Goal: Information Seeking & Learning: Understand process/instructions

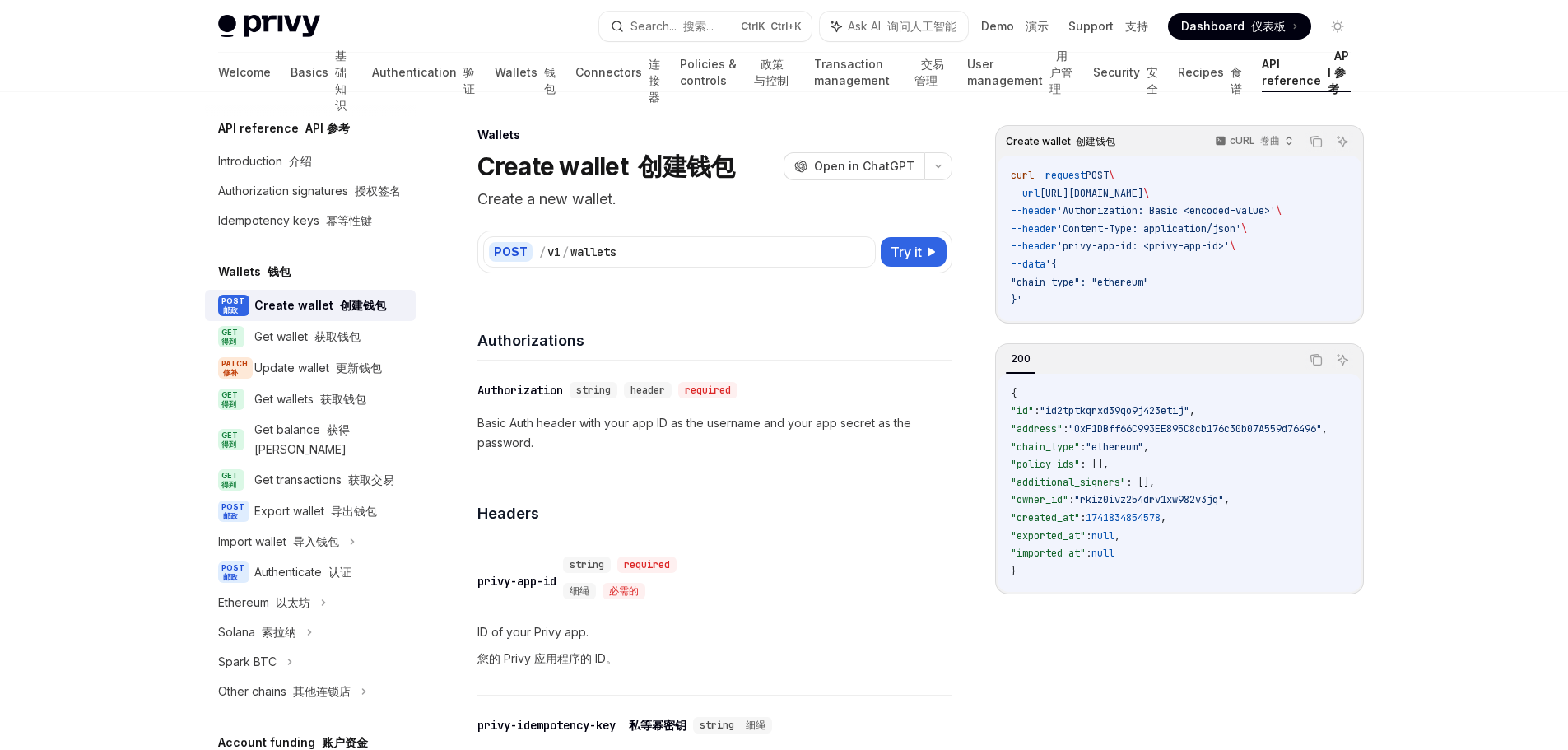
scroll to position [607, 0]
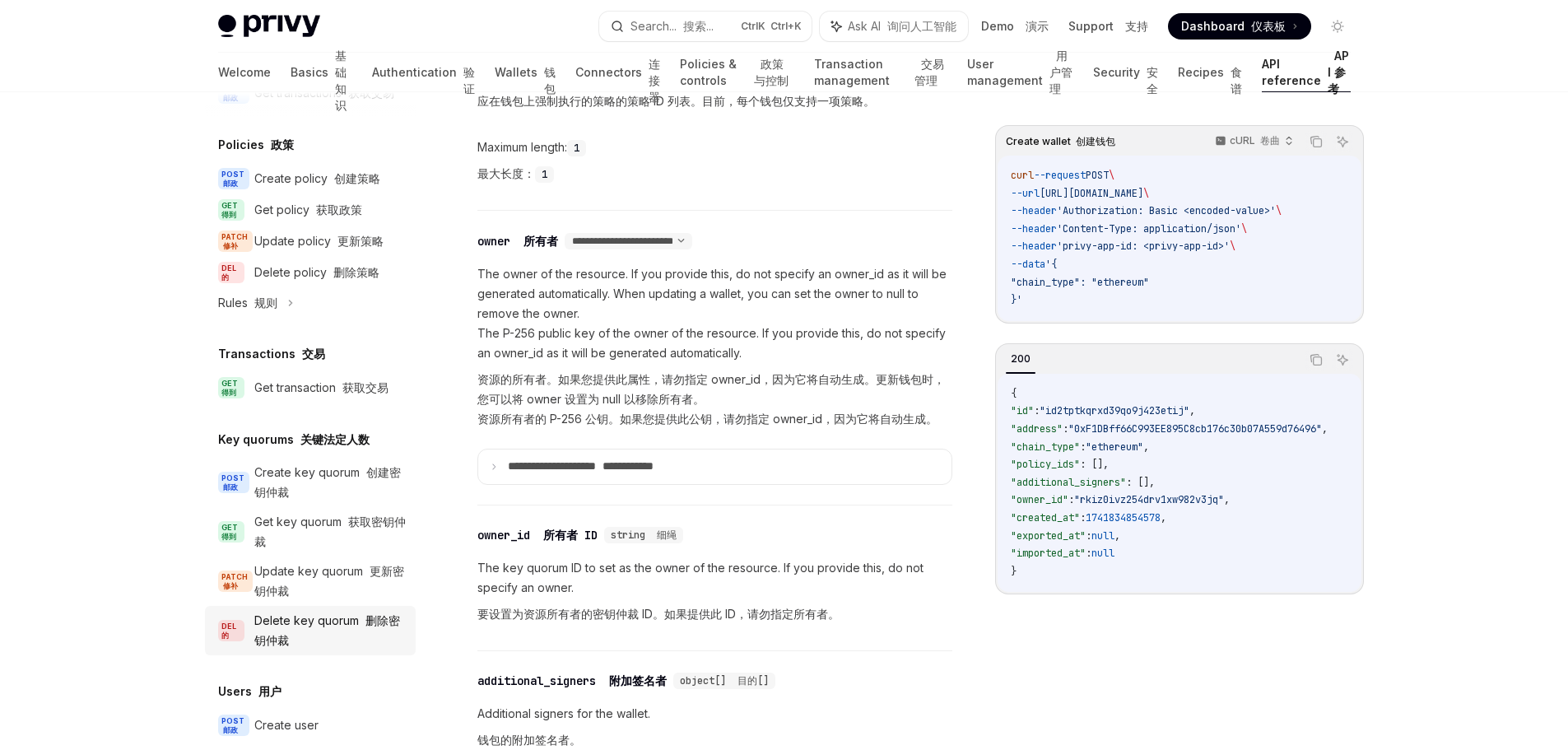
scroll to position [1227, 0]
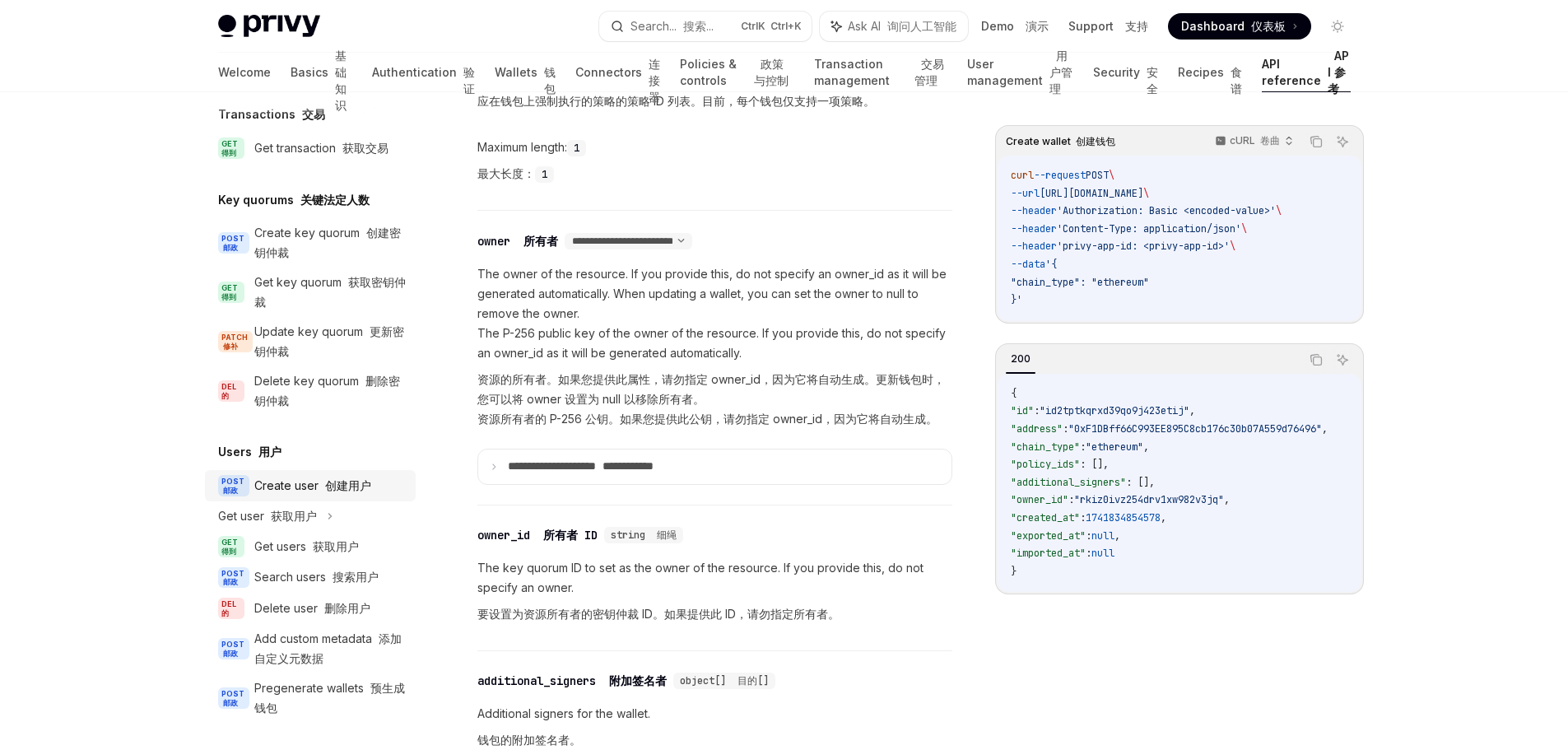
click at [322, 492] on font at bounding box center [322, 485] width 7 height 14
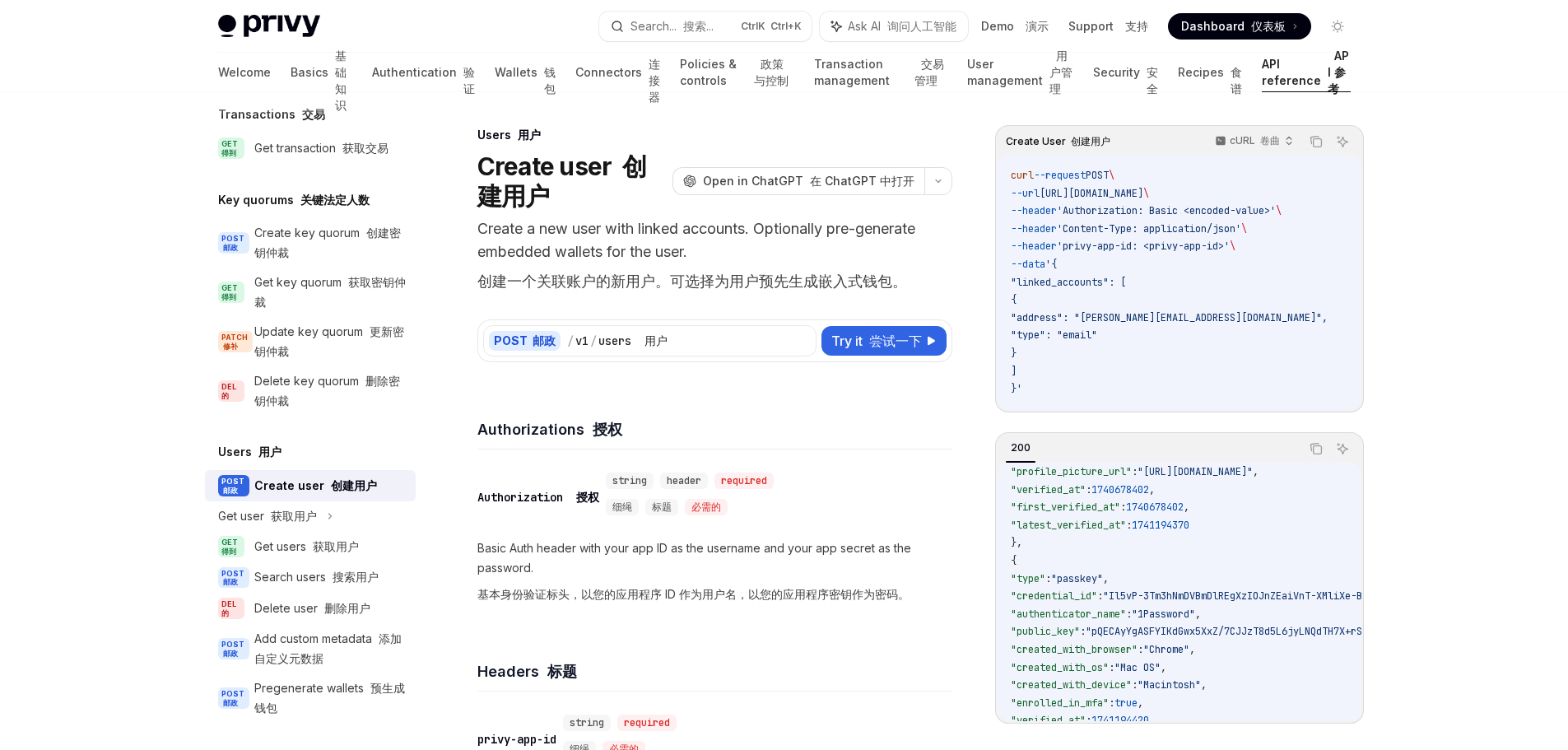
scroll to position [184, 0]
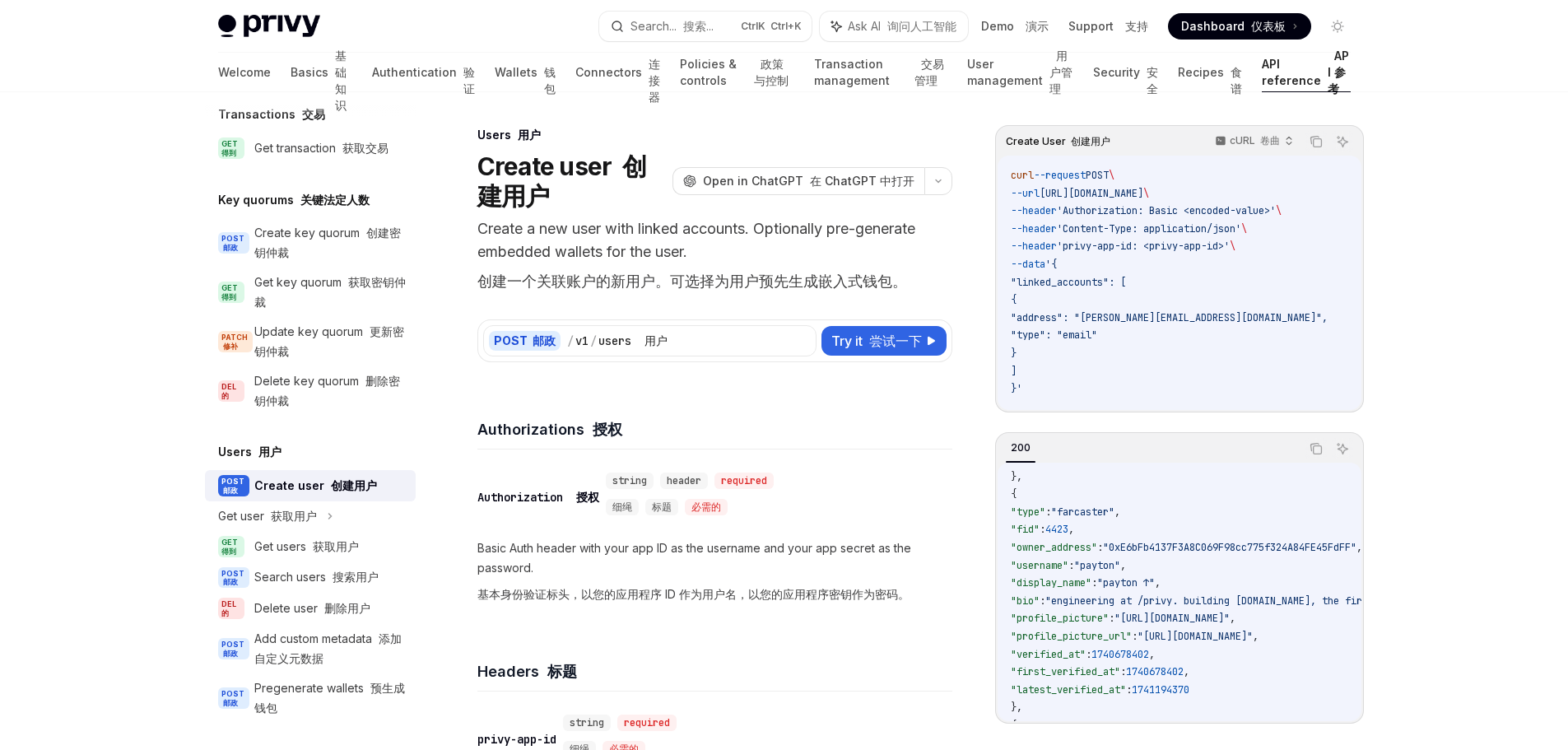
drag, startPoint x: 1325, startPoint y: 204, endPoint x: 1253, endPoint y: 209, distance: 72.2
click at [1253, 209] on code "curl --request POST \ --url [URL][DOMAIN_NAME] \ --header 'Authorization: Basic…" at bounding box center [1189, 283] width 357 height 231
click at [1310, 254] on code "curl --request POST \ --url [URL][DOMAIN_NAME] \ --header 'Authorization: Basic…" at bounding box center [1189, 283] width 357 height 231
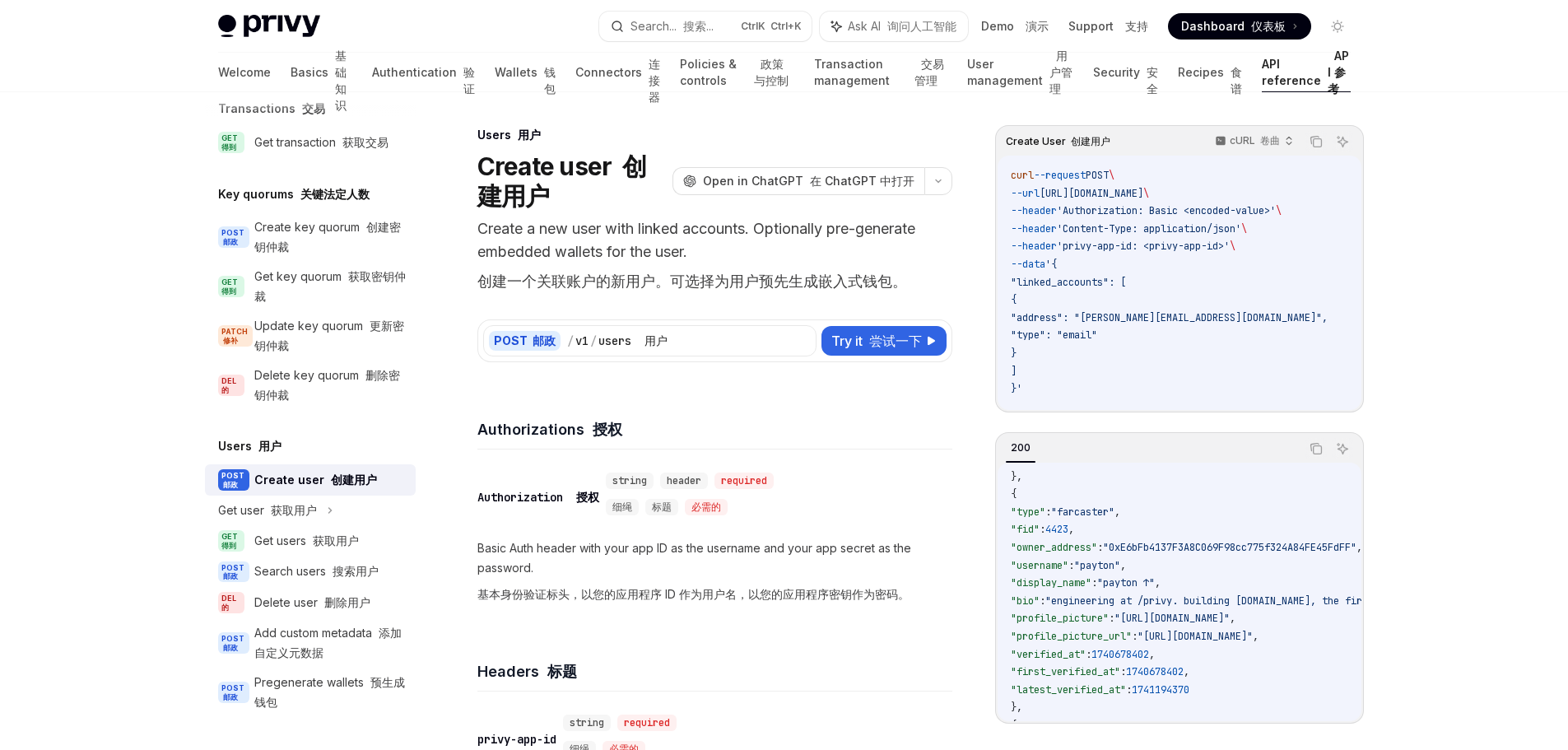
drag, startPoint x: 1300, startPoint y: 213, endPoint x: 1139, endPoint y: 256, distance: 166.6
click at [1076, 213] on span "--header 'Authorization: Basic <encoded-value>' \" at bounding box center [1146, 211] width 271 height 13
click at [1270, 261] on code "curl --request POST \ --url [URL][DOMAIN_NAME] \ --header 'Authorization: Basic…" at bounding box center [1189, 283] width 357 height 231
click at [561, 426] on h4 "Authorizations 授权" at bounding box center [714, 429] width 475 height 22
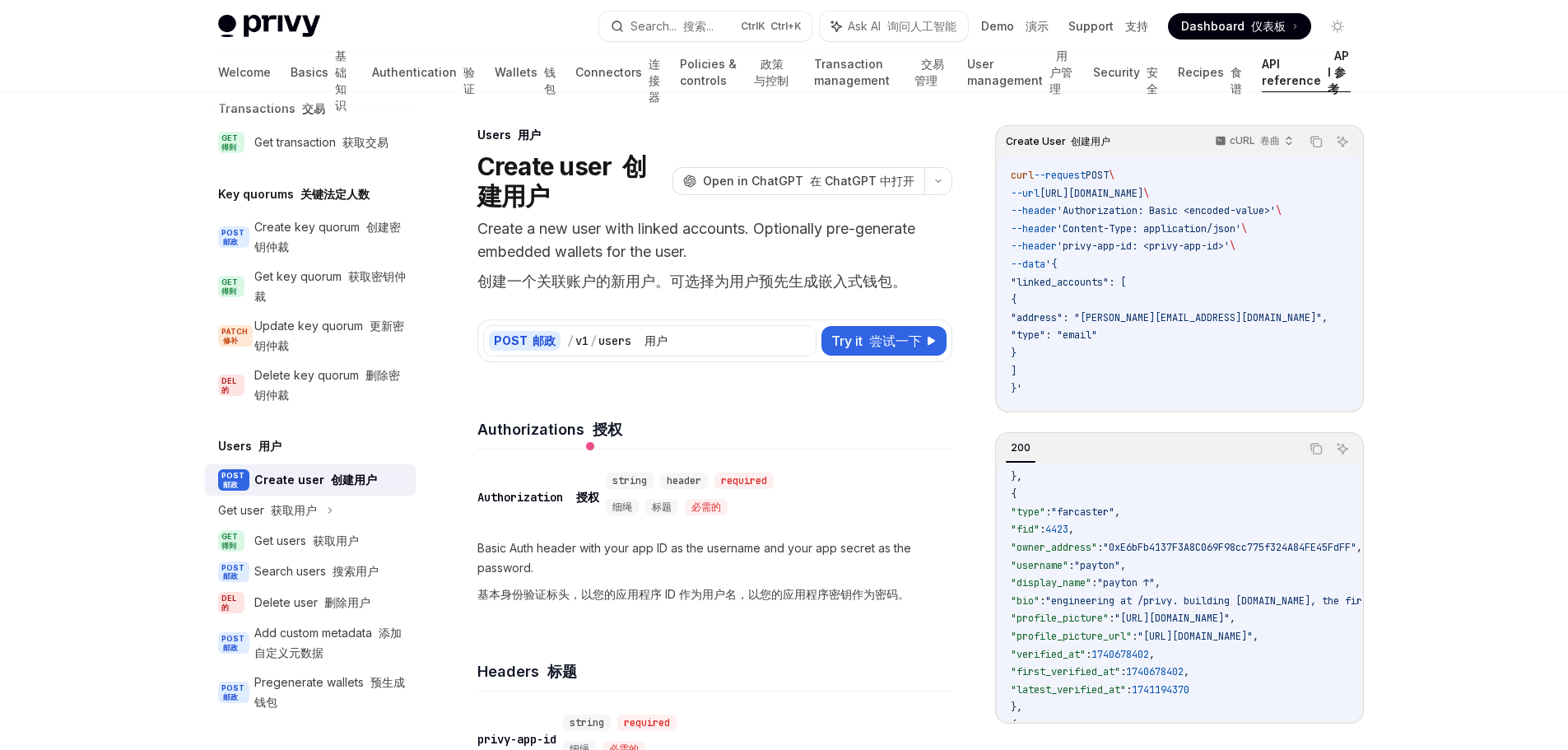
click at [713, 431] on h4 "Authorizations 授权" at bounding box center [714, 429] width 475 height 22
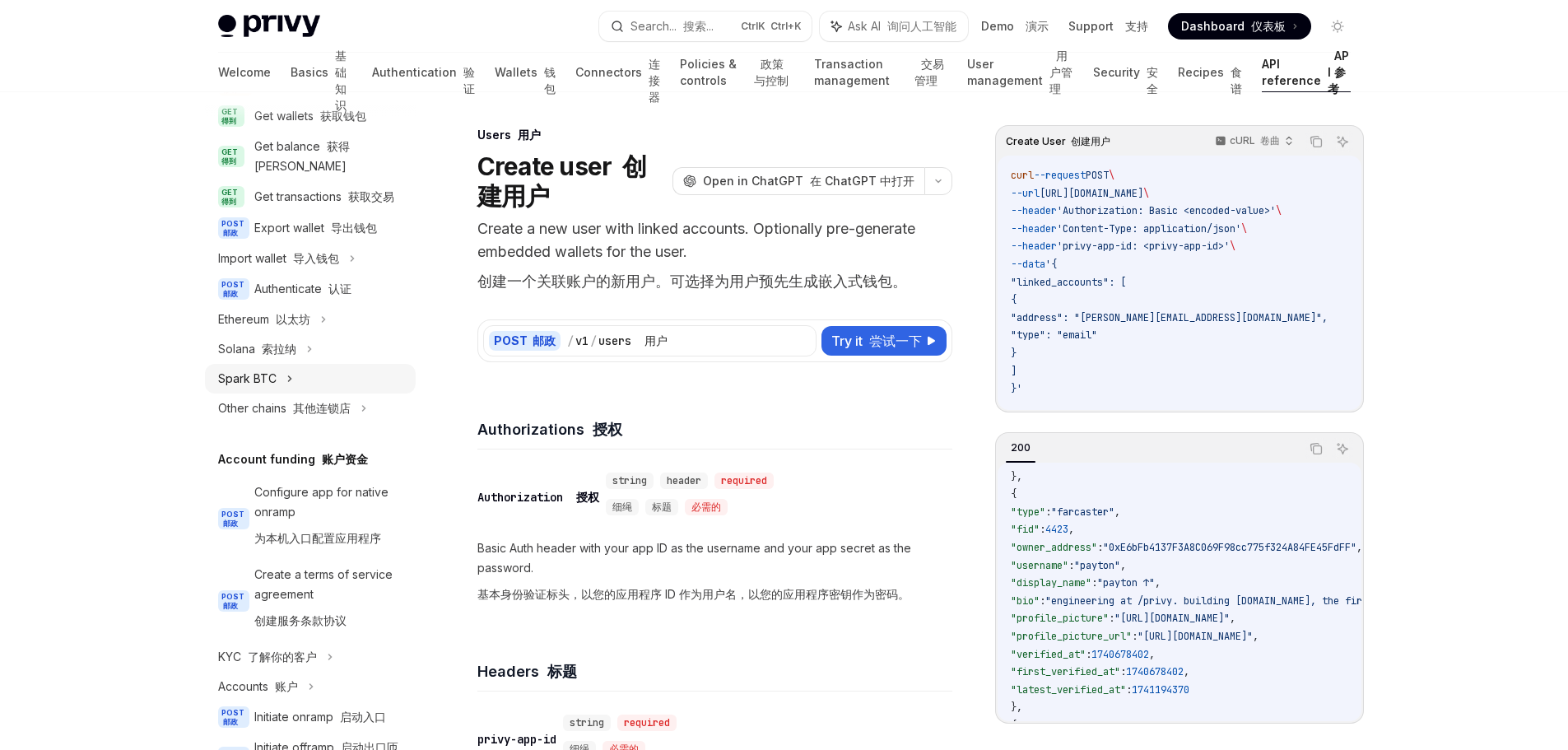
scroll to position [201, 0]
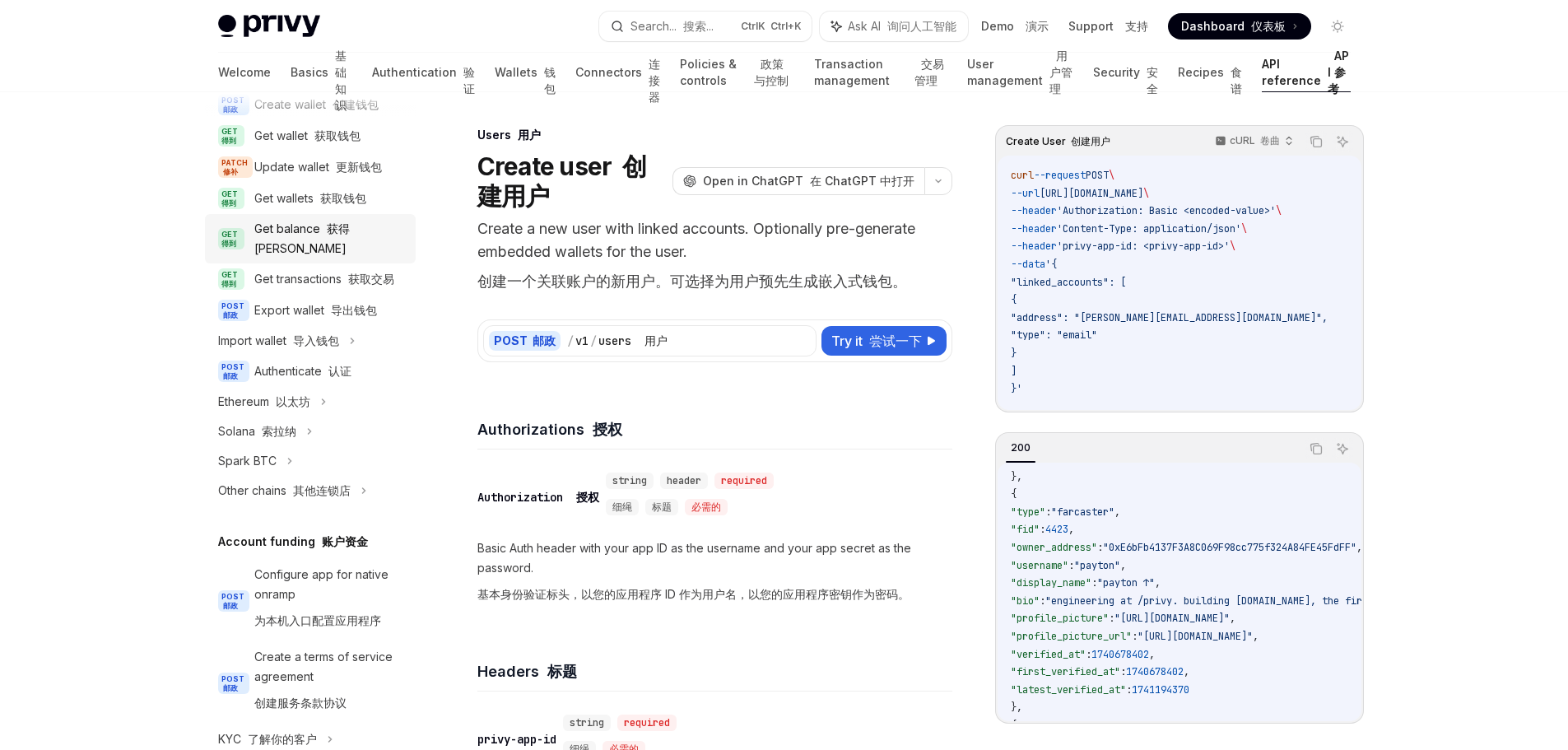
click at [345, 255] on font "获得[PERSON_NAME]" at bounding box center [302, 238] width 96 height 34
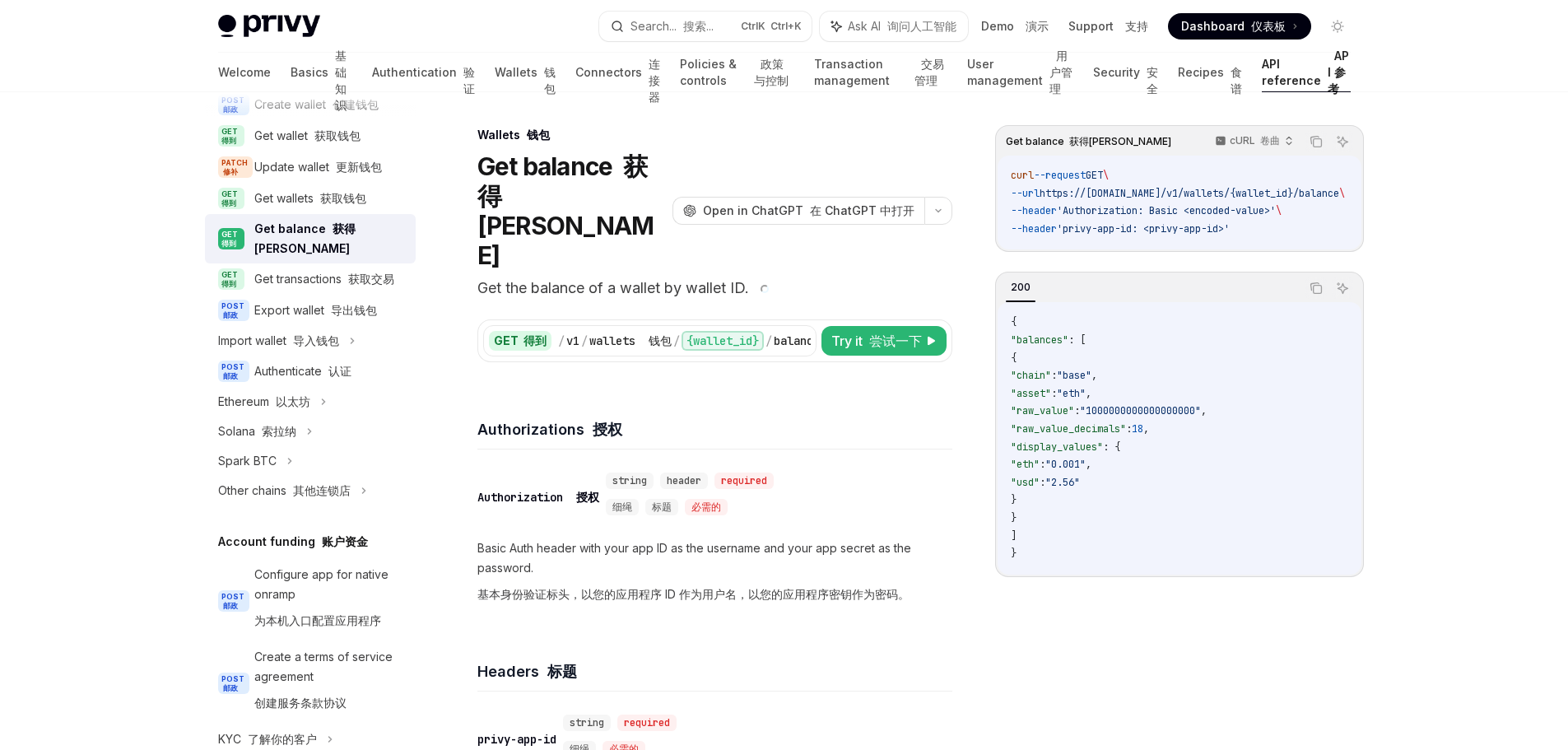
click at [757, 388] on div "Authorizations 授权" at bounding box center [714, 418] width 475 height 61
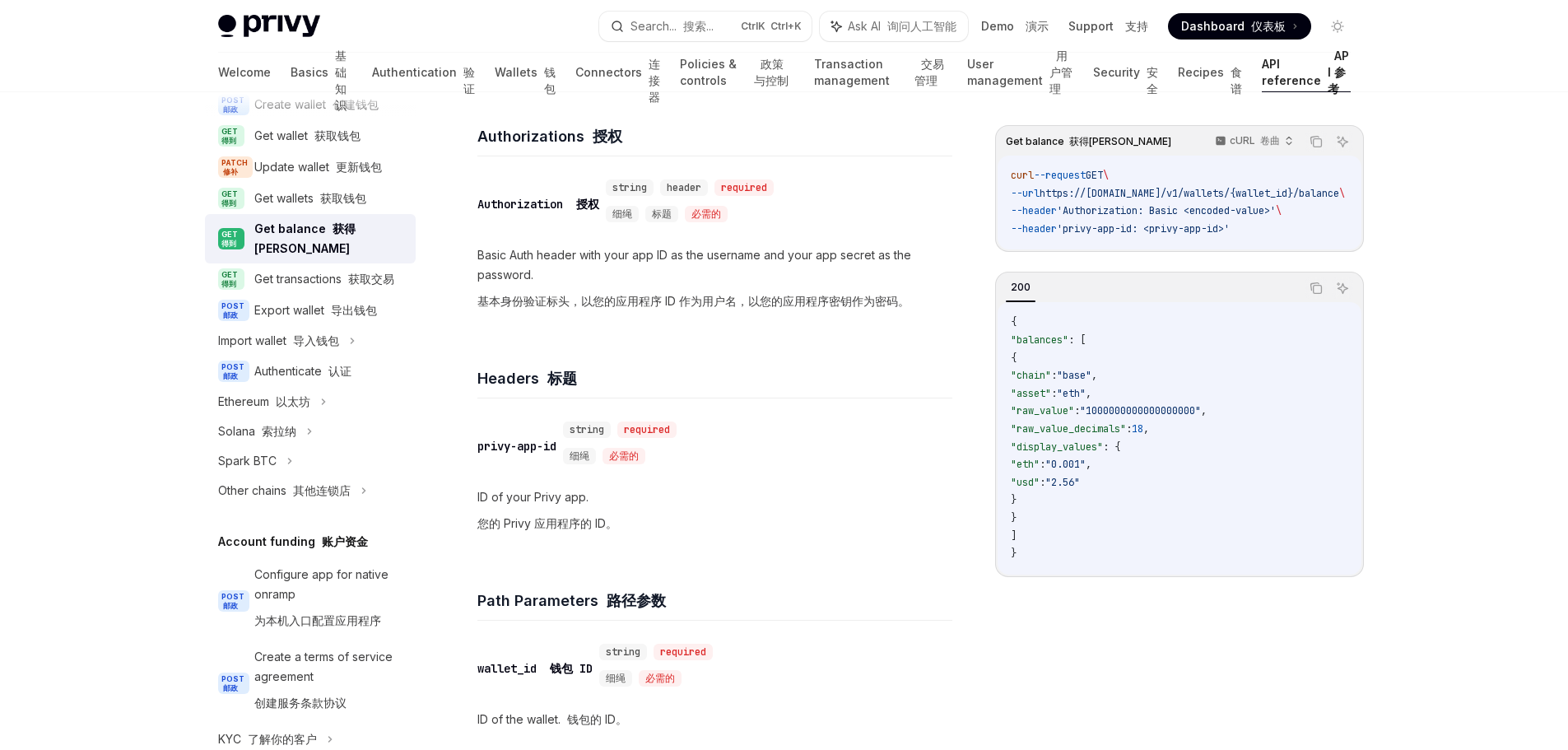
scroll to position [412, 0]
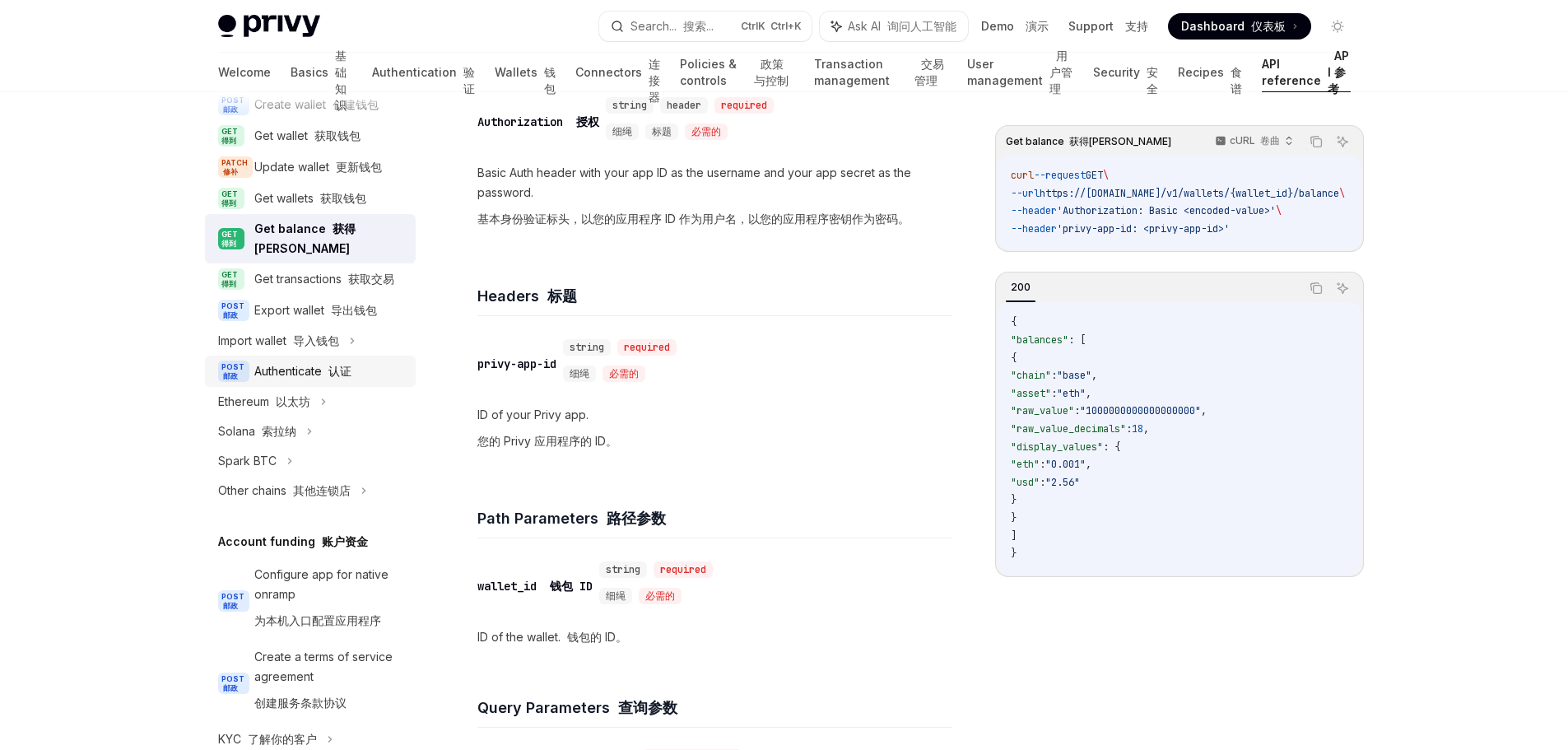
click at [316, 381] on div "Authenticate 认证" at bounding box center [303, 372] width 97 height 20
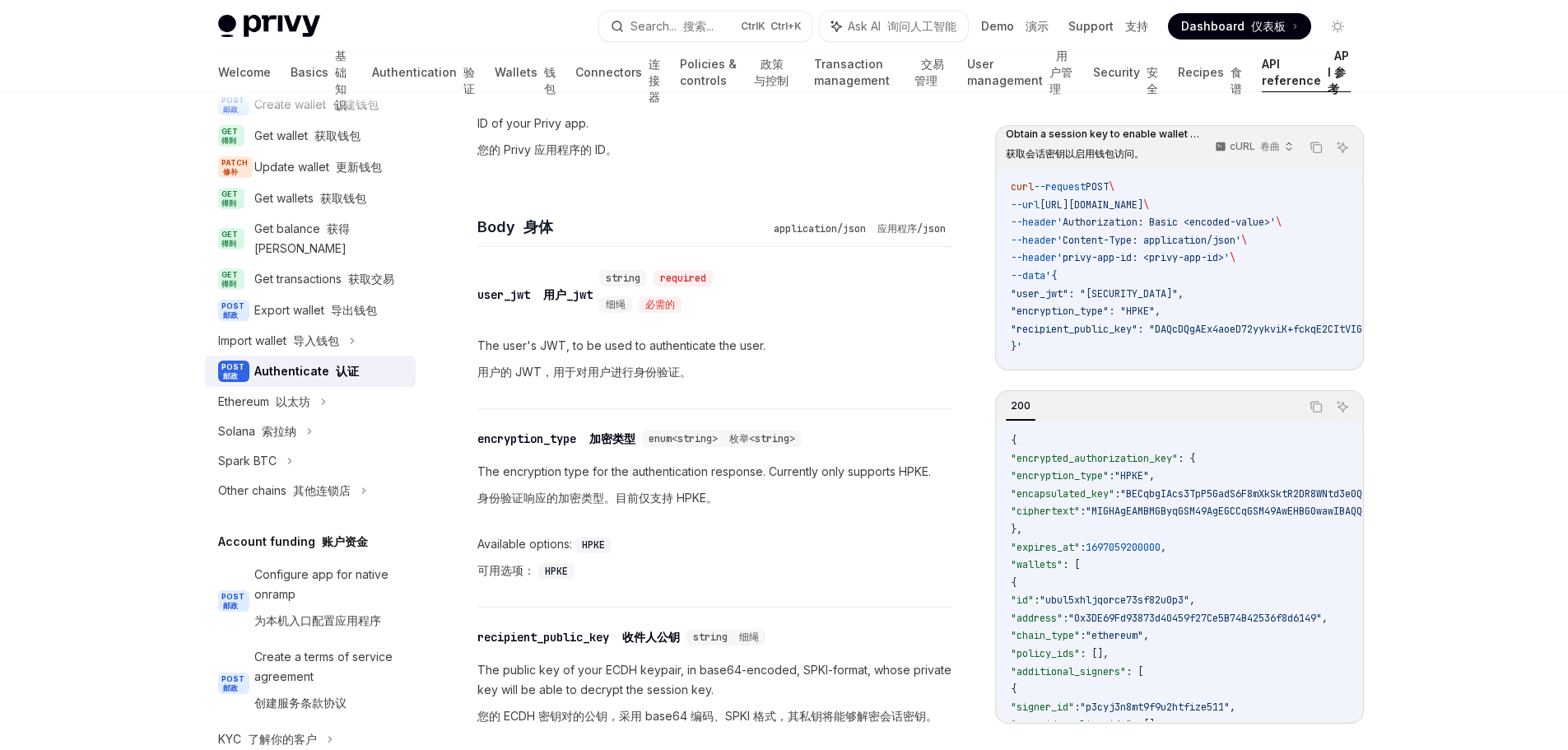
scroll to position [1235, 0]
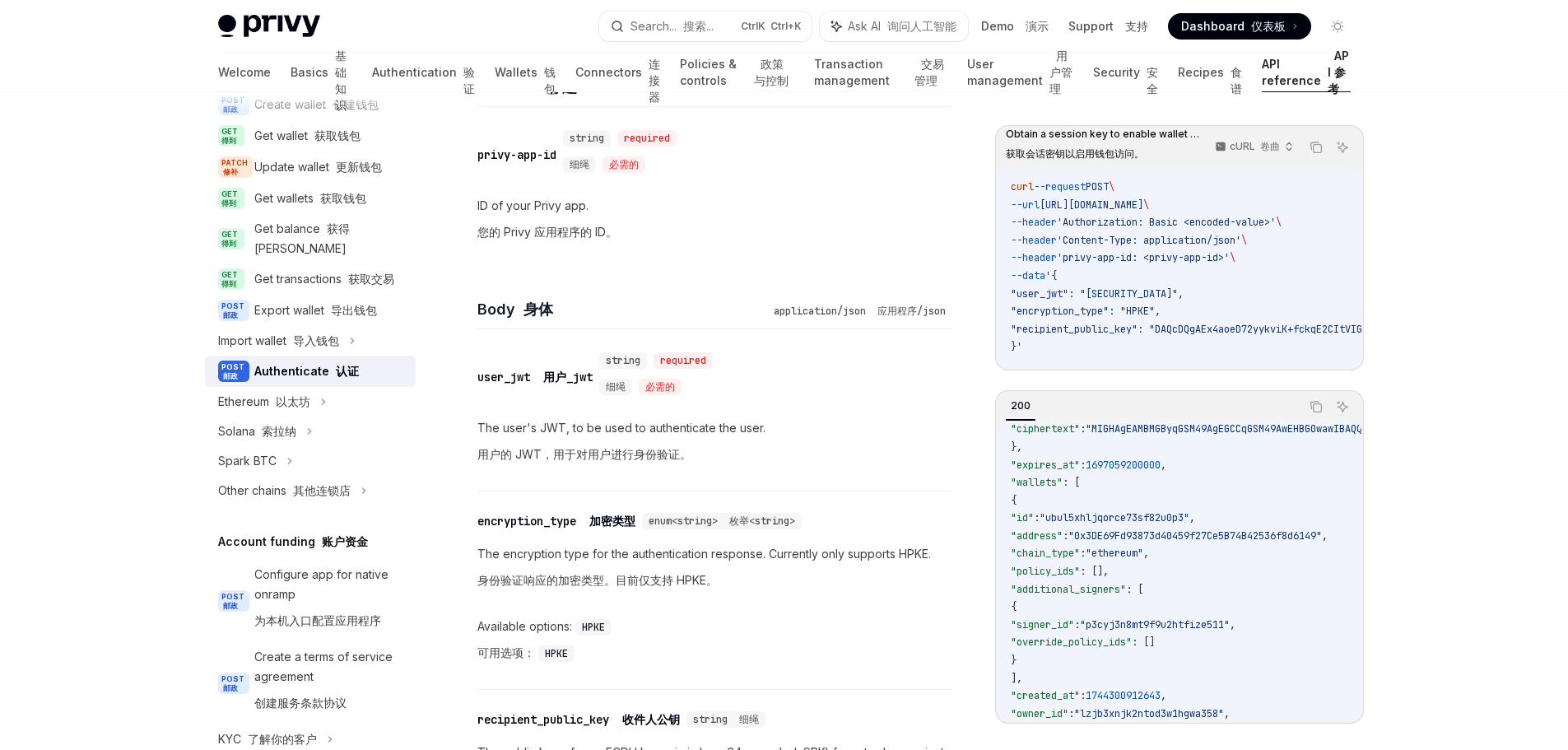
click at [811, 258] on div "​ privy-app-id string required 细绳 必需的 ID of your Privy app. 您的 Privy 应用程序的 ID。" at bounding box center [714, 188] width 475 height 161
click at [119, 566] on div "Privy Docs home page Search... 搜索... Ctrl K Ctrl+K Ask AI 询问人工智能 Demo 演示 Suppor…" at bounding box center [784, 278] width 1568 height 3025
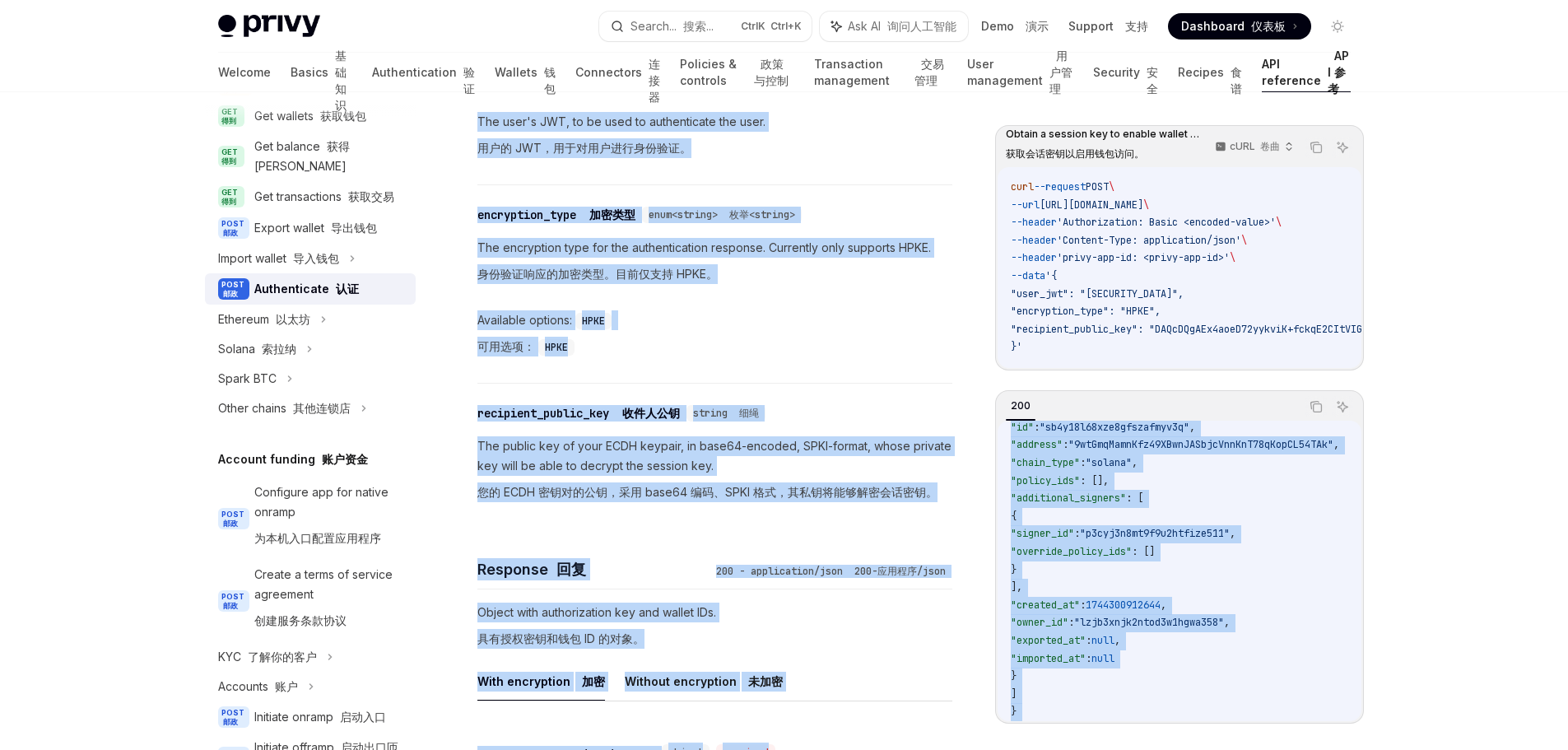
scroll to position [1565, 0]
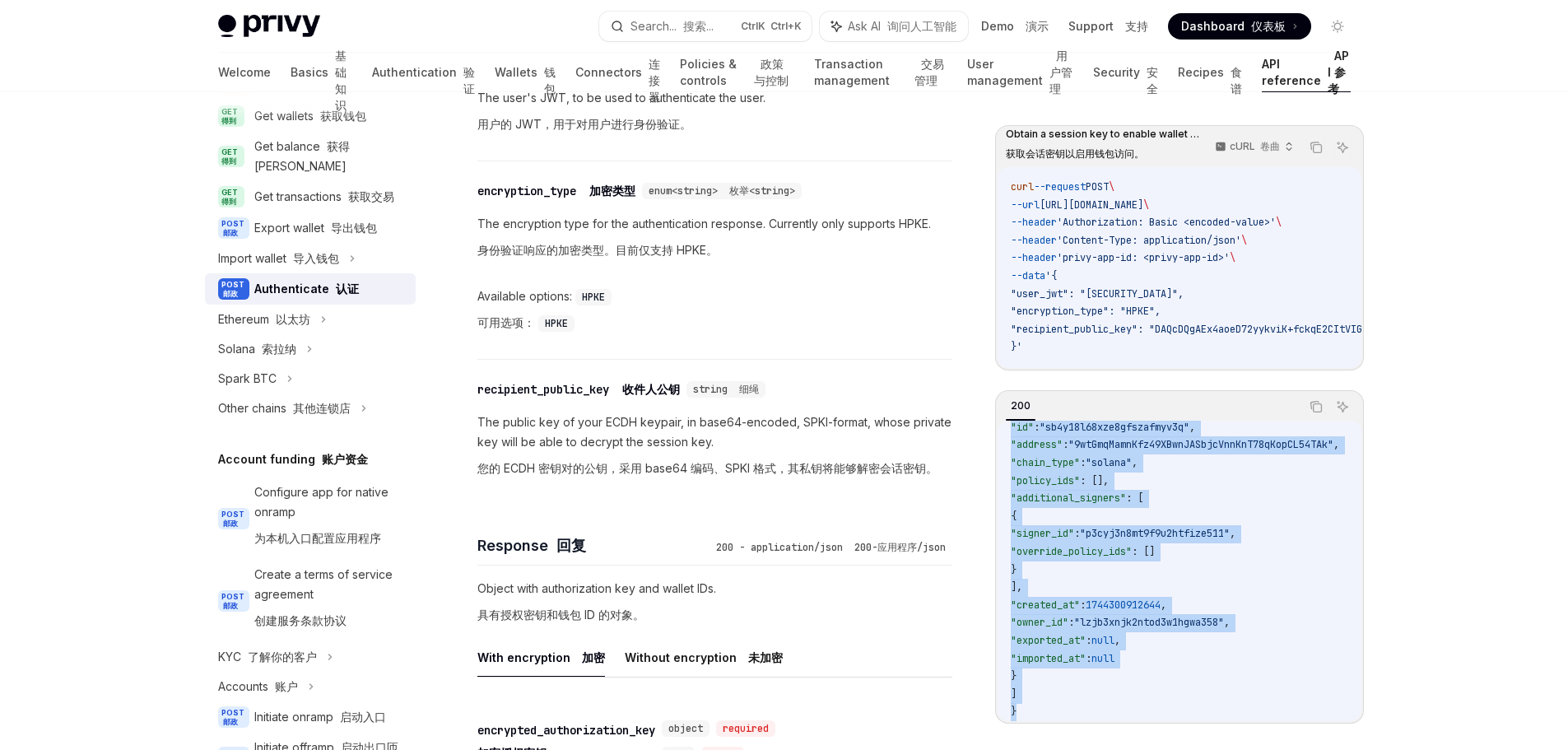
drag, startPoint x: 1006, startPoint y: 440, endPoint x: 1114, endPoint y: 708, distance: 288.9
click at [1114, 708] on div "{ "encrypted_authorization_key" : { "encryption_type" : "HPKE" , "encapsulated_…" at bounding box center [1180, 570] width 364 height 300
copy code "{ "encrypted_authorization_key" : { "encryption_type" : "HPKE" , "encapsulated_…"
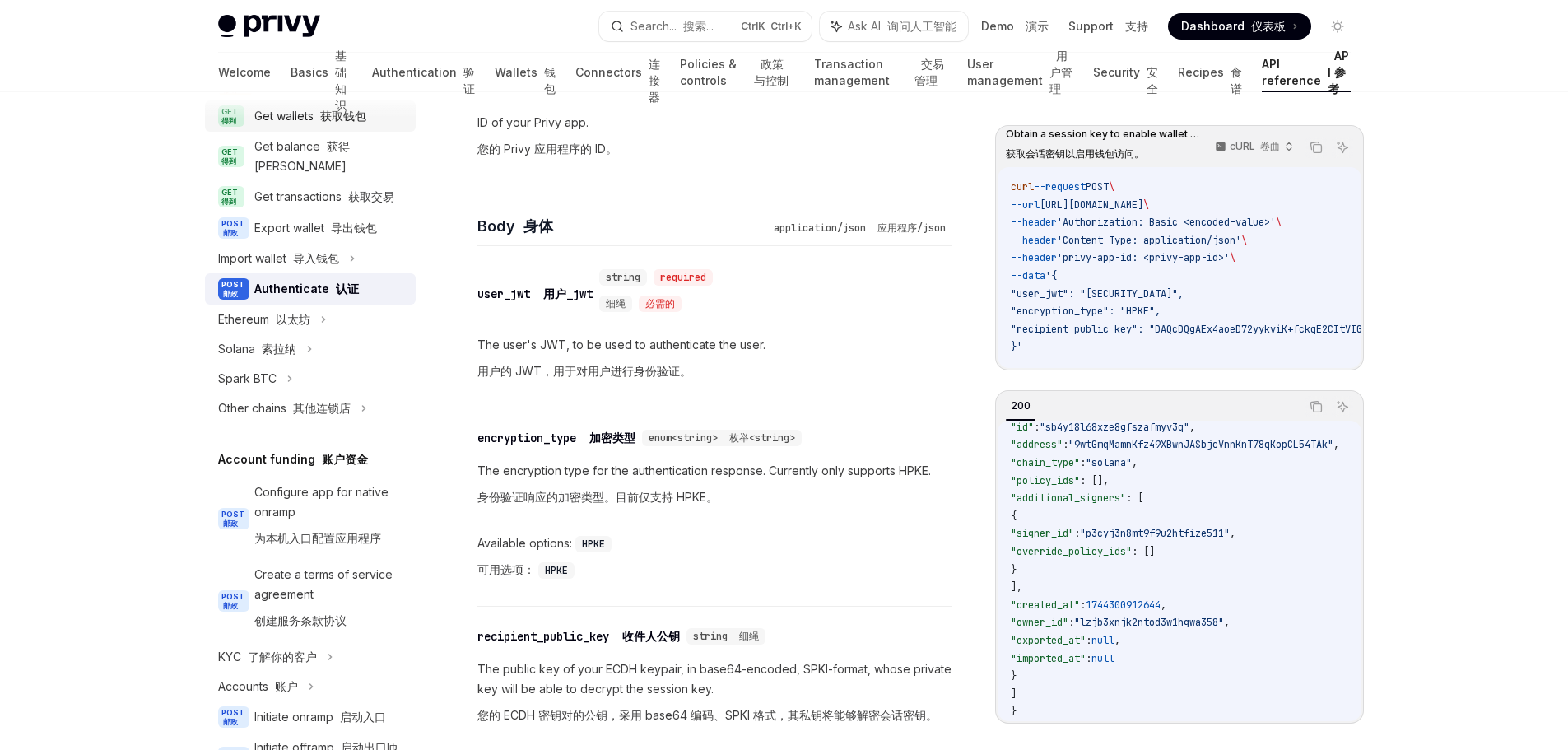
scroll to position [119, 0]
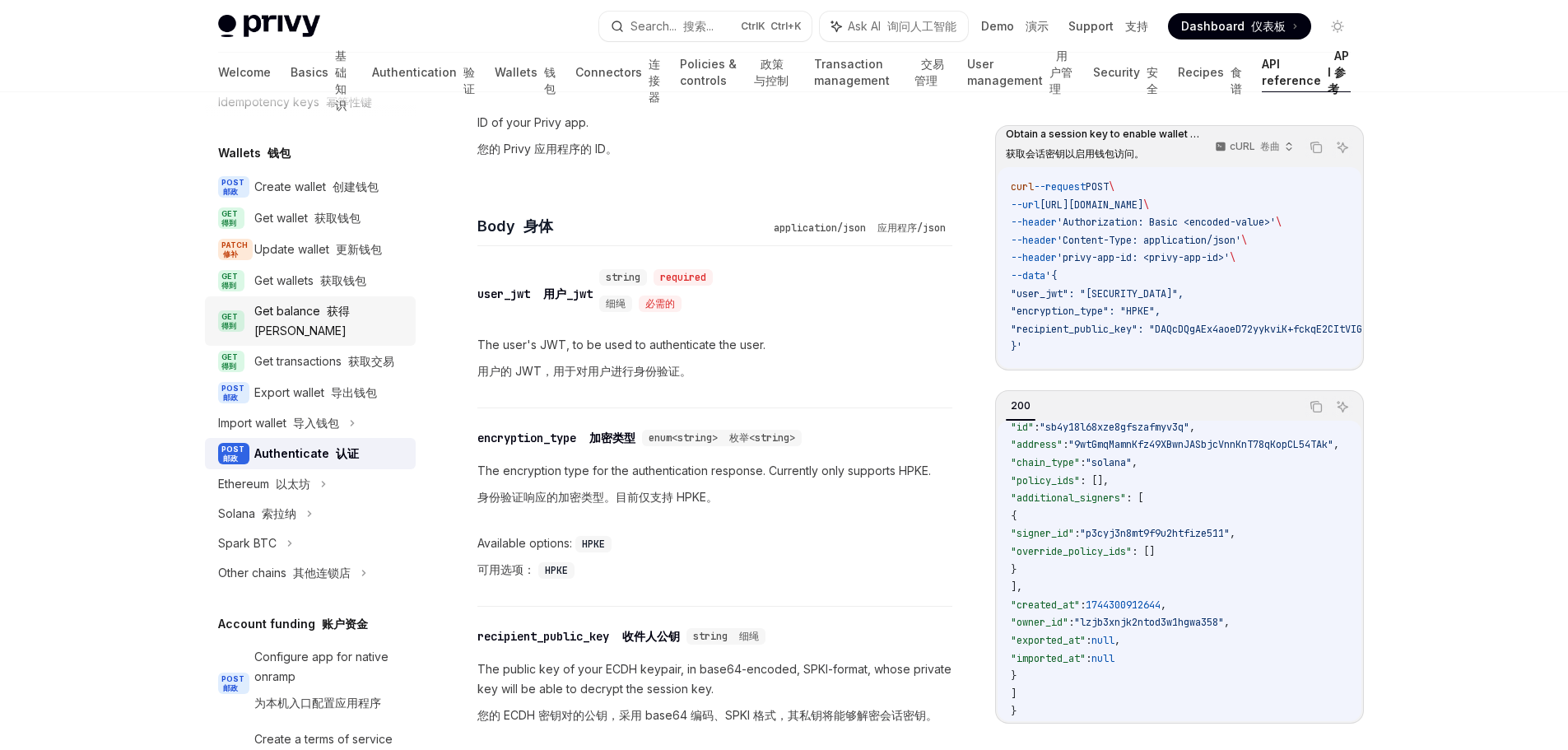
click at [303, 333] on div "Get balance 获得[PERSON_NAME]" at bounding box center [330, 321] width 151 height 40
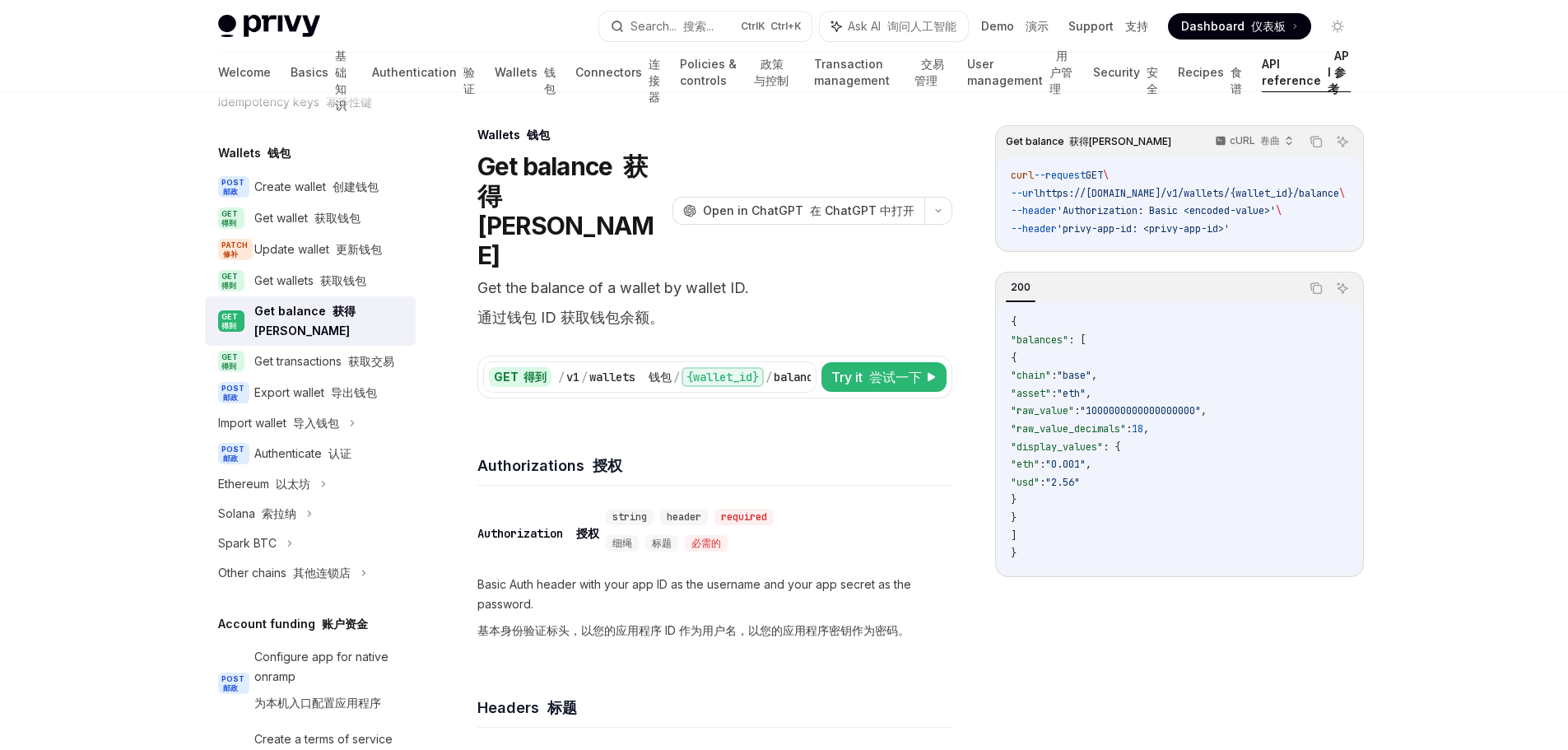
drag, startPoint x: 1301, startPoint y: 210, endPoint x: 1016, endPoint y: 210, distance: 285.0
click at [1016, 210] on span "--header 'Authorization: Basic <encoded-value>' \" at bounding box center [1146, 211] width 271 height 13
copy span "--header 'Authorization: Basic <encoded-value>'"
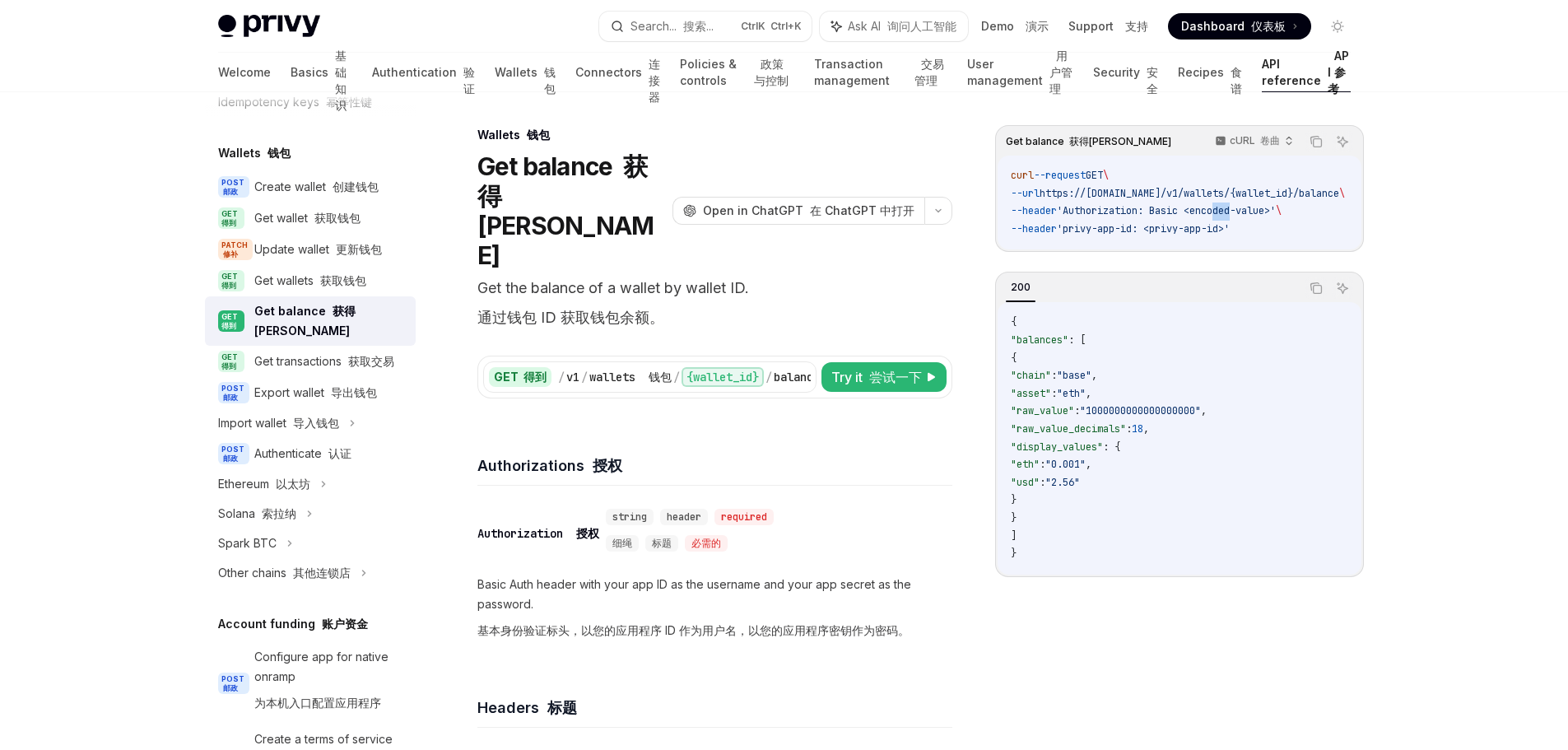
drag, startPoint x: 1232, startPoint y: 213, endPoint x: 1250, endPoint y: 213, distance: 18.0
click at [1250, 213] on span "'Authorization: Basic <encoded-value>'" at bounding box center [1166, 211] width 219 height 13
click at [1362, 247] on div "Get balance 获得[PERSON_NAME] cURL 卷曲 Copy 复制 Ask AI 询问人工智能 curl --request GET \ …" at bounding box center [1180, 189] width 369 height 126
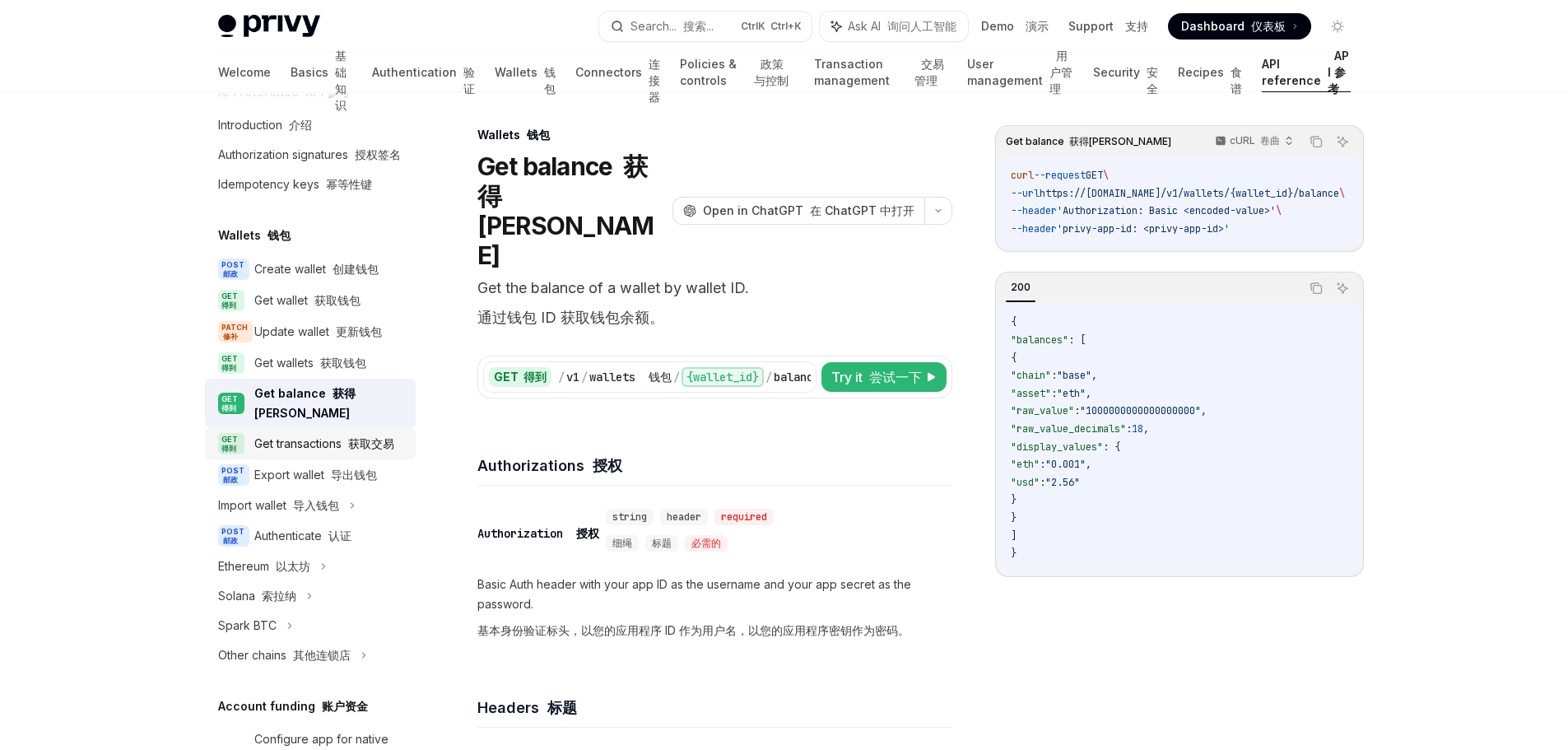
scroll to position [119, 0]
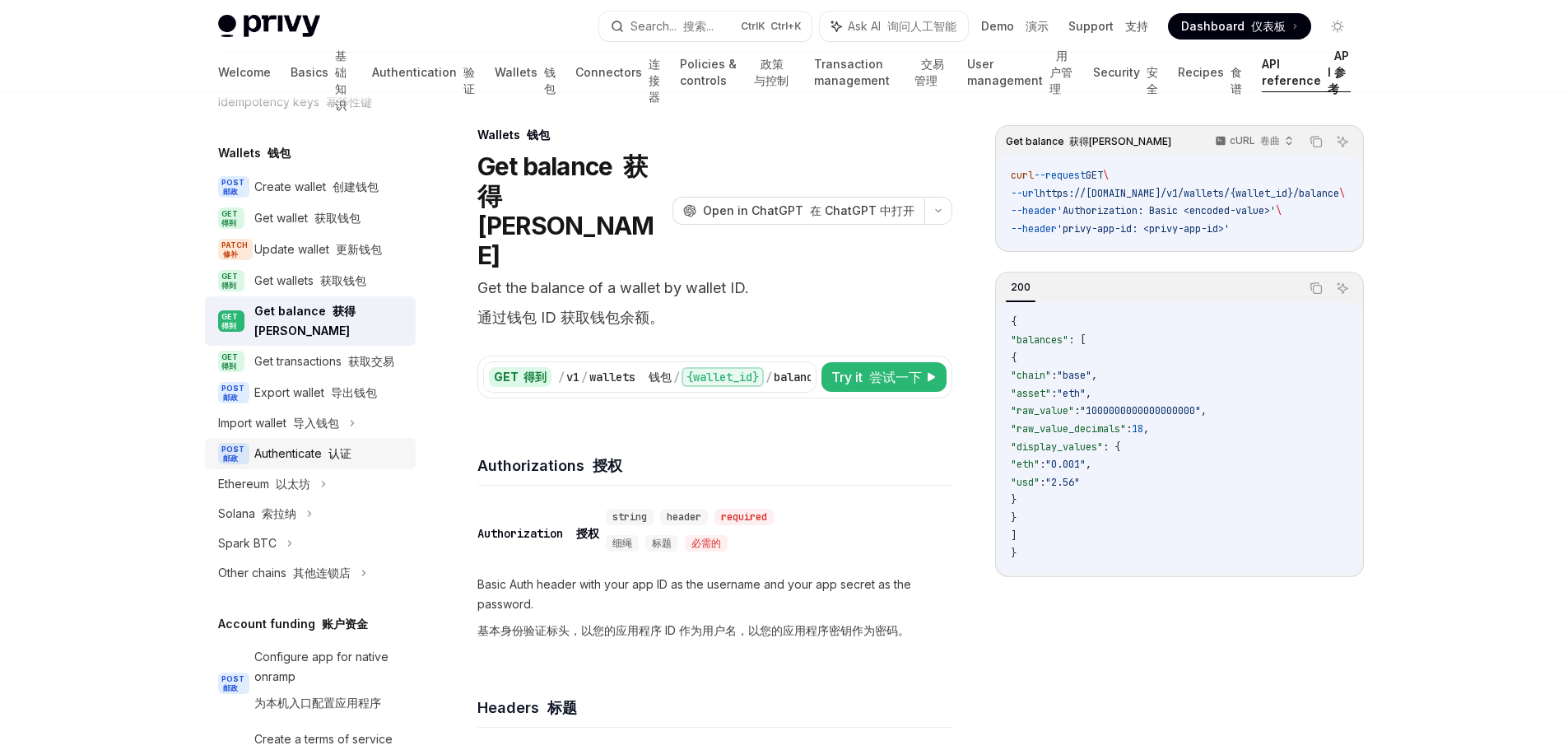
click at [318, 463] on div "Authenticate 认证" at bounding box center [303, 454] width 97 height 20
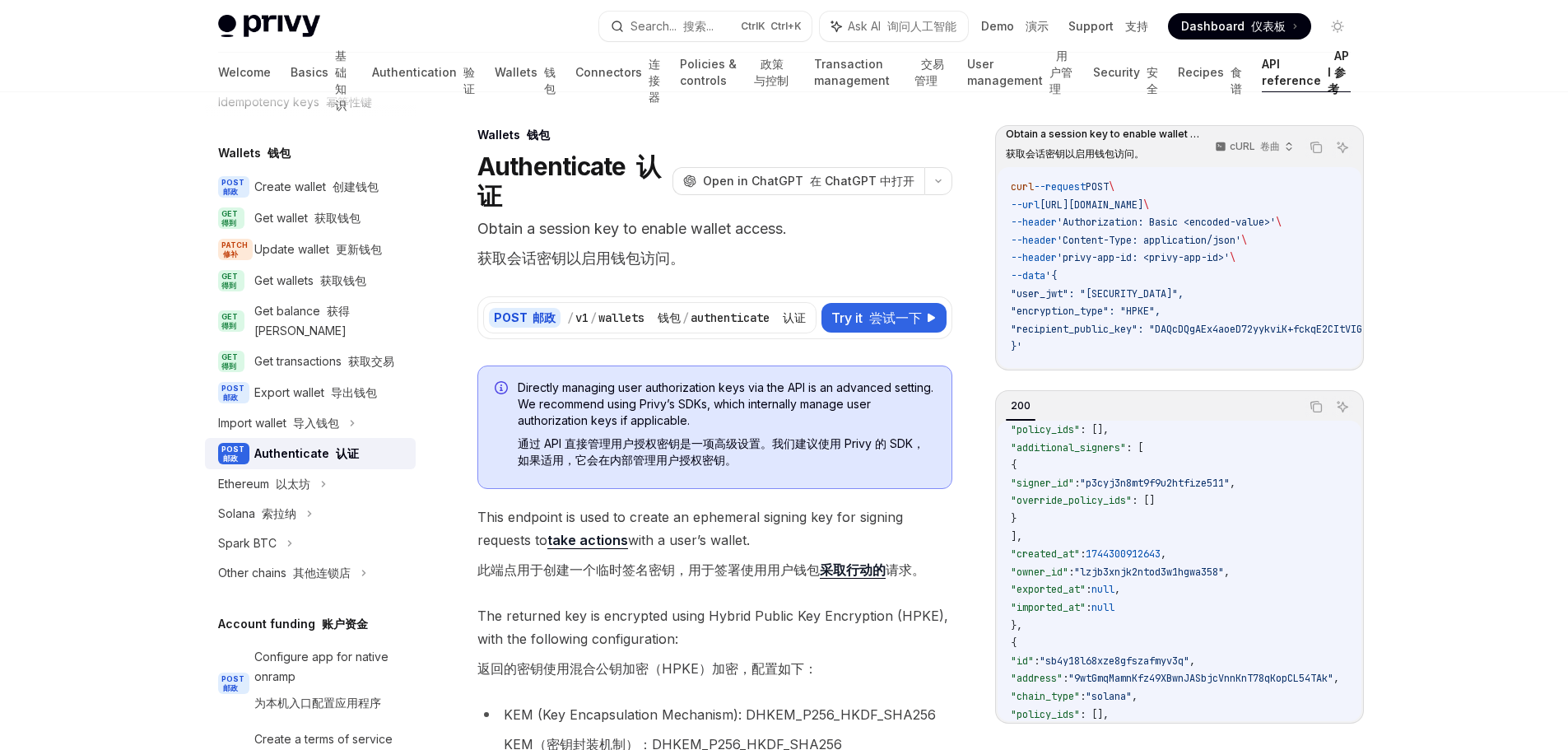
scroll to position [141, 0]
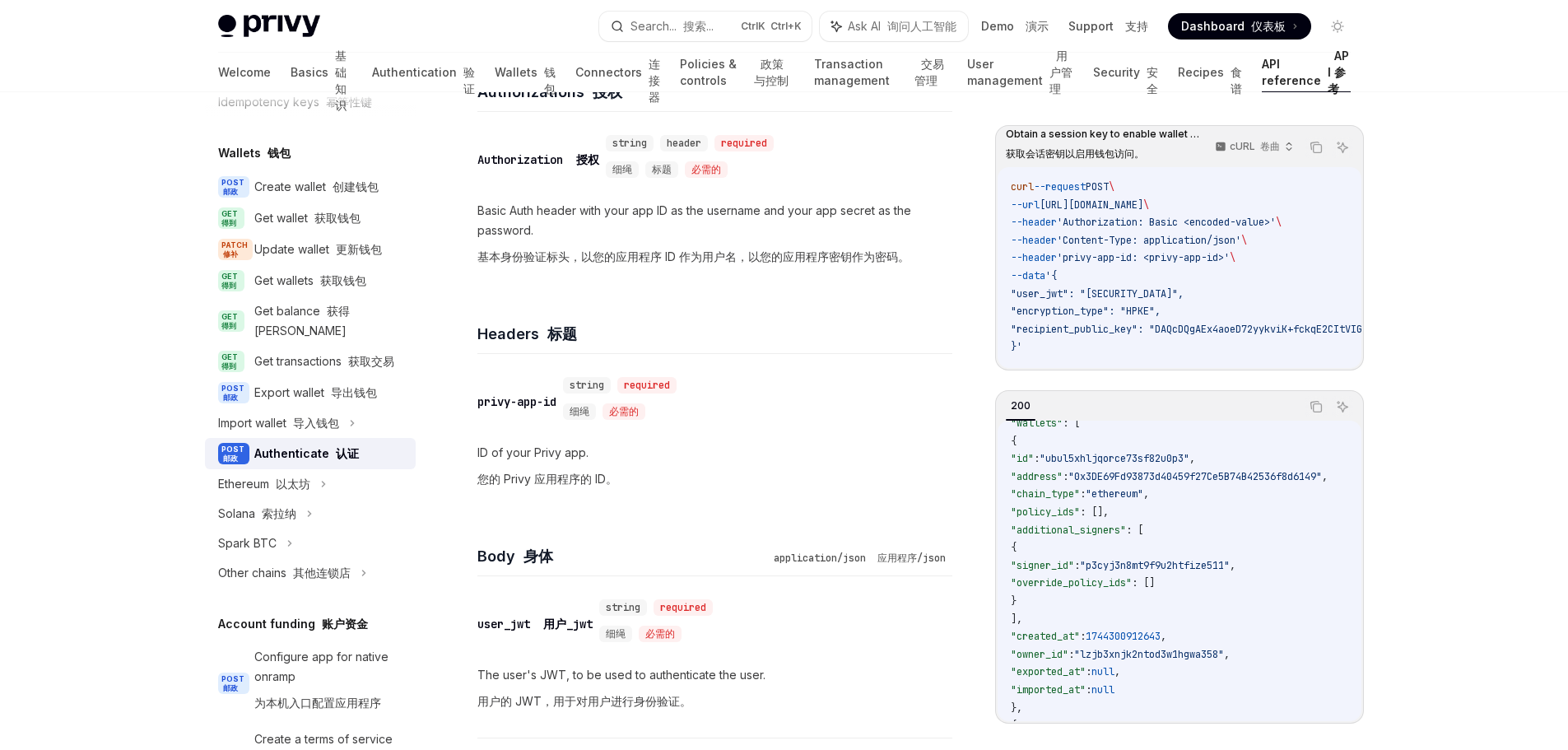
scroll to position [37, 0]
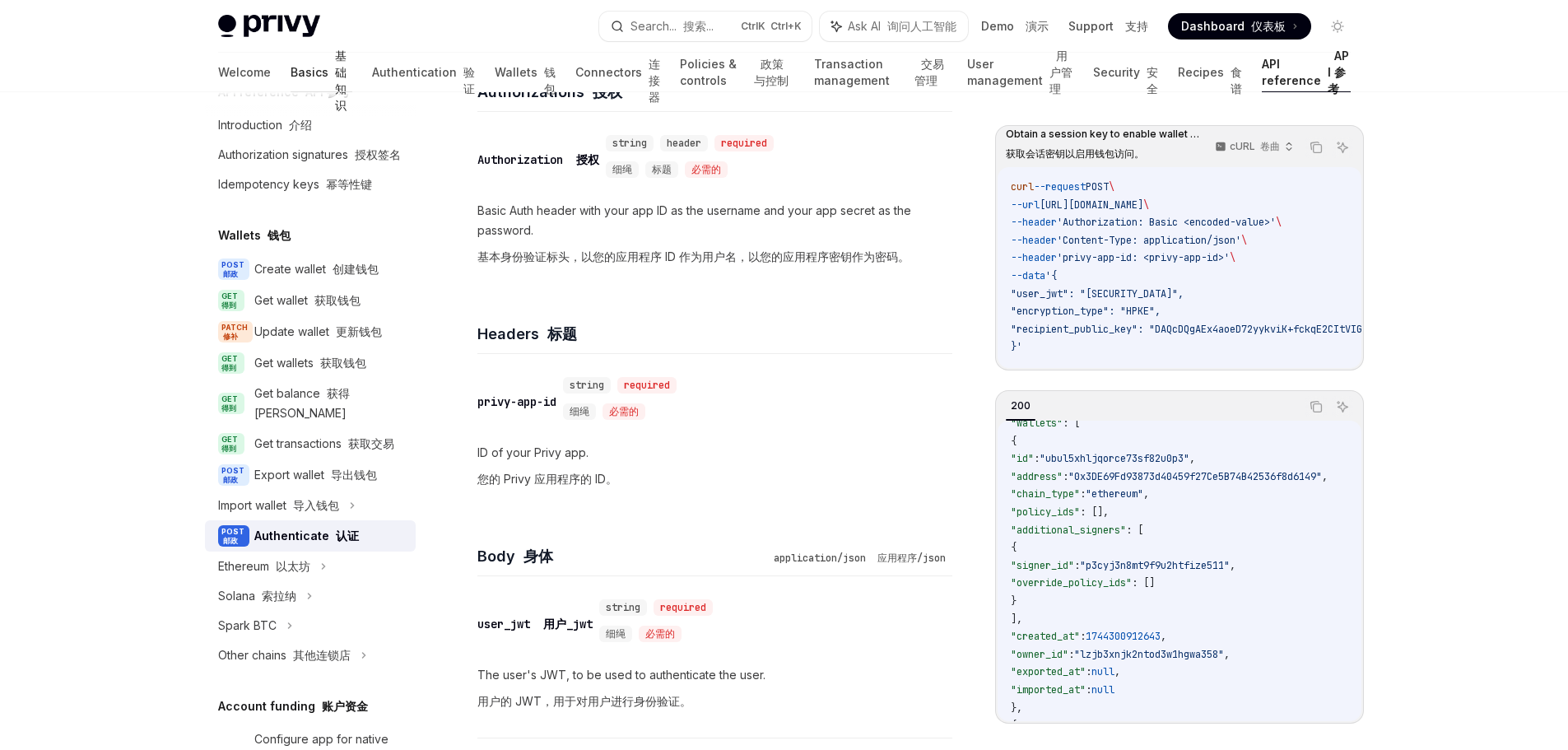
click at [291, 72] on link "Basics 基础知识" at bounding box center [322, 72] width 62 height 40
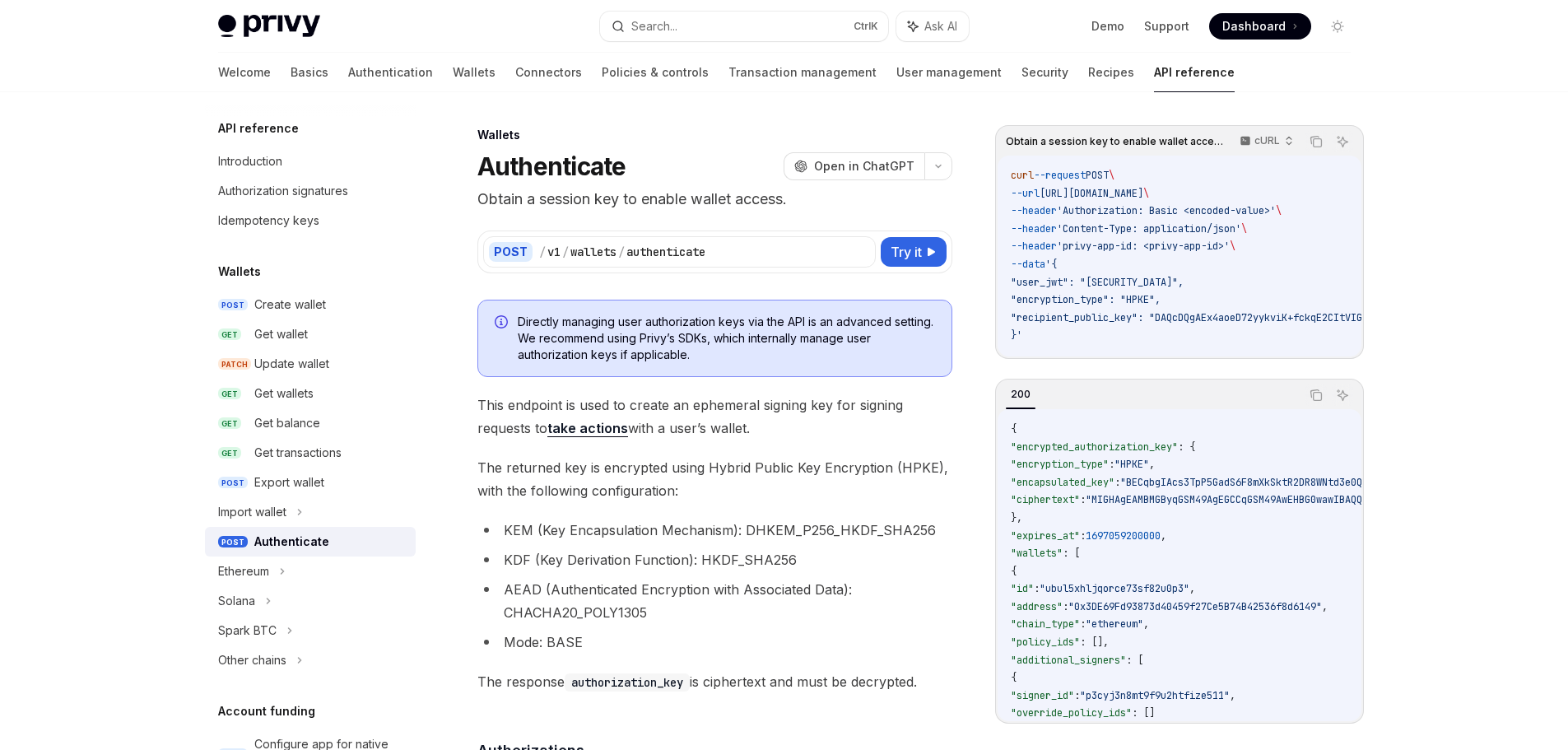
scroll to position [988, 0]
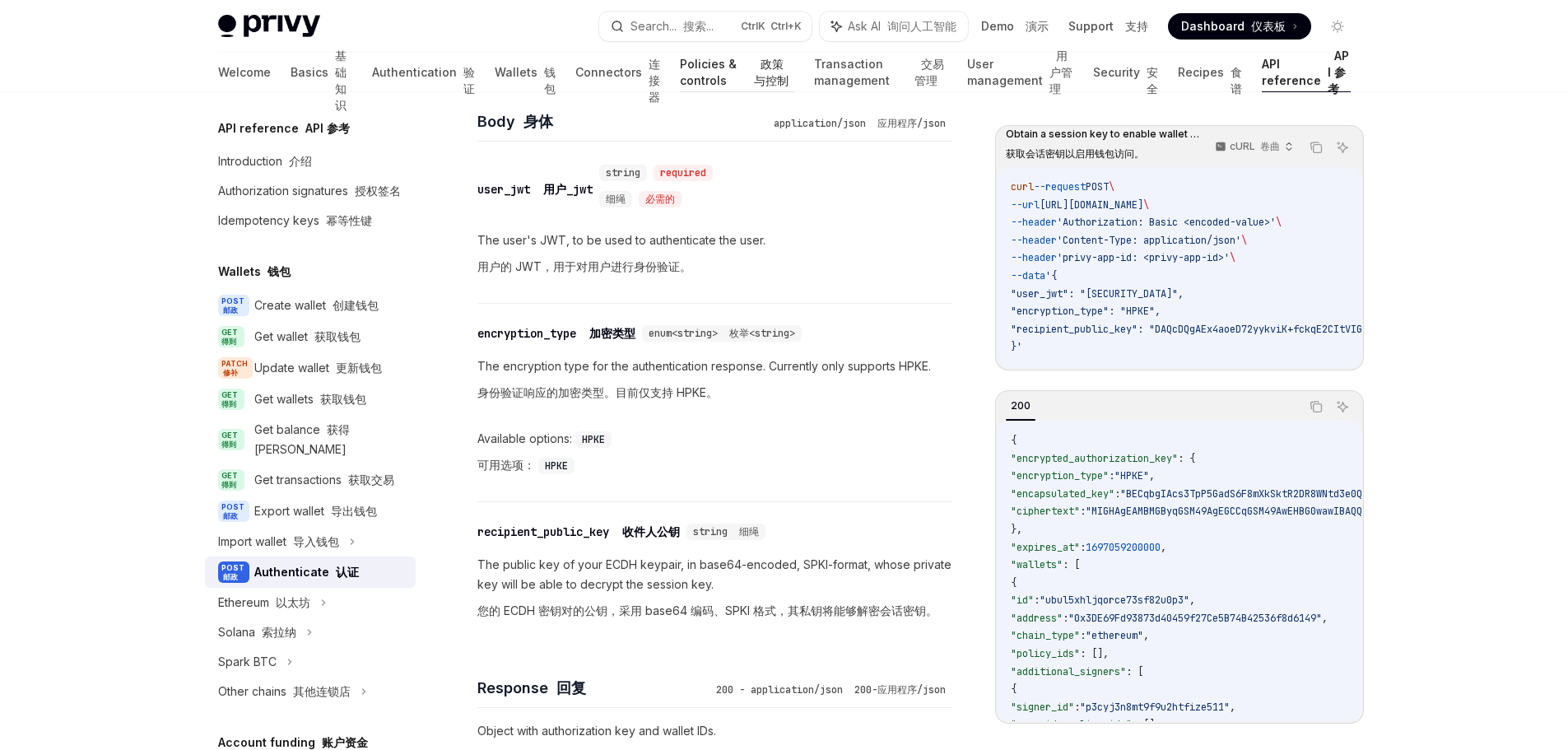
click at [754, 68] on font "政策与控制" at bounding box center [772, 72] width 35 height 31
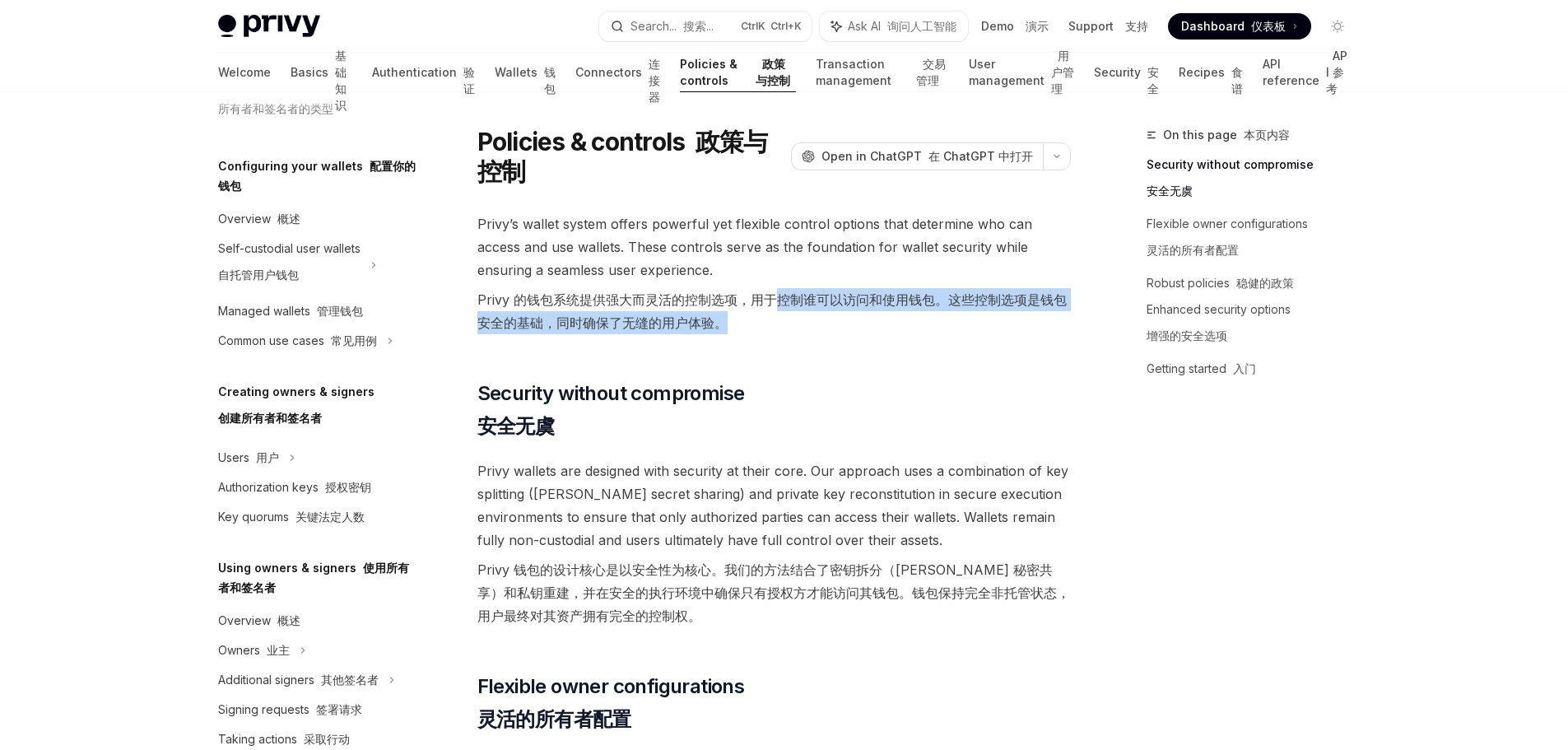
drag, startPoint x: 779, startPoint y: 300, endPoint x: 903, endPoint y: 312, distance: 124.6
click at [903, 312] on font "Privy 的钱包系统提供强大而灵活的控制选项，用于控制谁可以访问和使用钱包。这些控制选项是钱包安全的基础，同时确保了无缝的用户体验。" at bounding box center [774, 311] width 594 height 46
click at [964, 320] on font "Privy 的钱包系统提供强大而灵活的控制选项，用于控制谁可以访问和使用钱包。这些控制选项是钱包安全的基础，同时确保了无缝的用户体验。" at bounding box center [774, 311] width 594 height 46
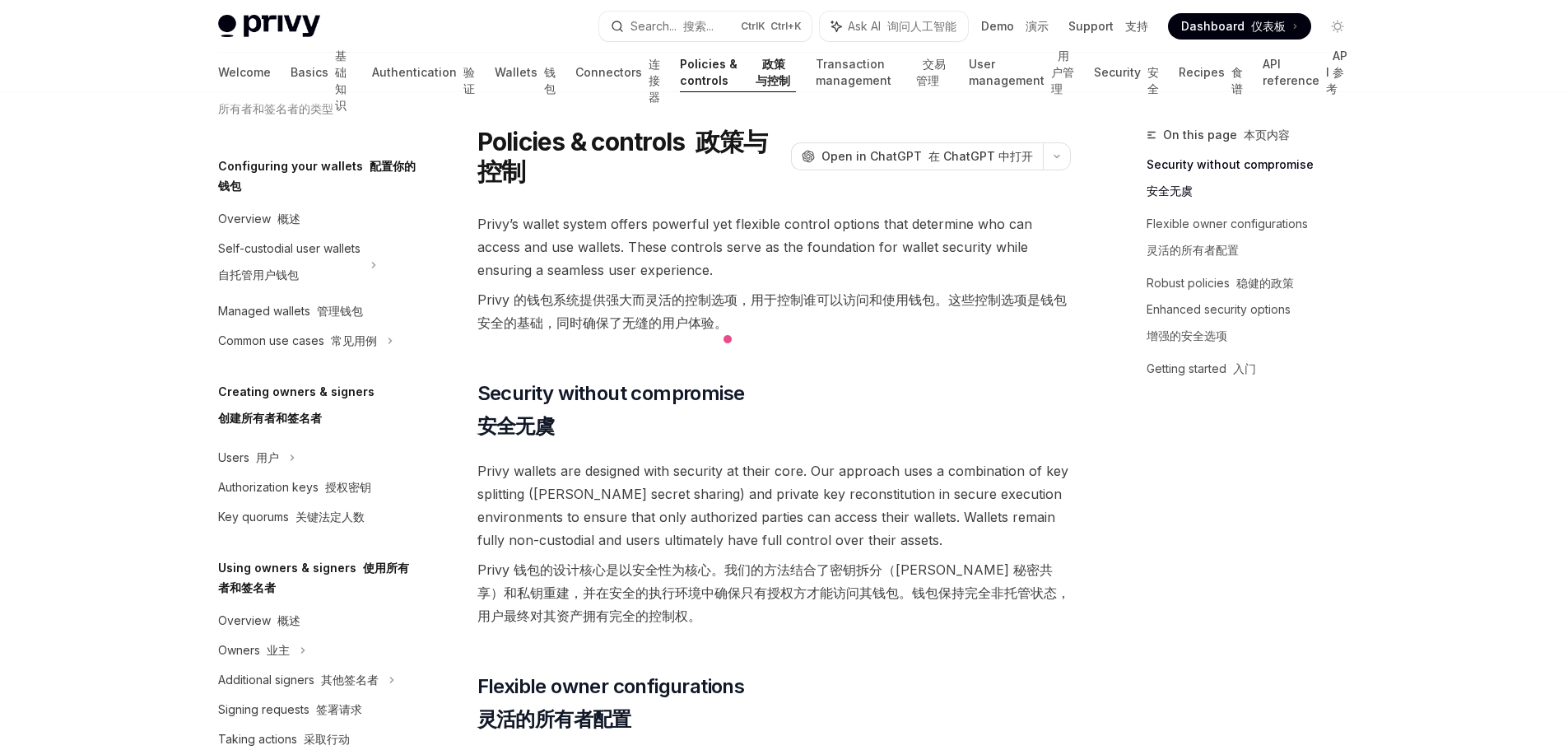
scroll to position [165, 0]
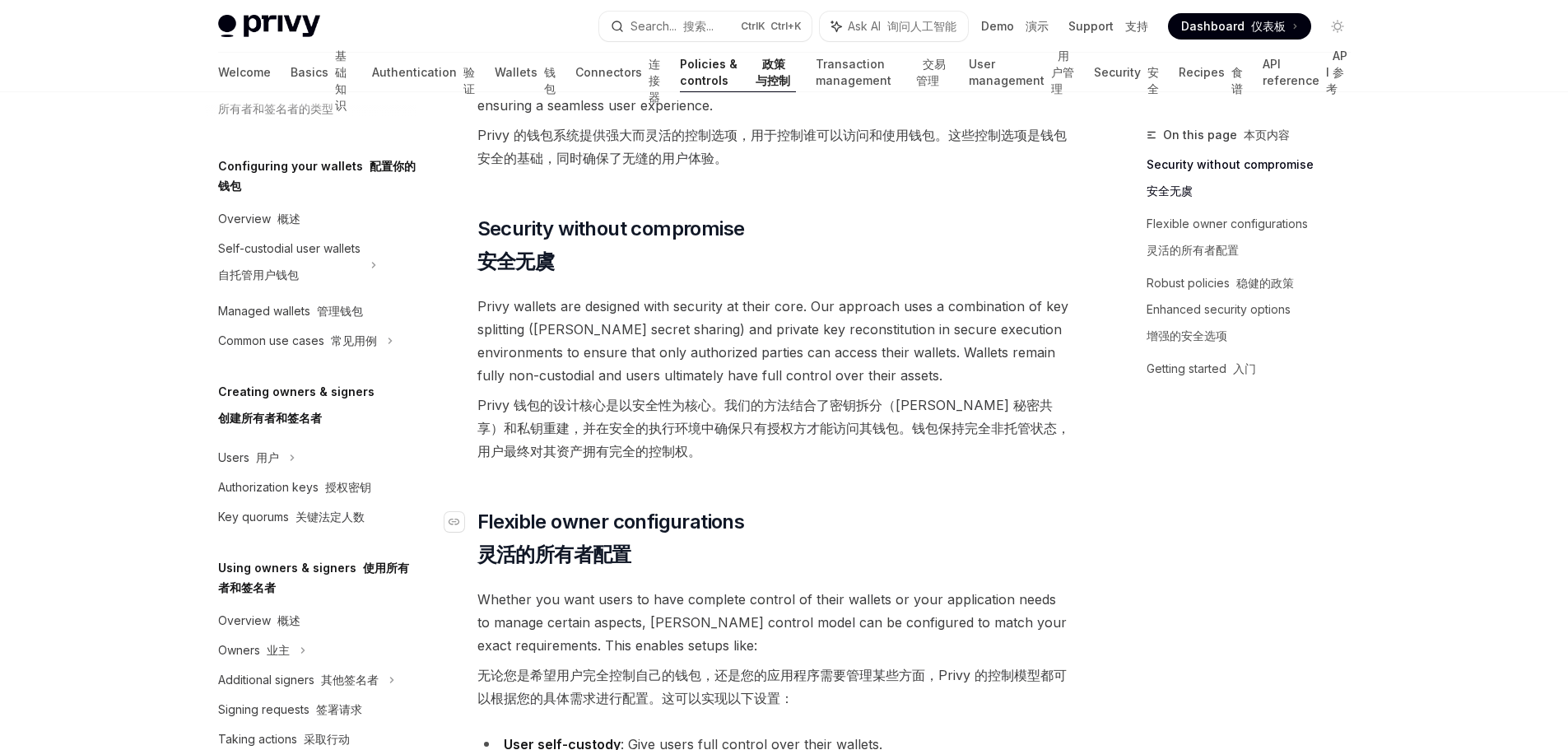
click at [643, 562] on span "Flexible owner configurations 灵活的所有者配置" at bounding box center [611, 541] width 268 height 66
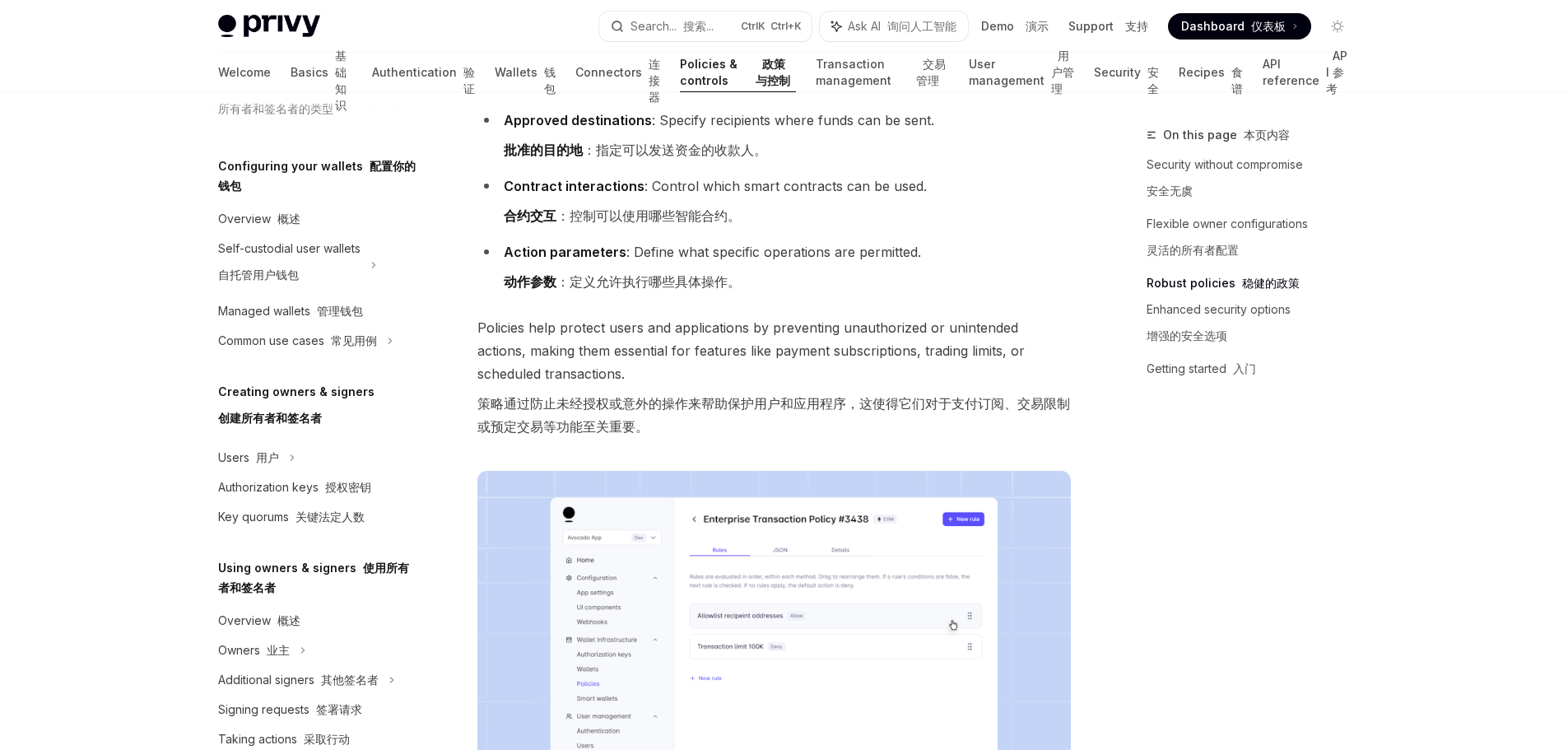
scroll to position [1454, 0]
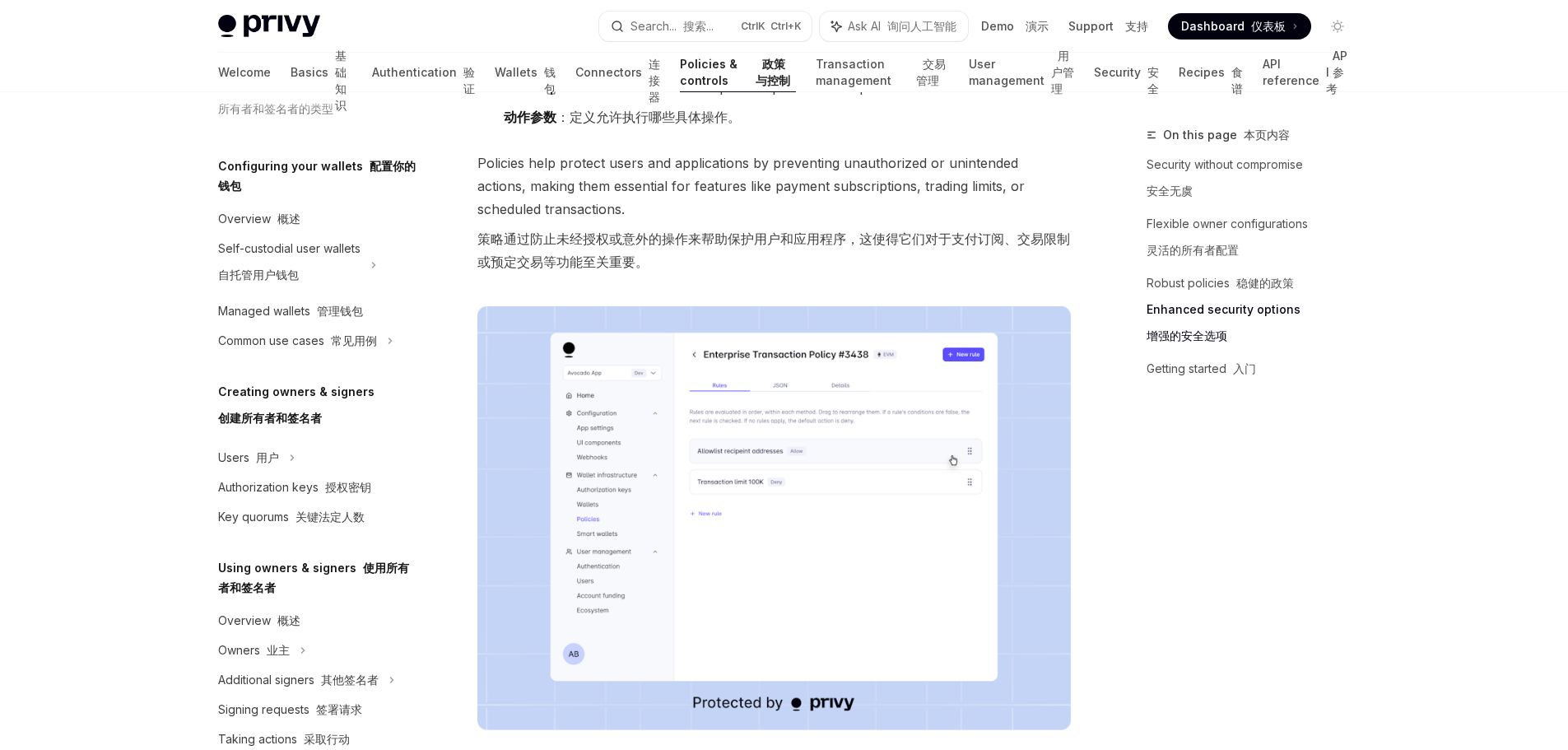
scroll to position [165, 0]
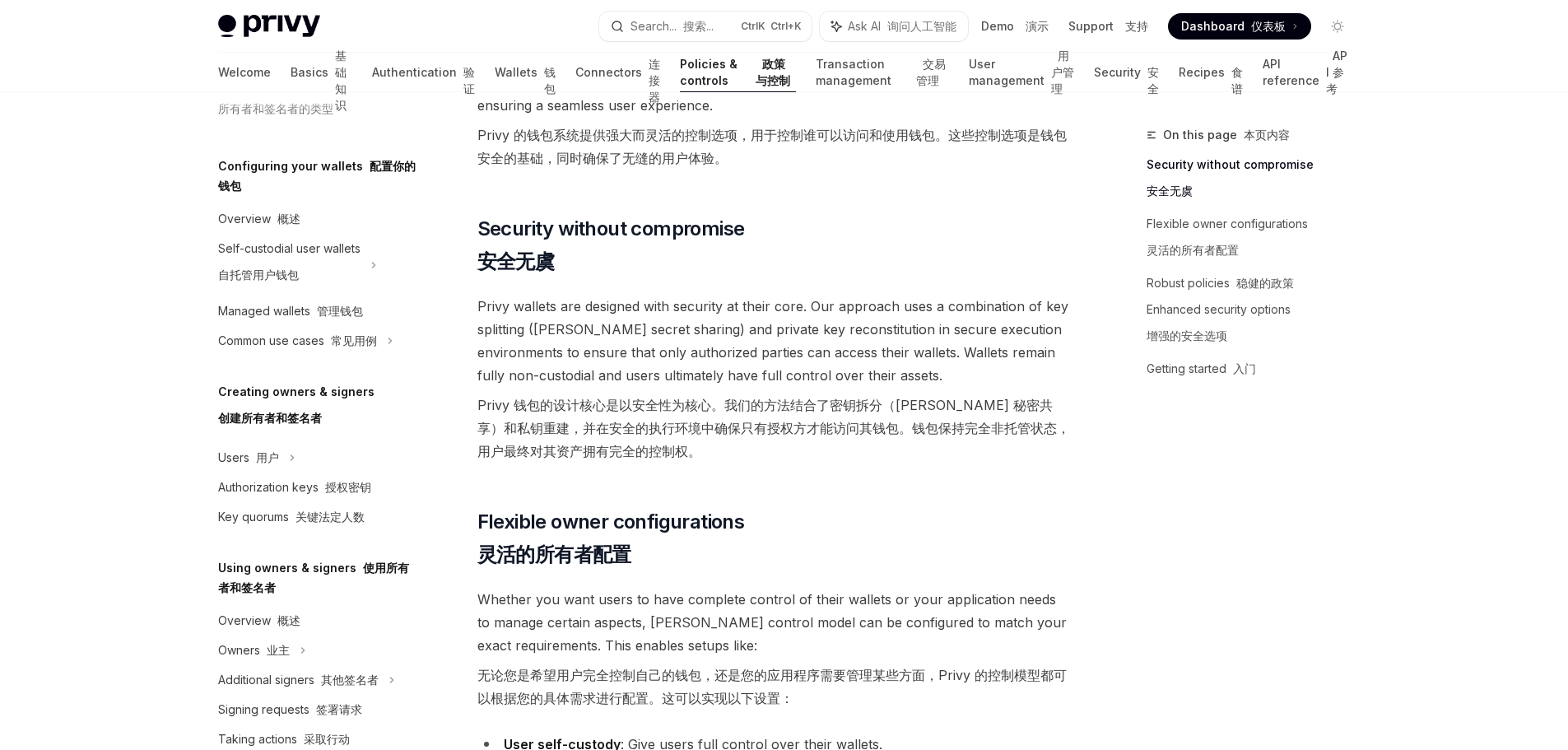
click at [1273, 80] on link "API reference API 参考" at bounding box center [1306, 72] width 87 height 40
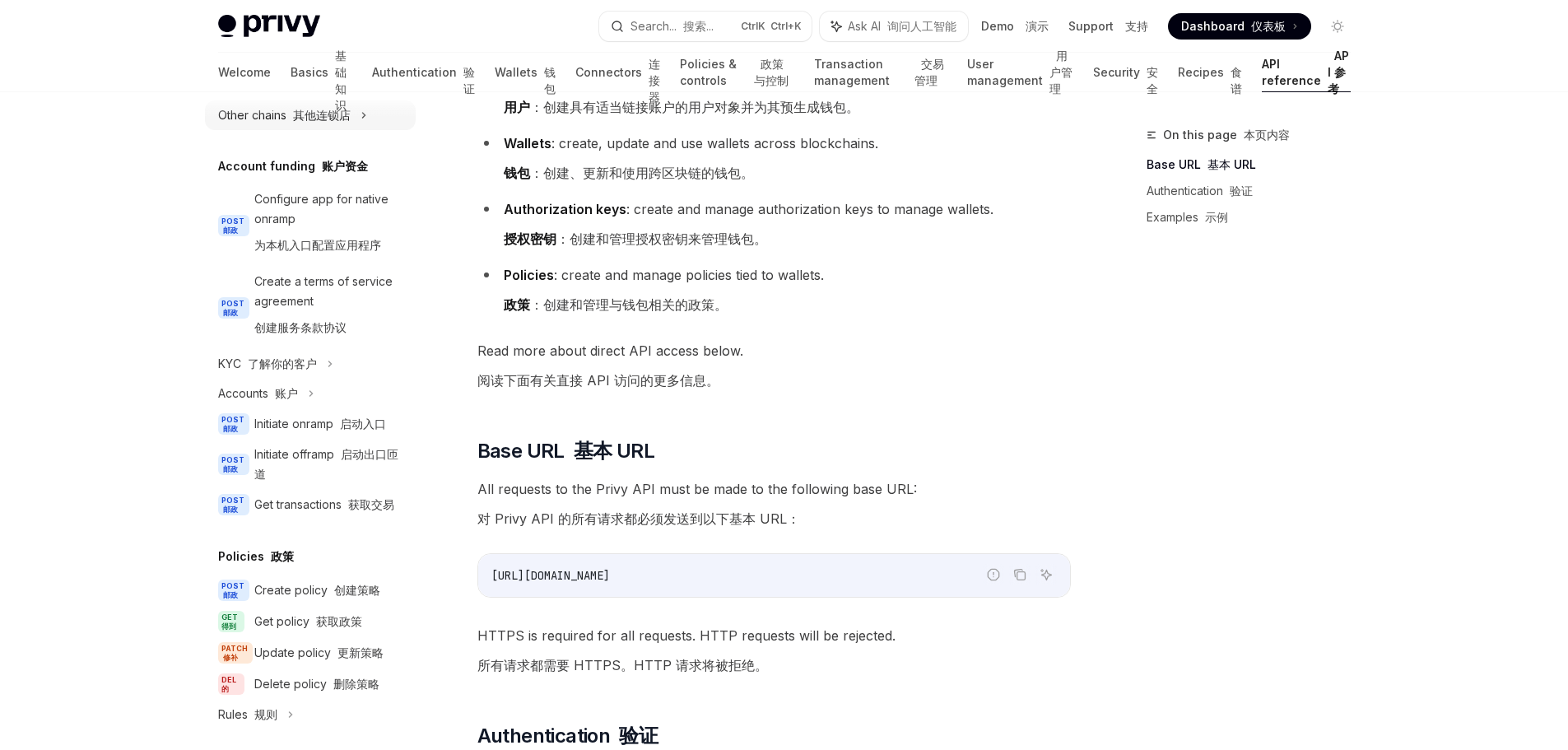
scroll to position [741, 0]
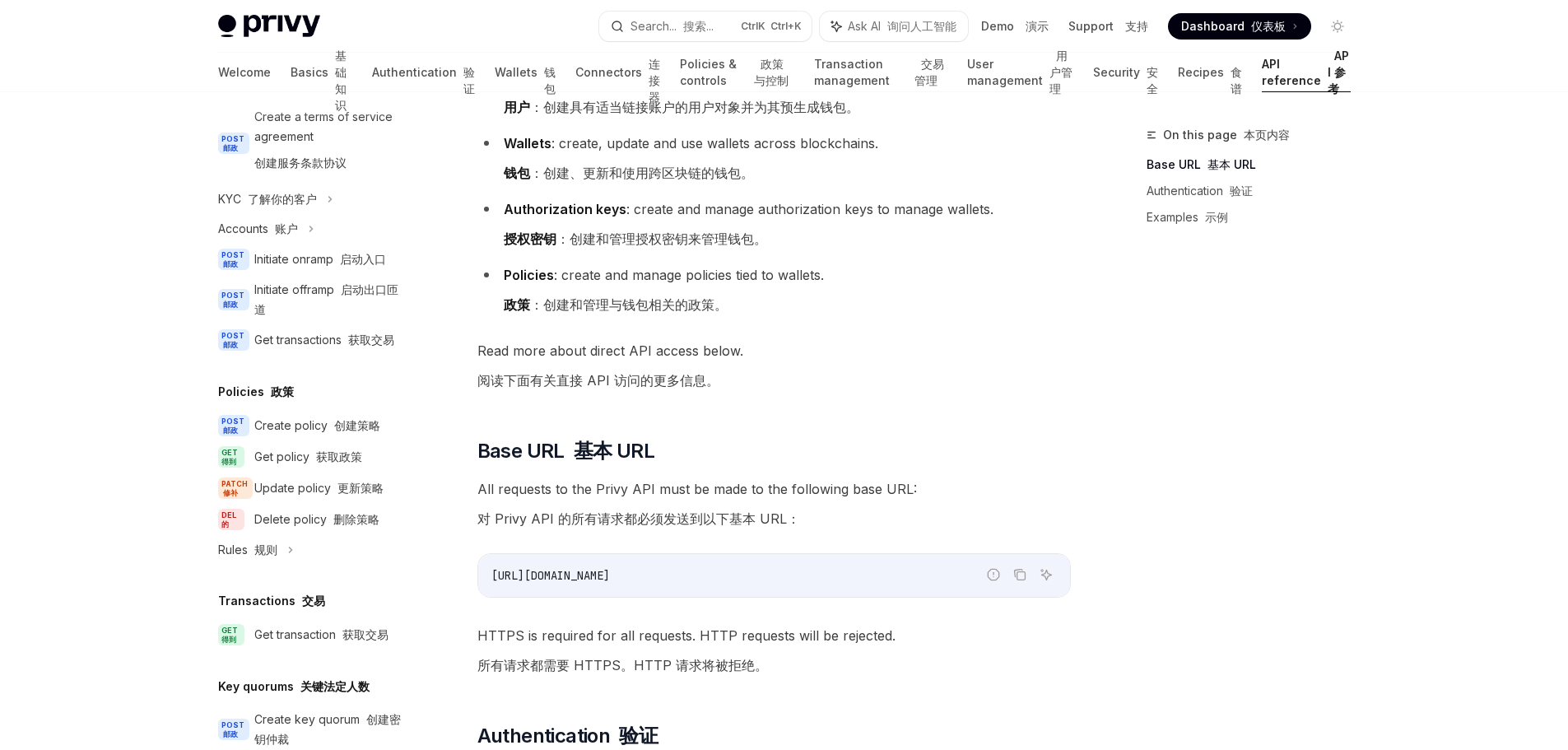
click at [890, 486] on span "All requests to the Privy API must be made to the following base URL: 对 Privy A…" at bounding box center [774, 506] width 594 height 59
click at [958, 497] on span "All requests to the Privy API must be made to the following base URL: 对 Privy A…" at bounding box center [774, 506] width 594 height 59
click at [890, 490] on span "All requests to the Privy API must be made to the following base URL: 对 Privy A…" at bounding box center [774, 506] width 594 height 59
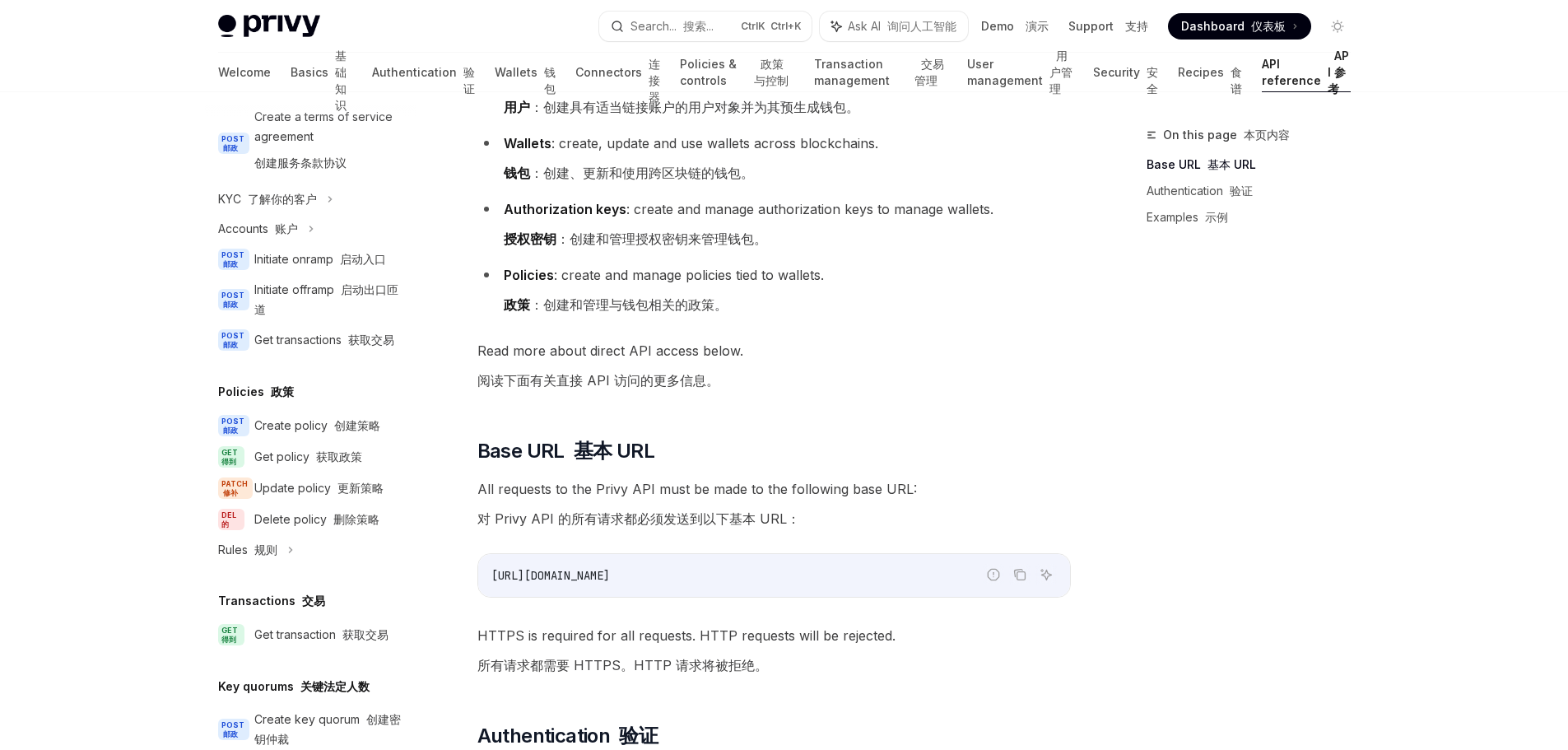
click at [955, 504] on span "All requests to the Privy API must be made to the following base URL: 对 Privy A…" at bounding box center [774, 506] width 594 height 59
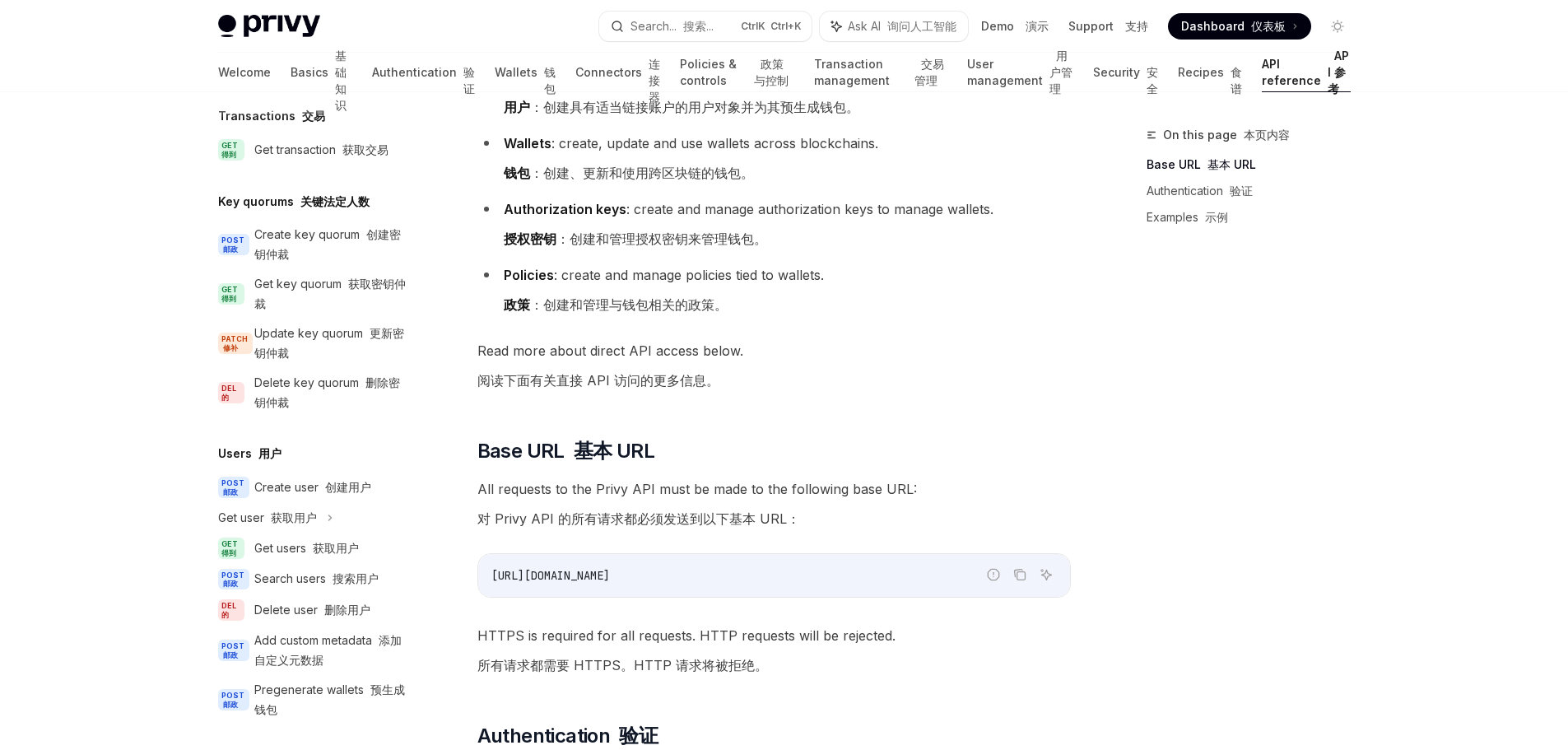
scroll to position [1271, 0]
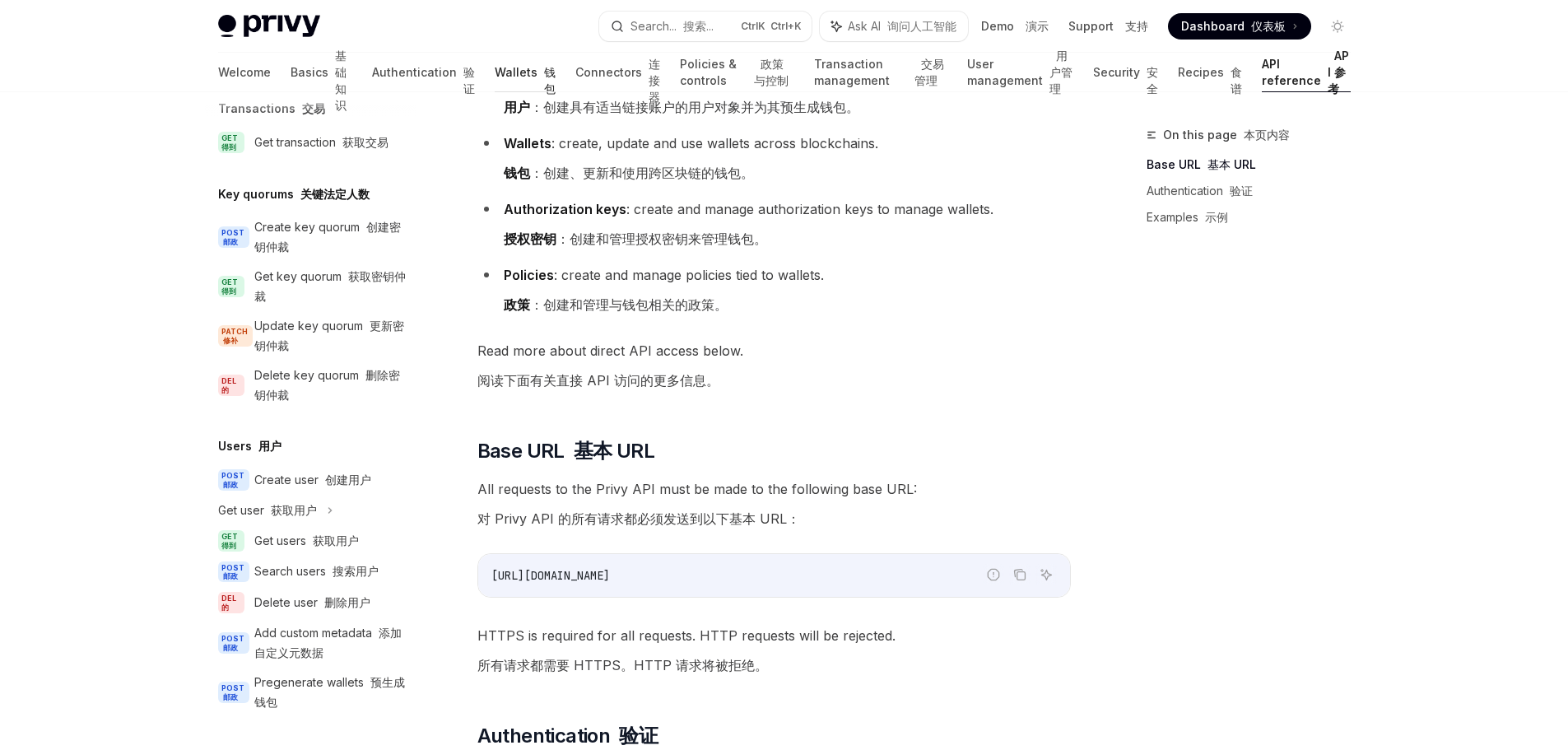
click at [495, 77] on link "Wallets 钱包" at bounding box center [525, 72] width 61 height 40
type textarea "*"
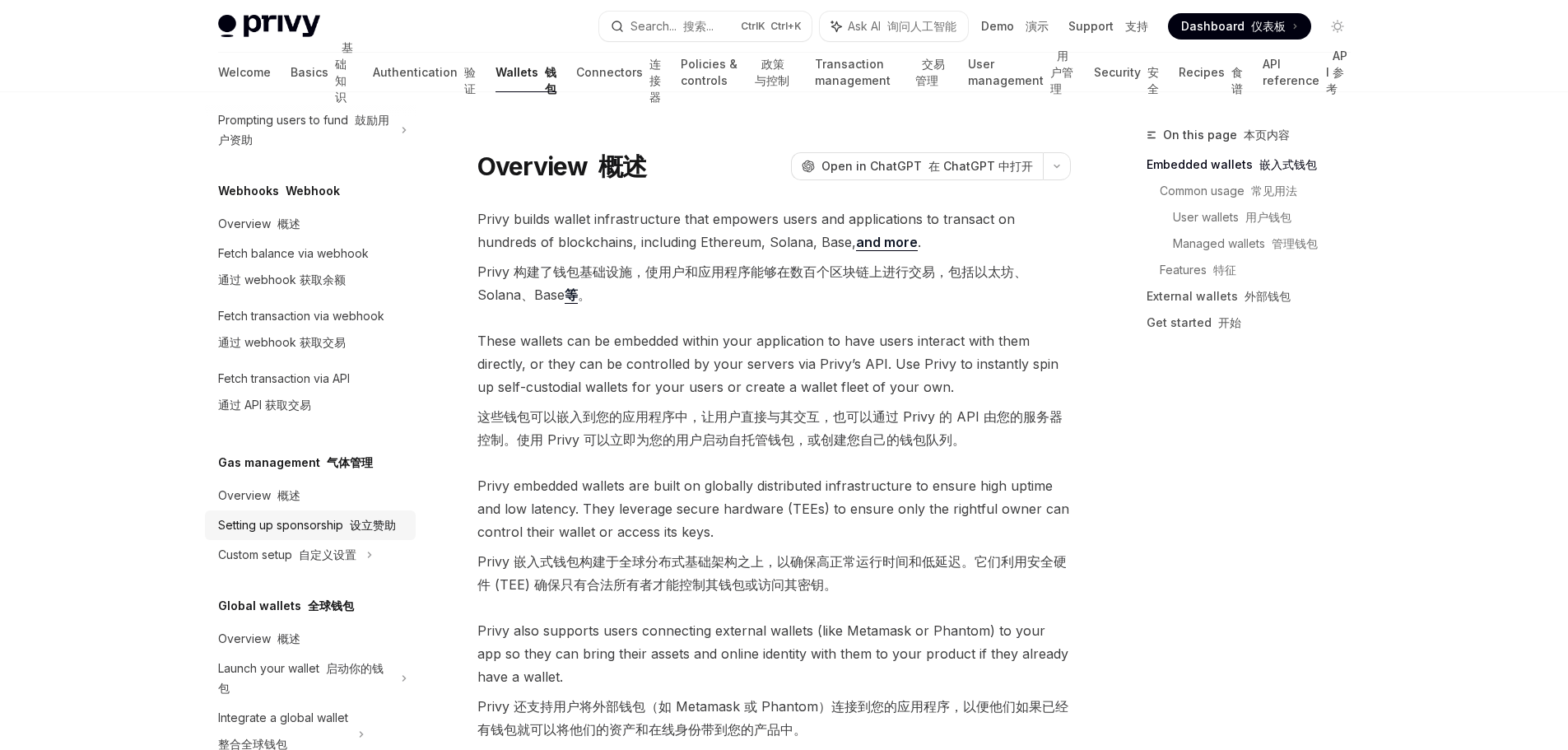
scroll to position [974, 0]
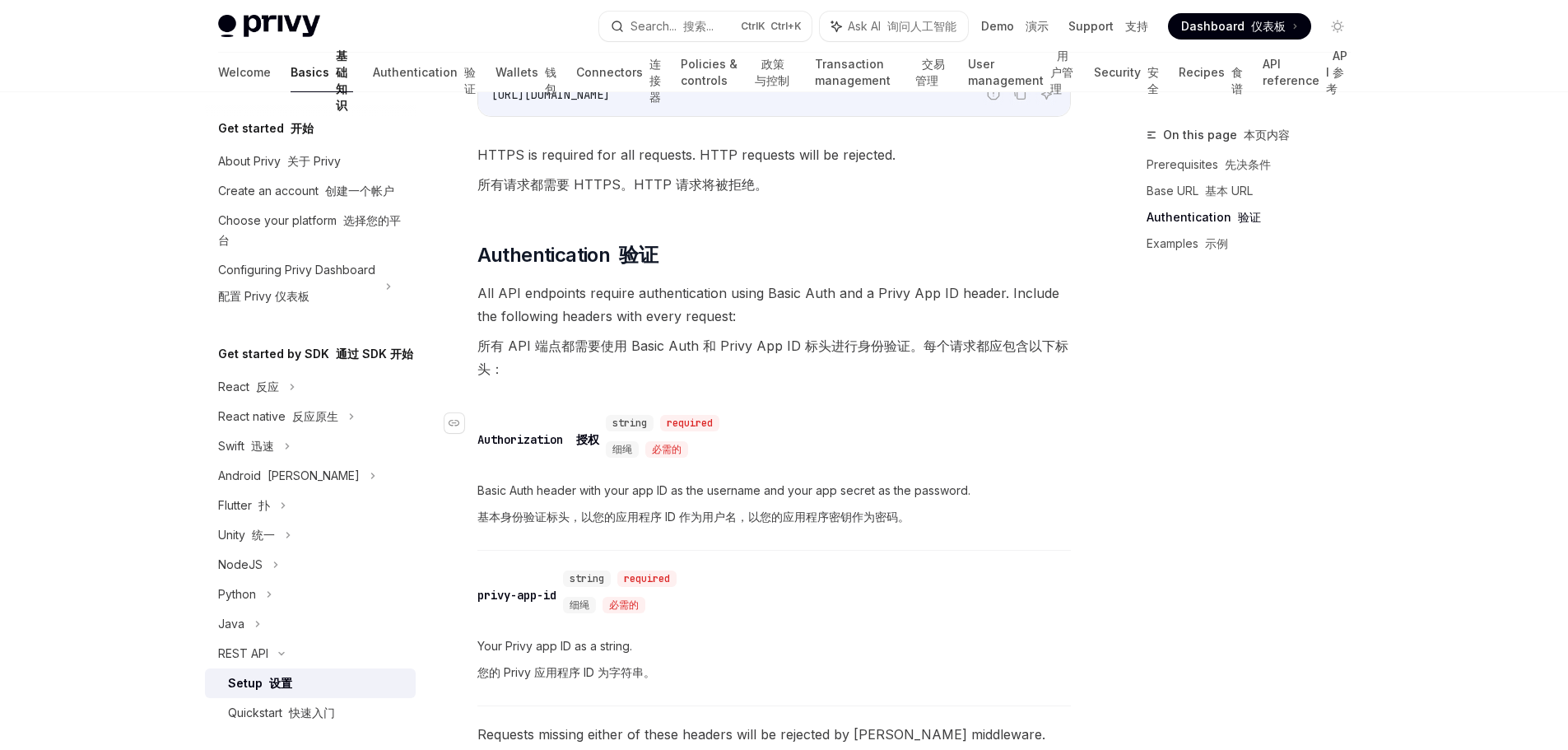
scroll to position [576, 0]
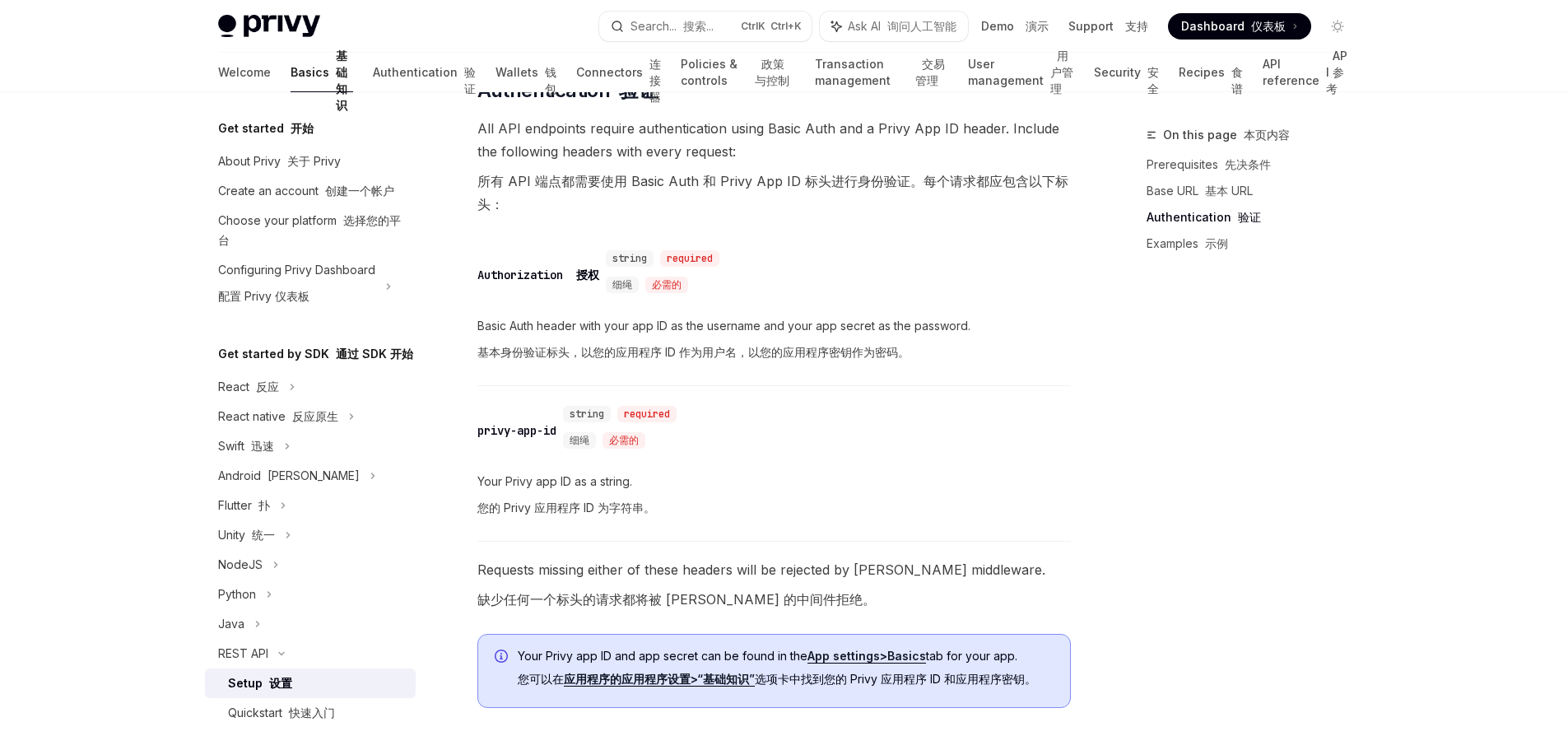
click at [1313, 458] on div "On this page 本页内容 Prerequisites 先决条件 Base URL 基本 URL Authentication 验证 Examples…" at bounding box center [1239, 438] width 250 height 625
click at [1366, 343] on div "Get started 开始 About Privy 关于 Privy Create an account 创建一个帐户 Choose your platfo…" at bounding box center [785, 436] width 1212 height 1840
click at [239, 604] on div "Python" at bounding box center [237, 595] width 38 height 20
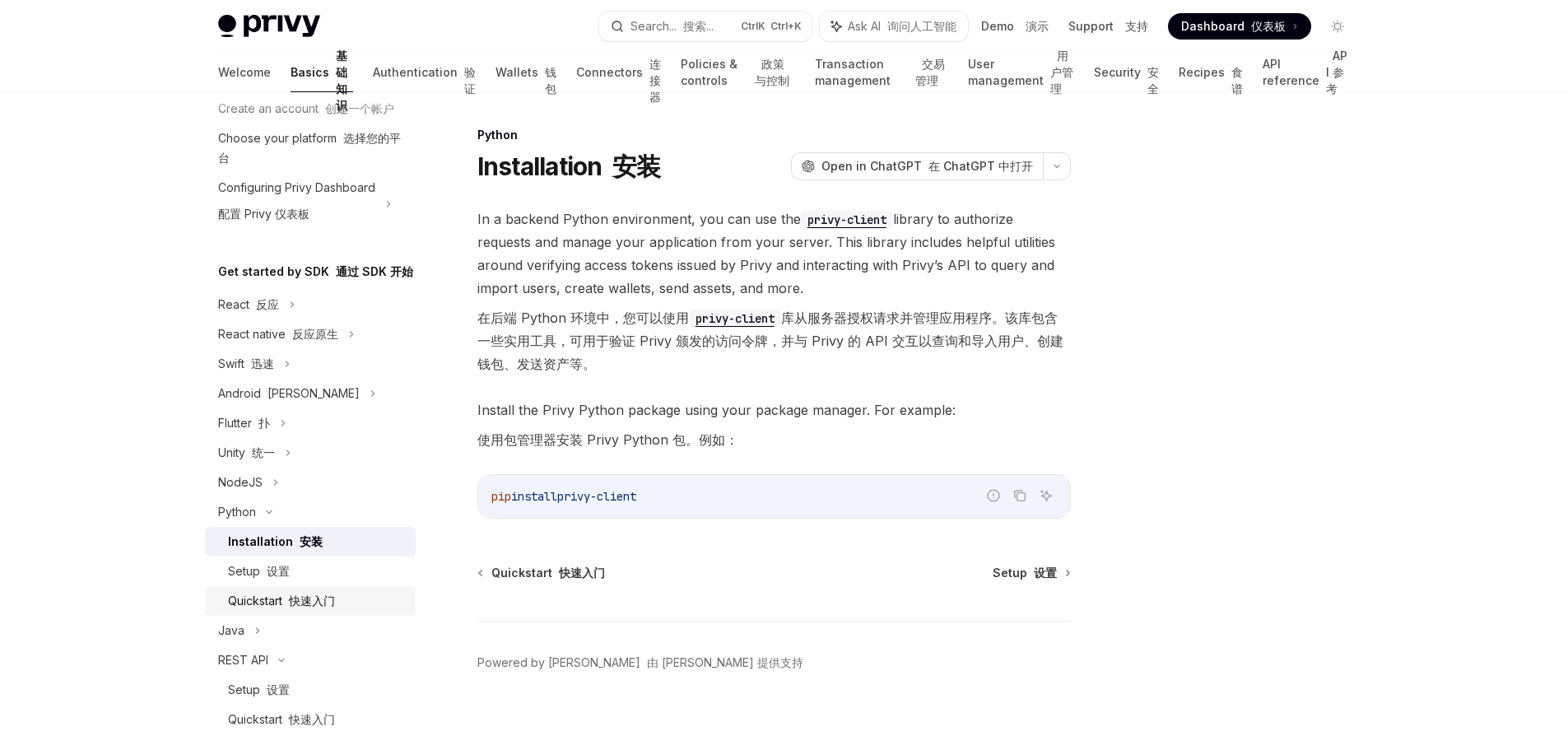
scroll to position [247, 0]
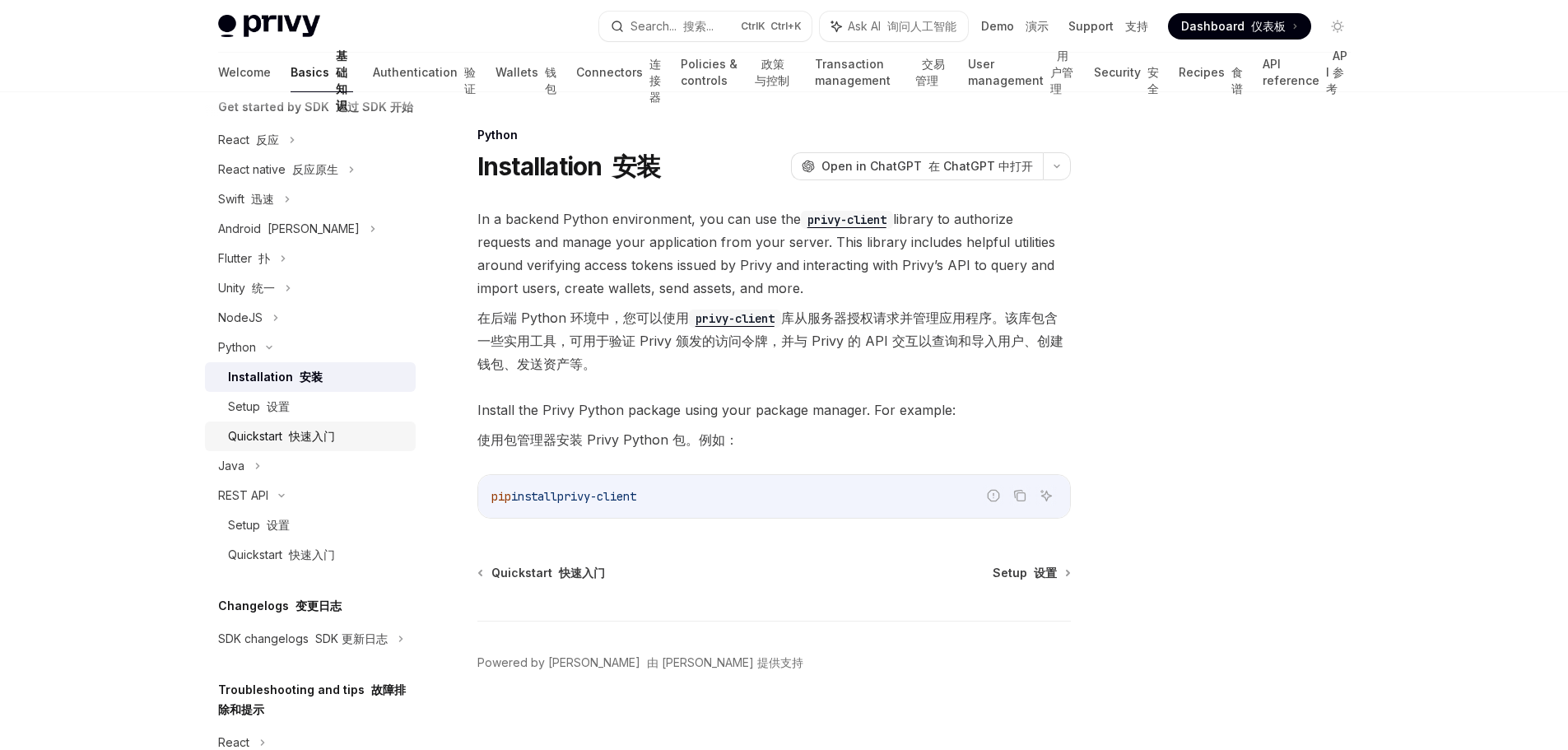
click at [349, 447] on div "Quickstart 快速入门" at bounding box center [317, 437] width 178 height 20
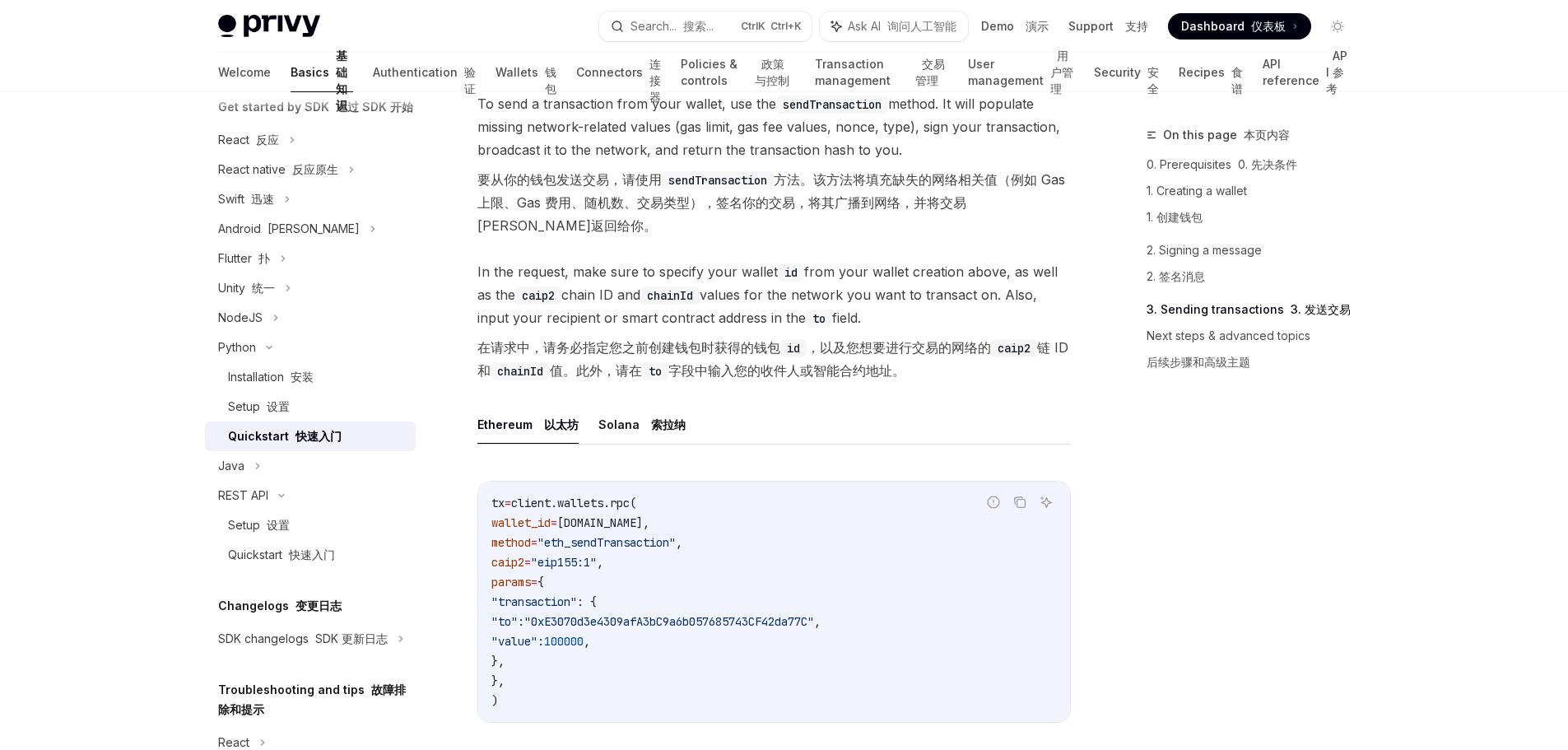
scroll to position [1729, 0]
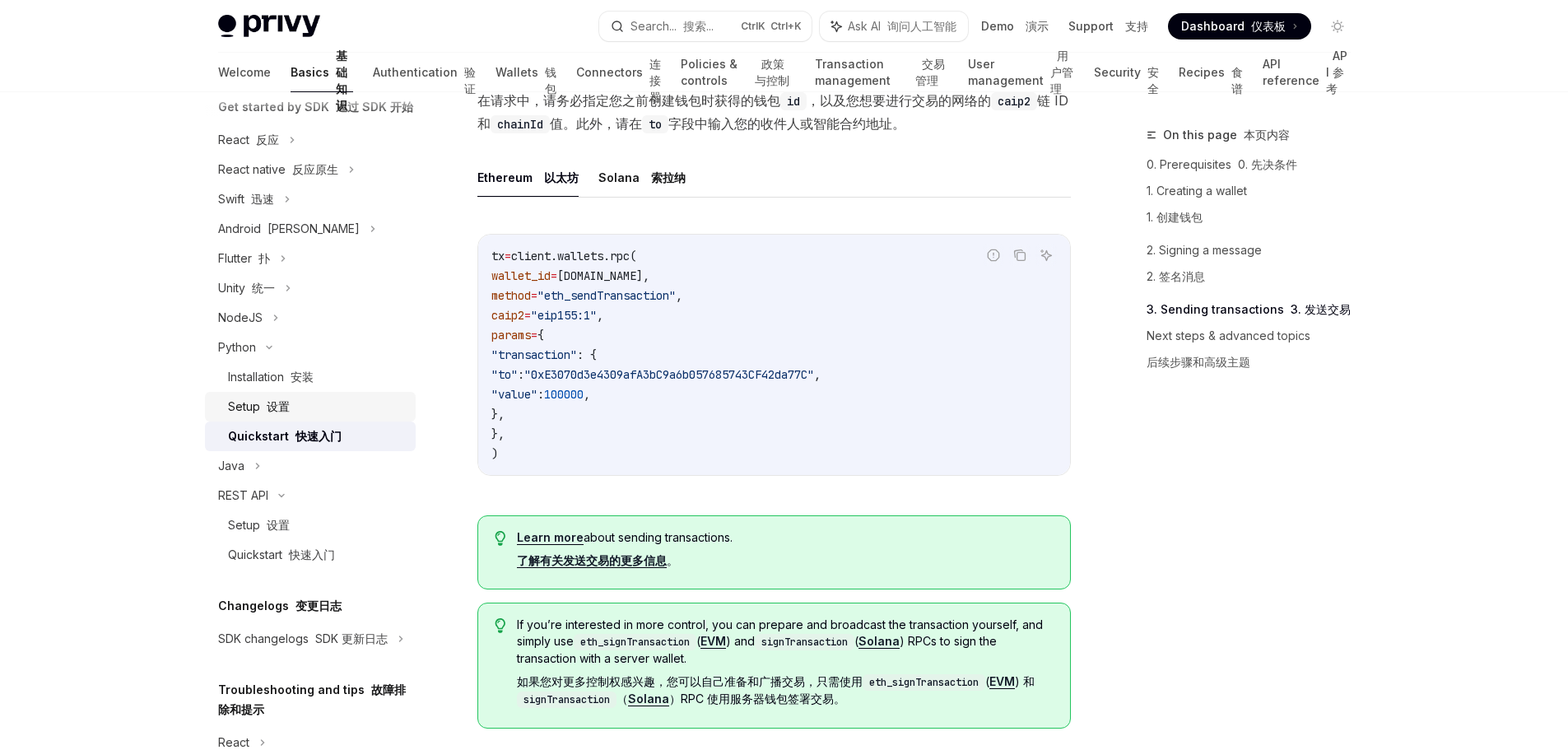
click at [331, 417] on div "Setup 设置" at bounding box center [317, 407] width 178 height 20
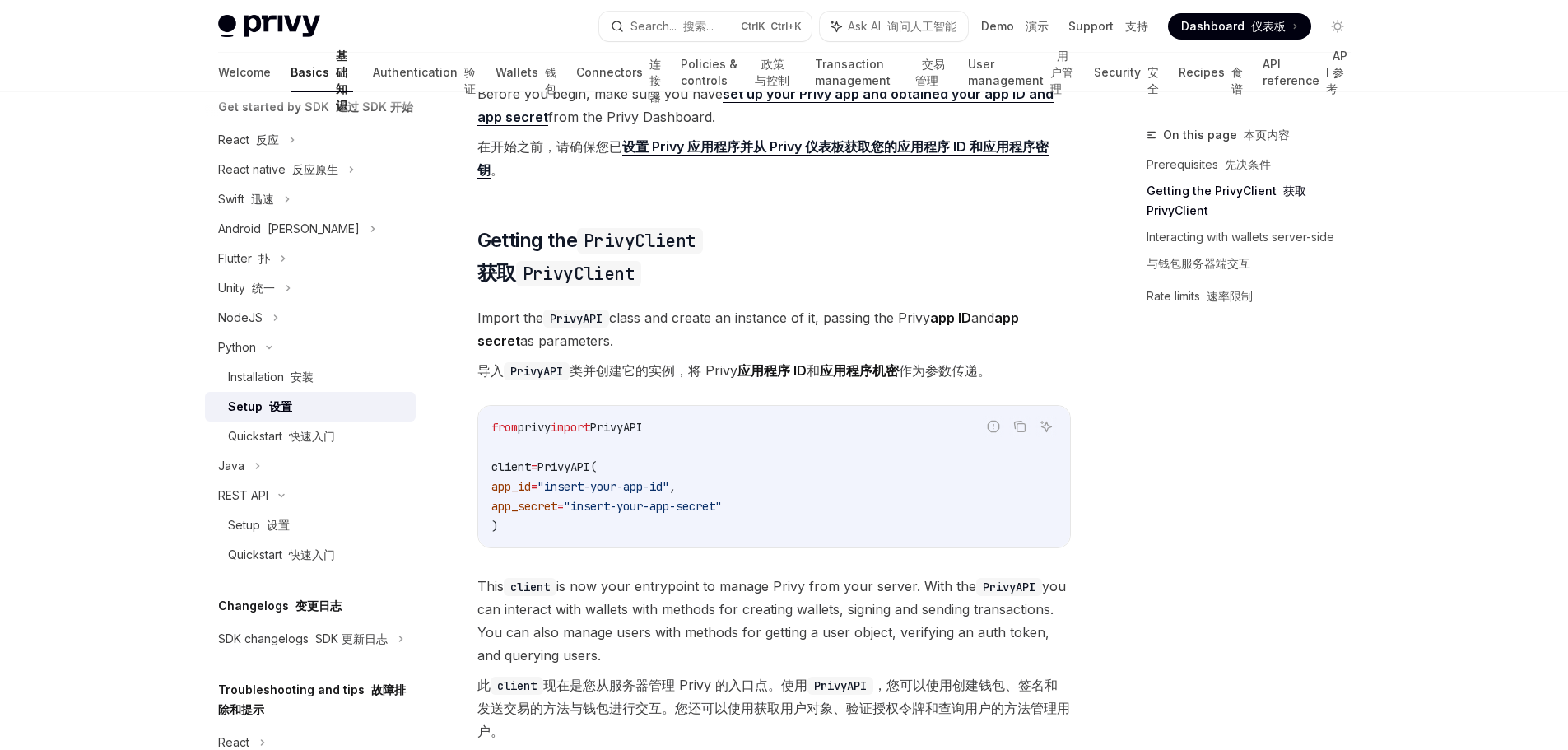
scroll to position [247, 0]
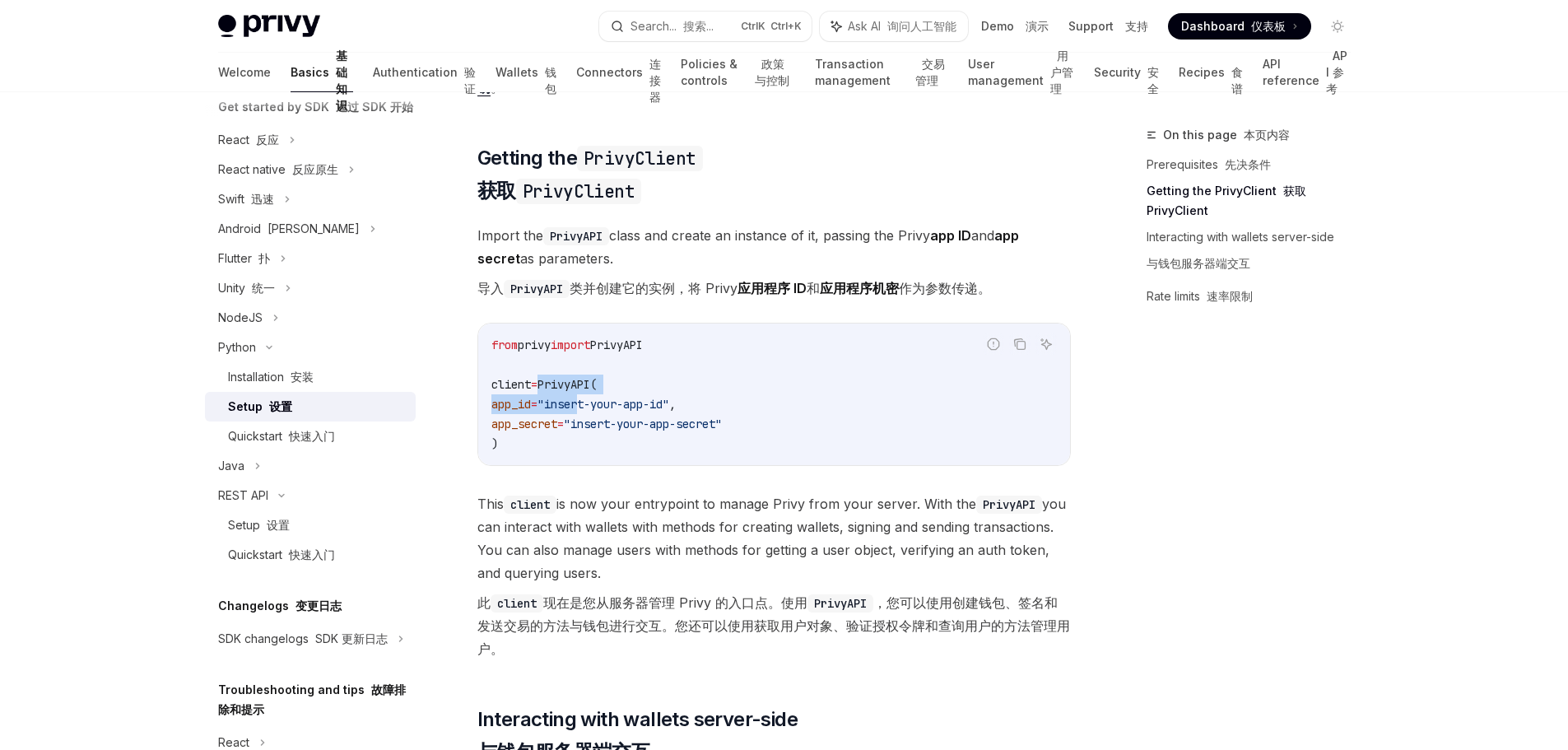
drag, startPoint x: 548, startPoint y: 382, endPoint x: 606, endPoint y: 402, distance: 61.4
click at [606, 402] on code "from privy import PrivyAPI client = PrivyAPI( app_id = "insert-your-app-id" , a…" at bounding box center [774, 394] width 565 height 119
click at [794, 442] on code "from privy import PrivyAPI client = PrivyAPI( app_id = "insert-your-app-id" , a…" at bounding box center [774, 394] width 565 height 119
drag, startPoint x: 510, startPoint y: 419, endPoint x: 491, endPoint y: 379, distance: 44.3
click at [491, 379] on code "from privy import PrivyAPI client = PrivyAPI( app_id = "insert-your-app-id" , a…" at bounding box center [774, 394] width 565 height 119
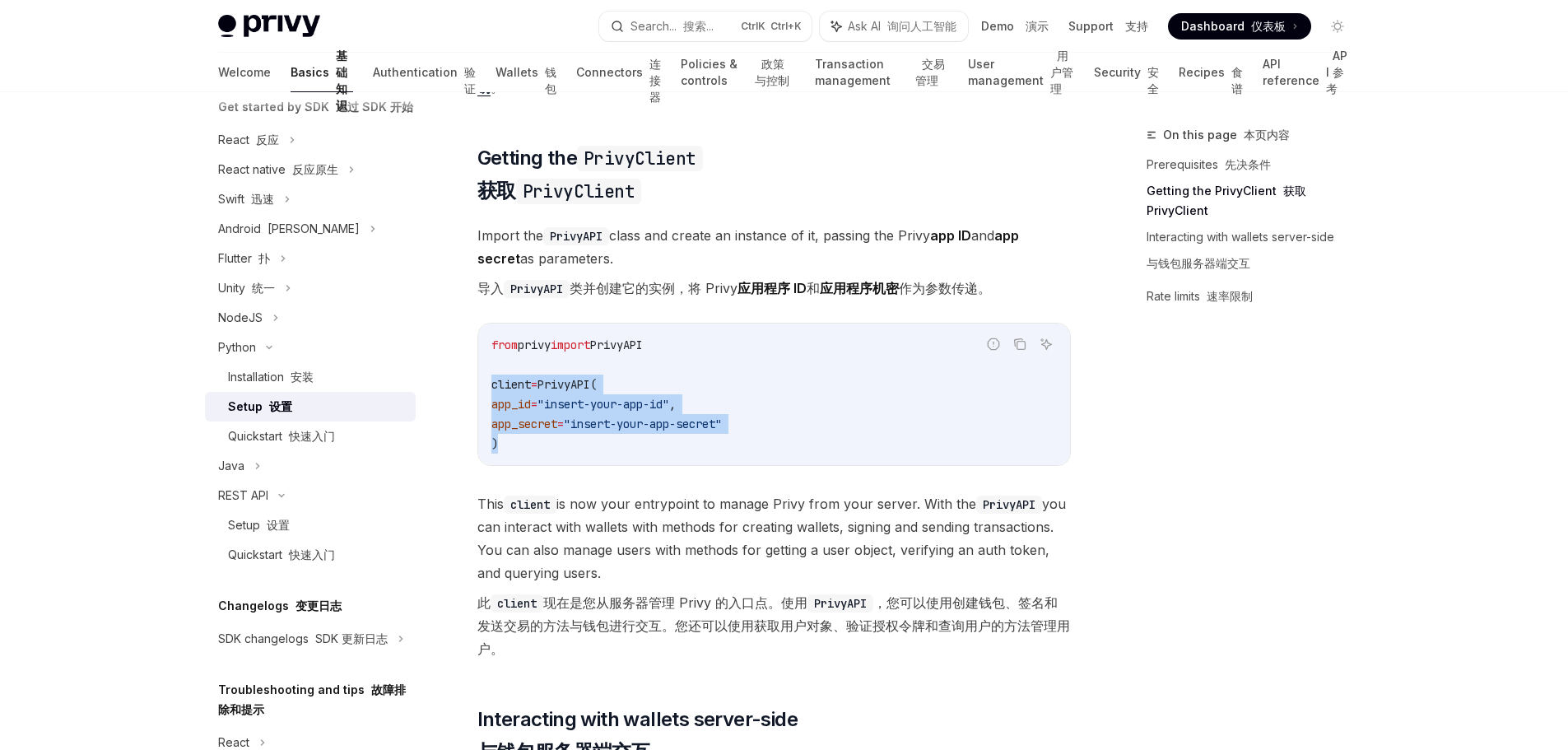
click at [816, 438] on code "from privy import PrivyAPI client = PrivyAPI( app_id = "insert-your-app-id" , a…" at bounding box center [774, 394] width 565 height 119
click at [264, 363] on div "Python" at bounding box center [310, 348] width 210 height 30
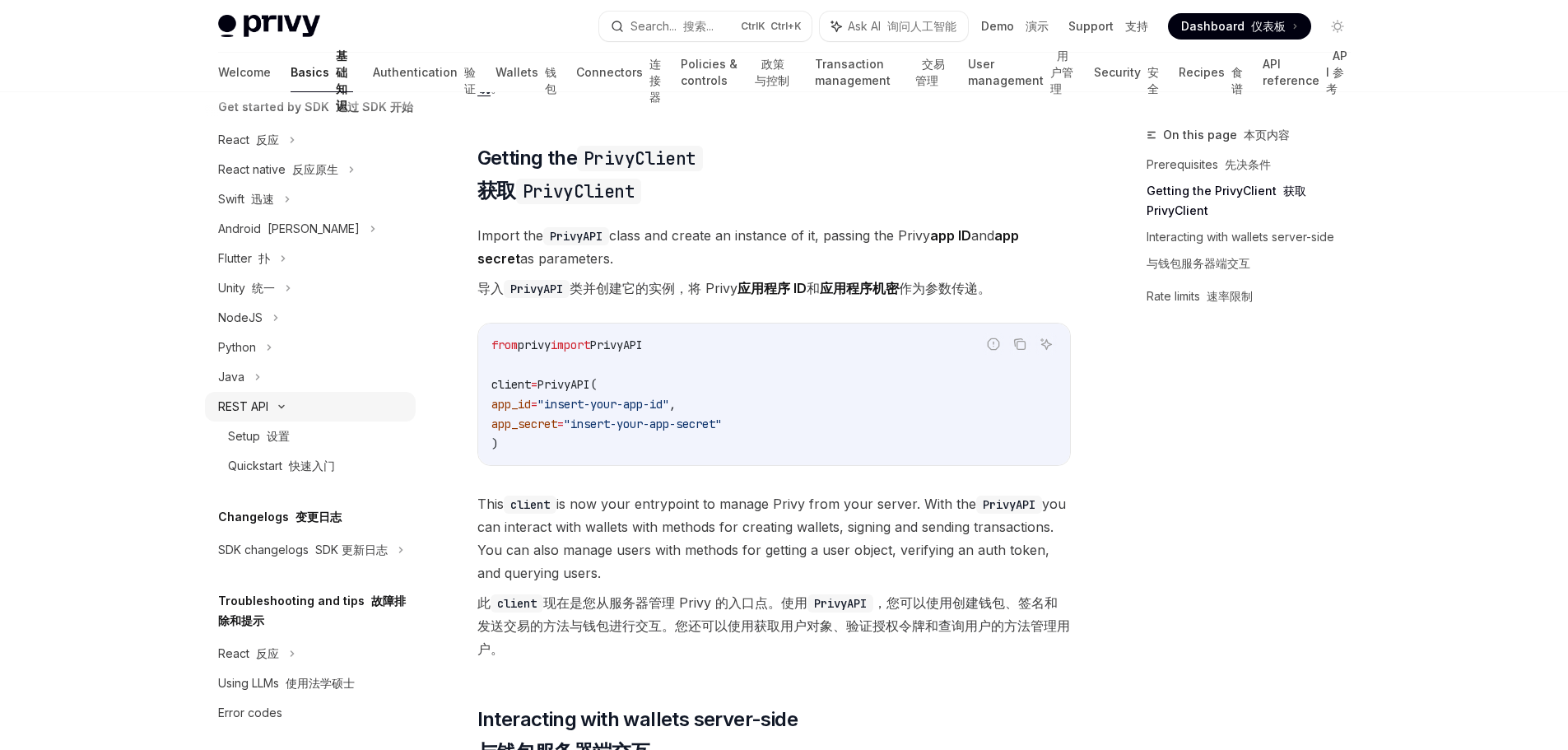
click at [287, 410] on icon at bounding box center [282, 407] width 20 height 7
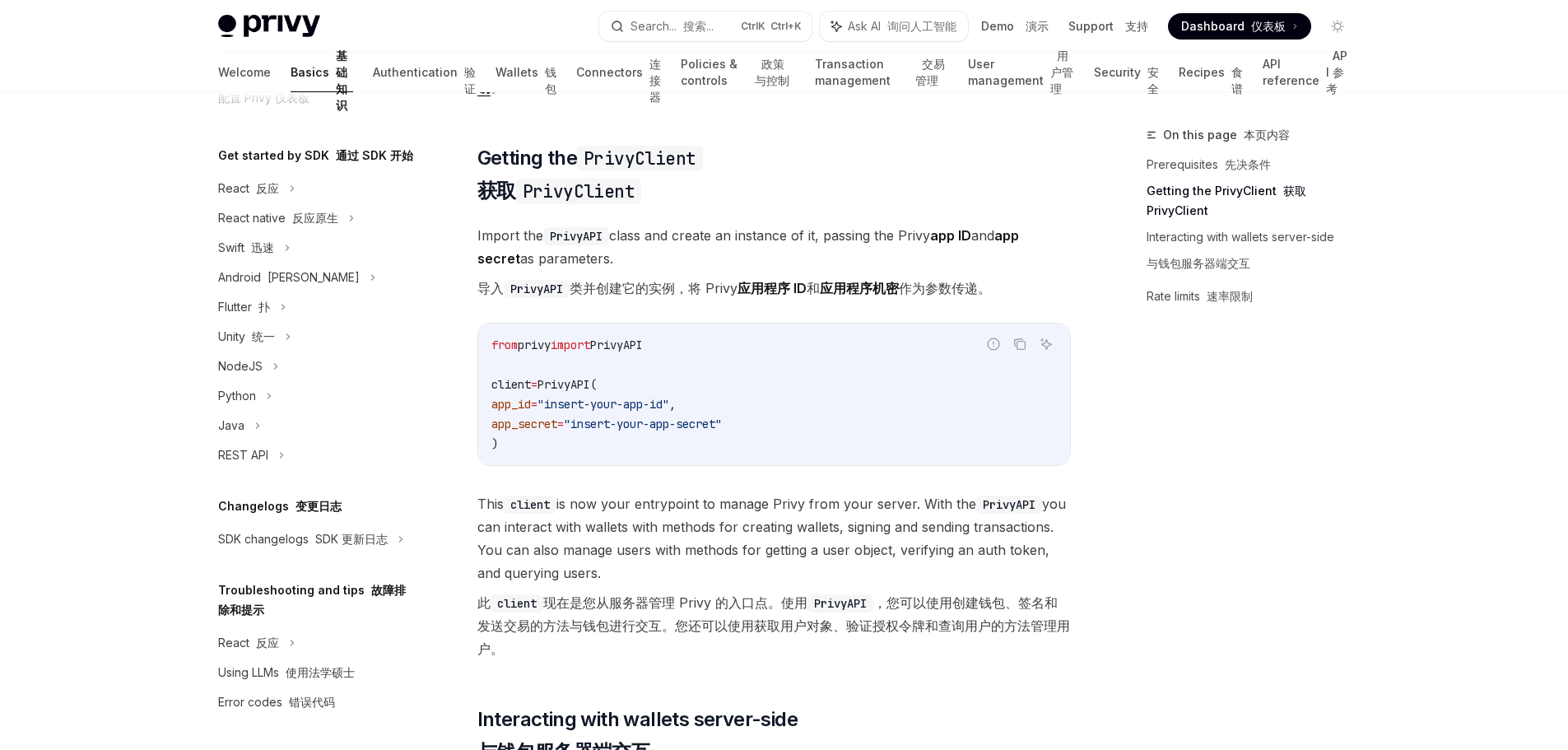
click at [63, 401] on div "Privy Docs home page Search... 搜索... Ctrl K Ctrl+K Ask AI 询问人工智能 Demo 演示 Suppor…" at bounding box center [784, 713] width 1568 height 1919
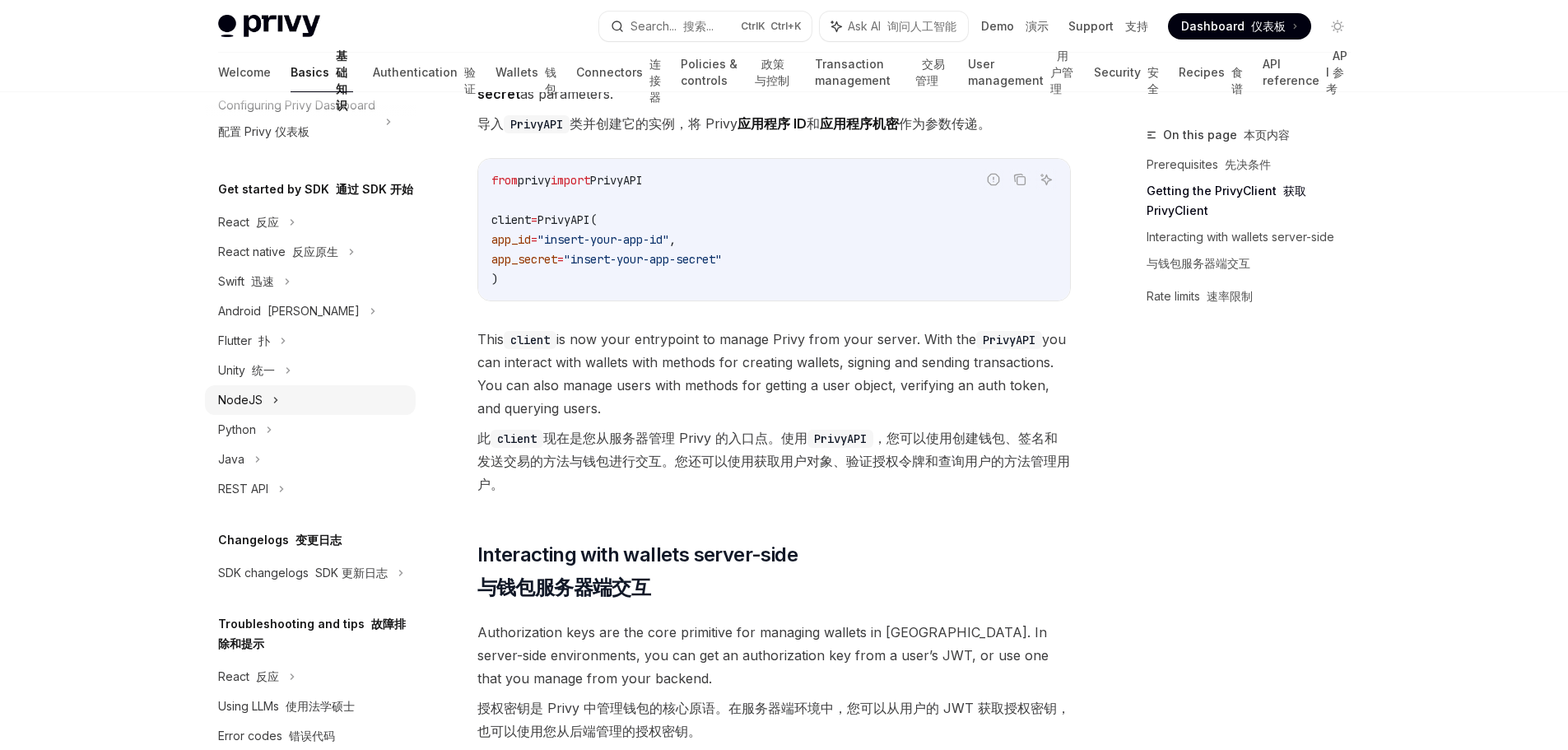
scroll to position [82, 0]
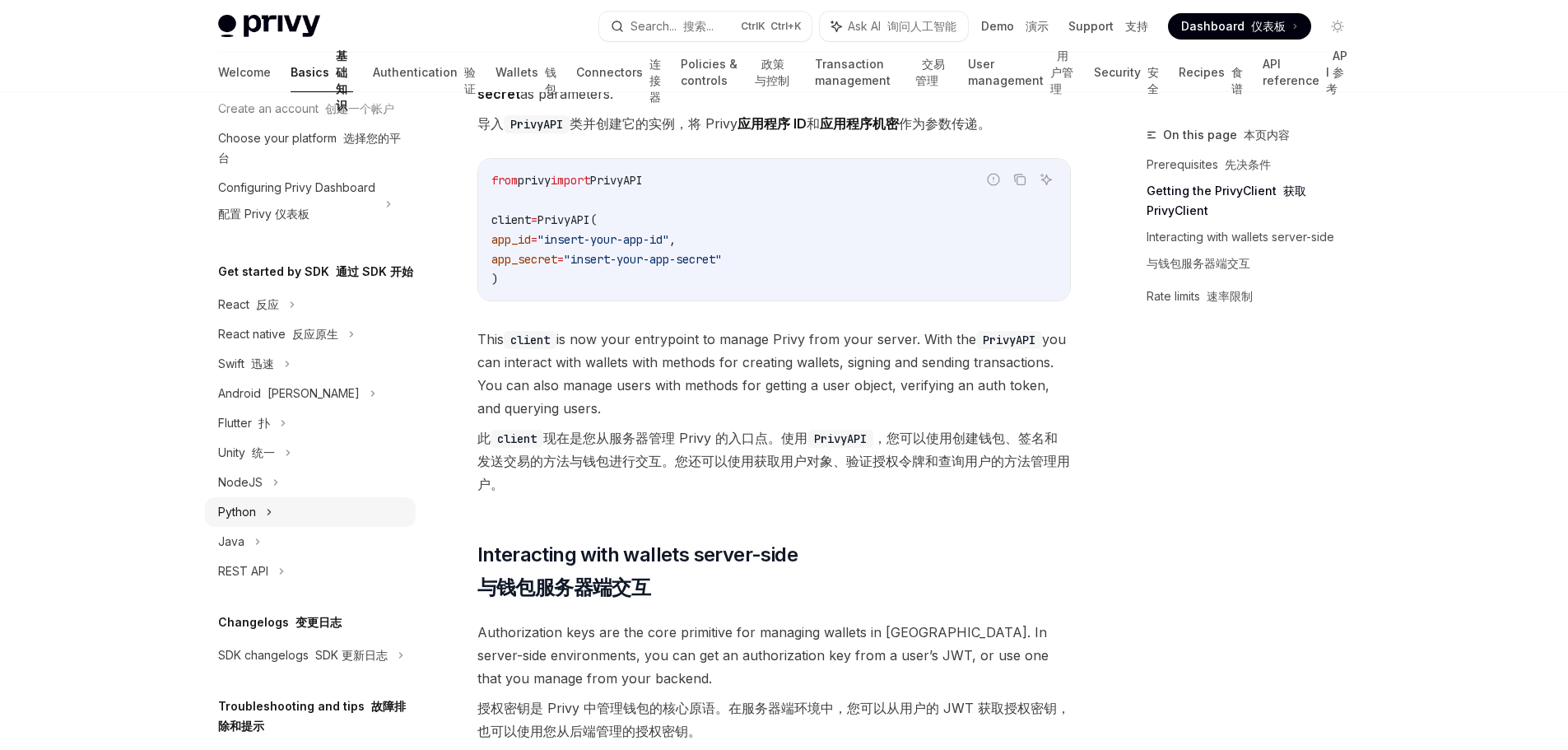
click at [278, 527] on div "Python" at bounding box center [310, 512] width 210 height 30
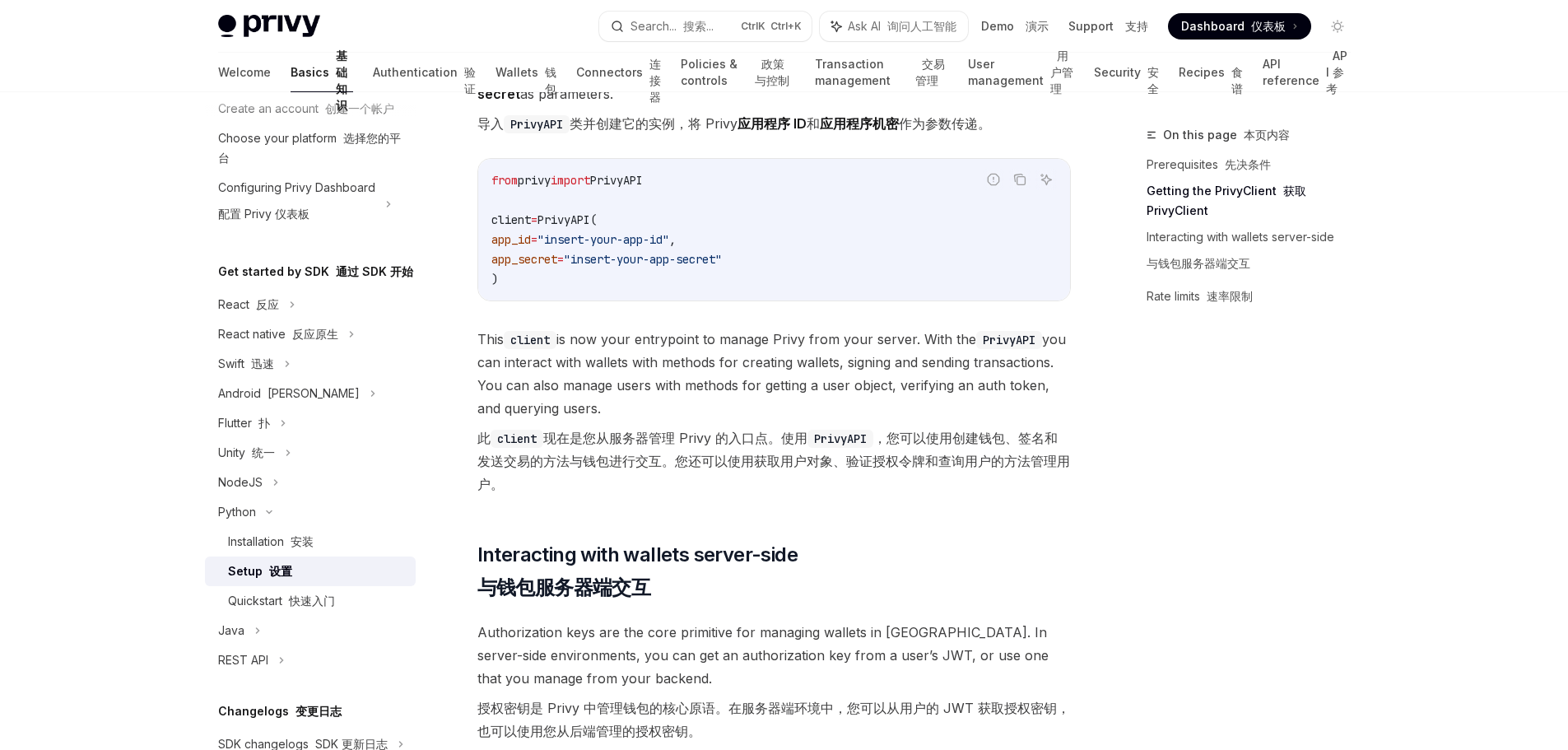
click at [732, 417] on span "This client is now your entrypoint to manage Privy from your server. With the P…" at bounding box center [774, 415] width 594 height 175
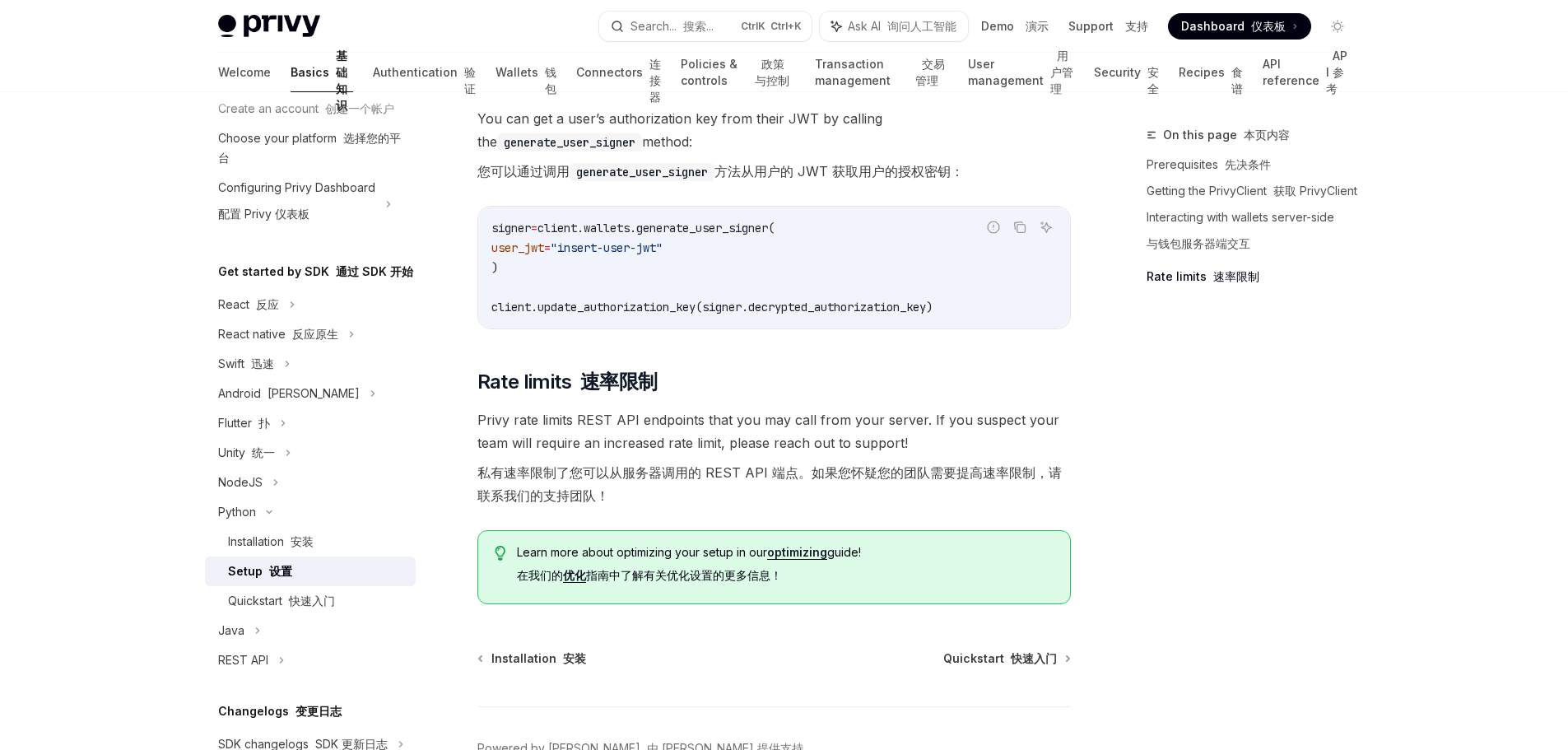
scroll to position [1152, 0]
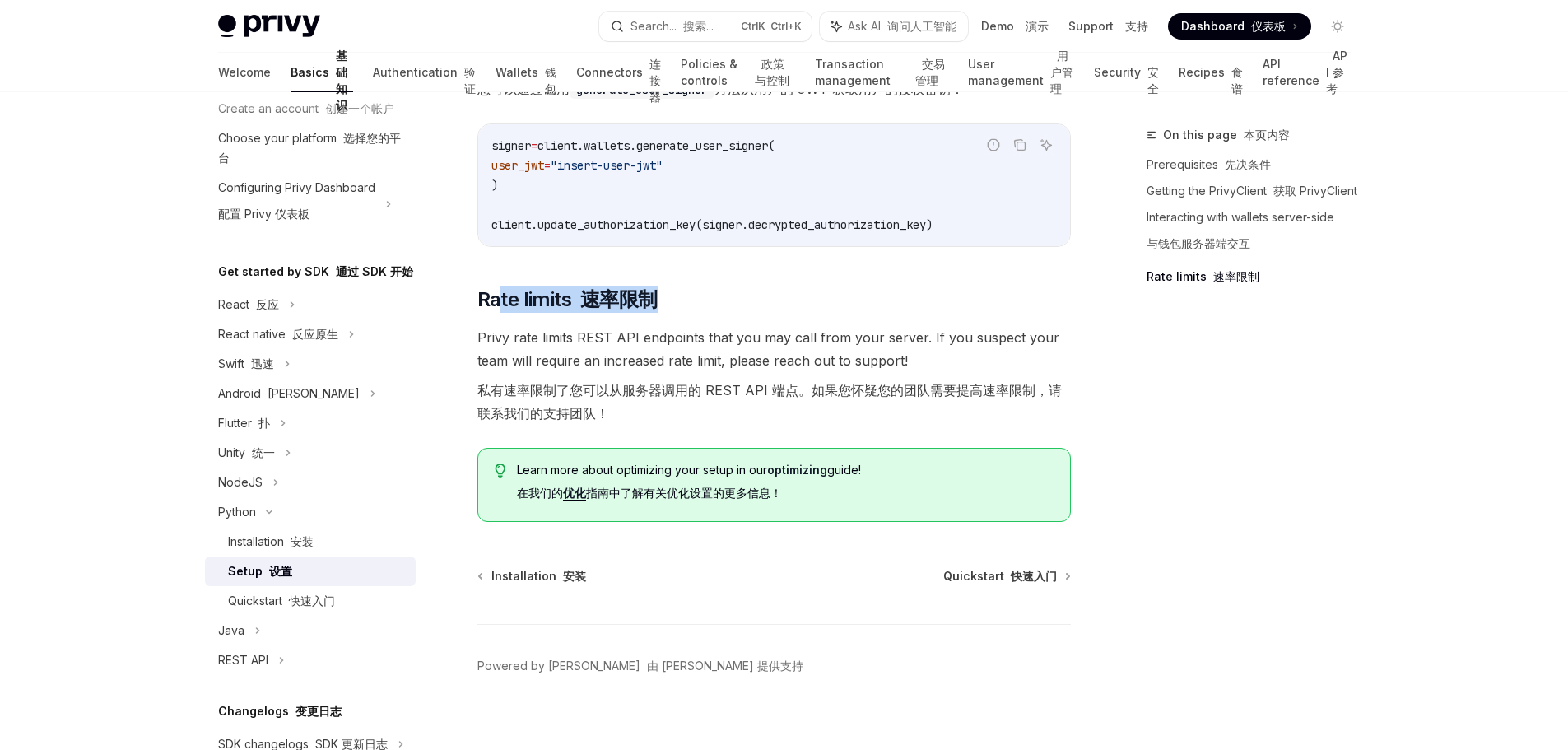
drag, startPoint x: 550, startPoint y: 299, endPoint x: 502, endPoint y: 303, distance: 48.2
click at [496, 299] on span "Rate limits 速率限制" at bounding box center [567, 300] width 180 height 27
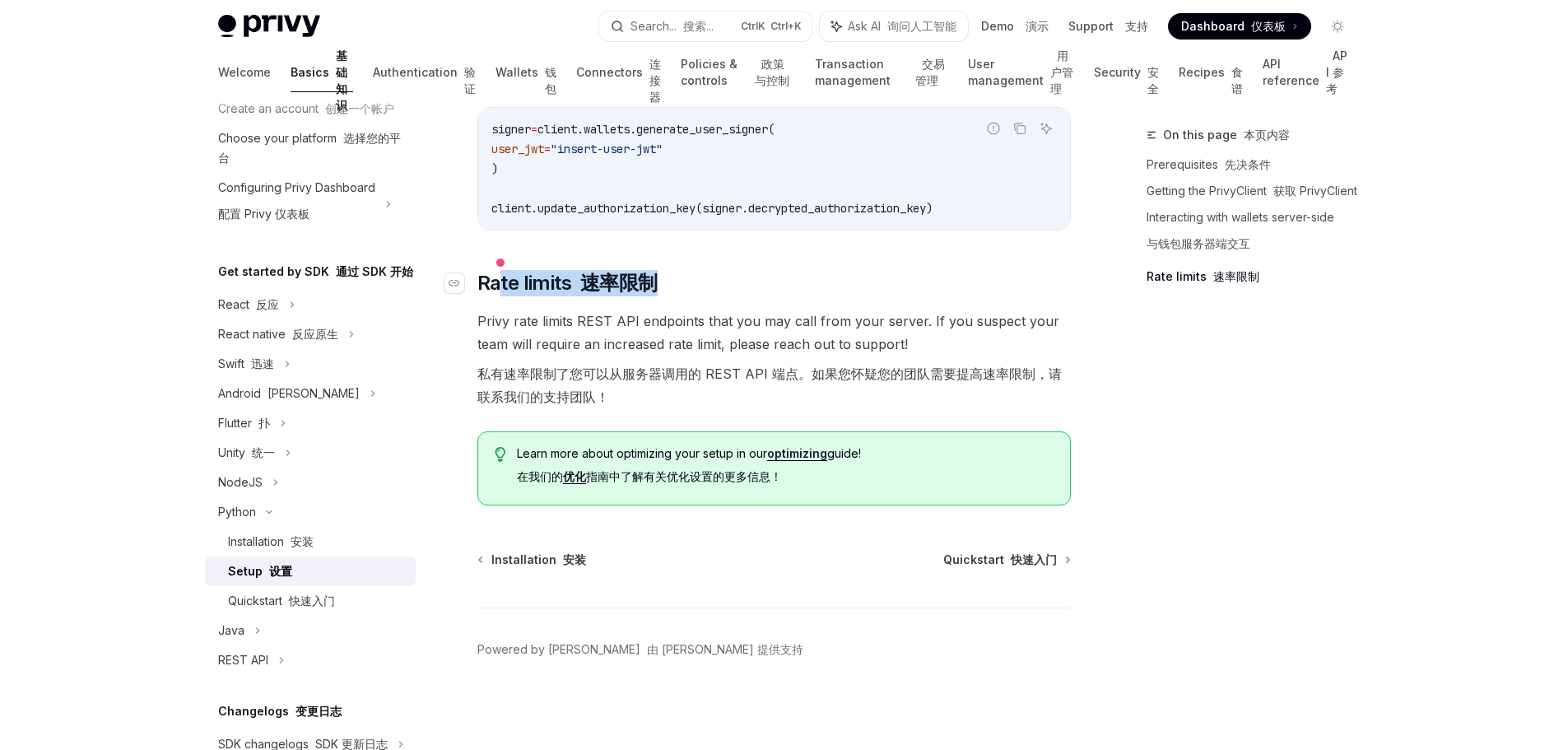
click at [1068, 293] on h2 "​ Rate limits 速率限制" at bounding box center [774, 284] width 594 height 27
click at [374, 82] on link "Authentication 验证" at bounding box center [425, 72] width 103 height 40
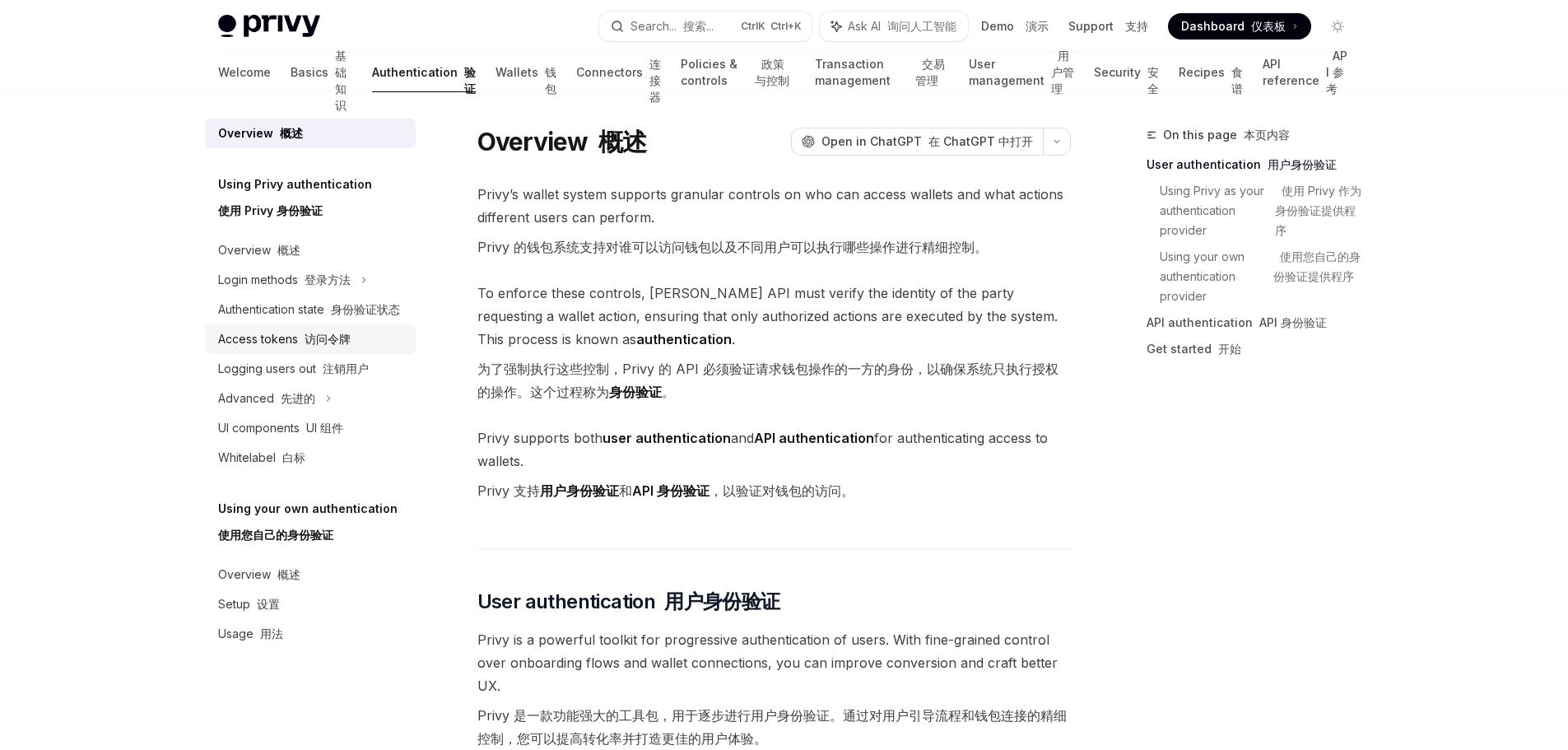
click at [300, 334] on font at bounding box center [301, 338] width 7 height 14
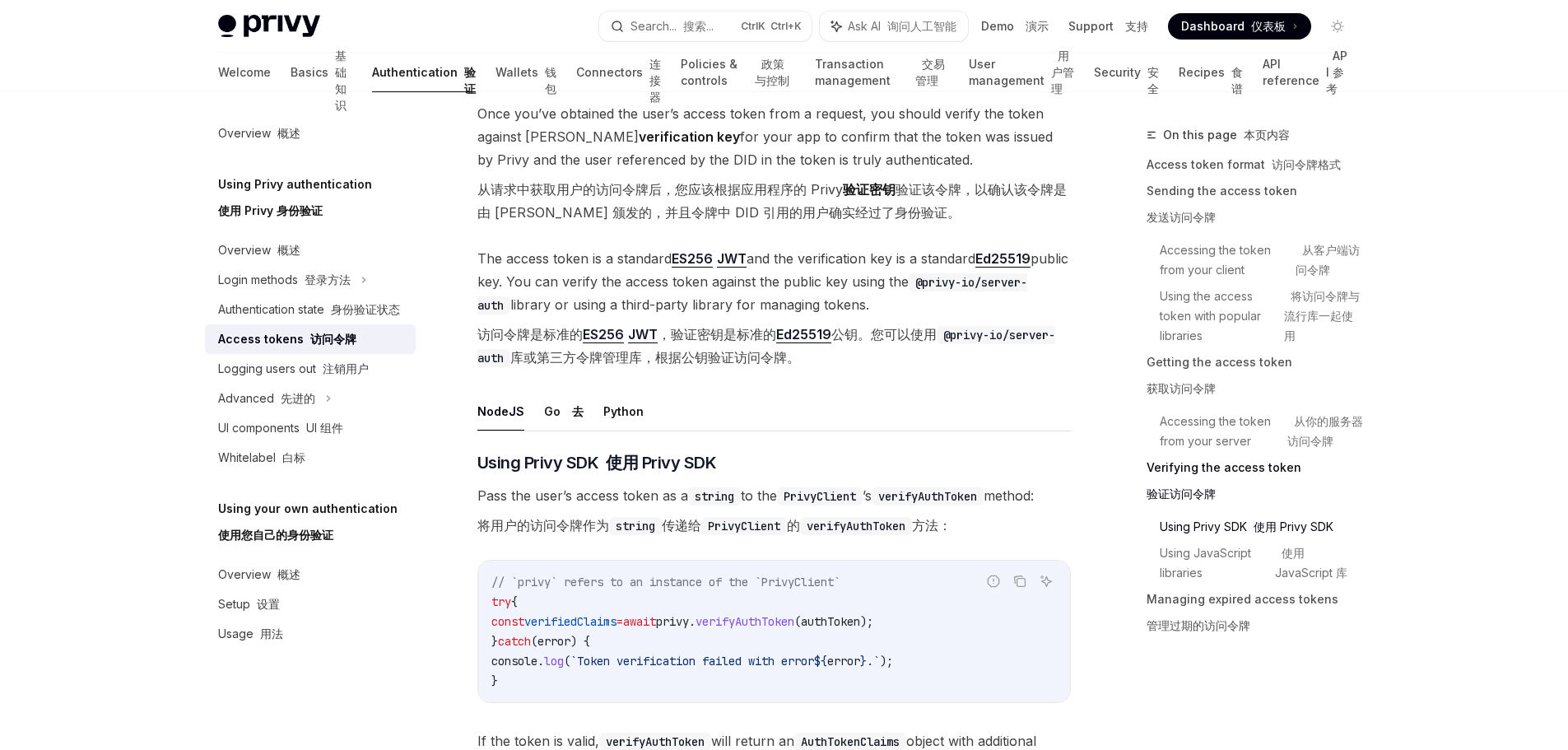
scroll to position [3376, 0]
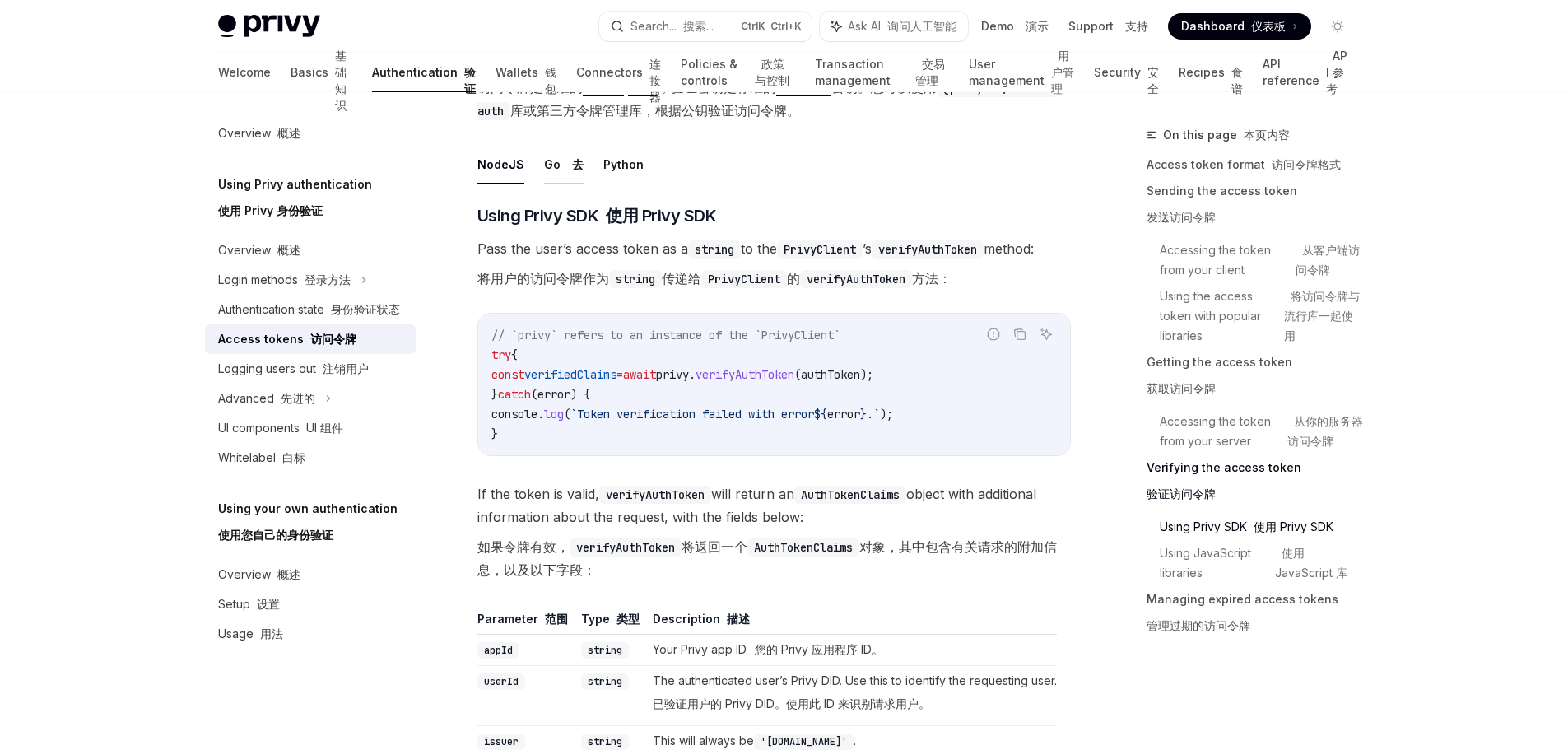
click at [549, 184] on button "Go 去" at bounding box center [564, 164] width 40 height 39
type textarea "*"
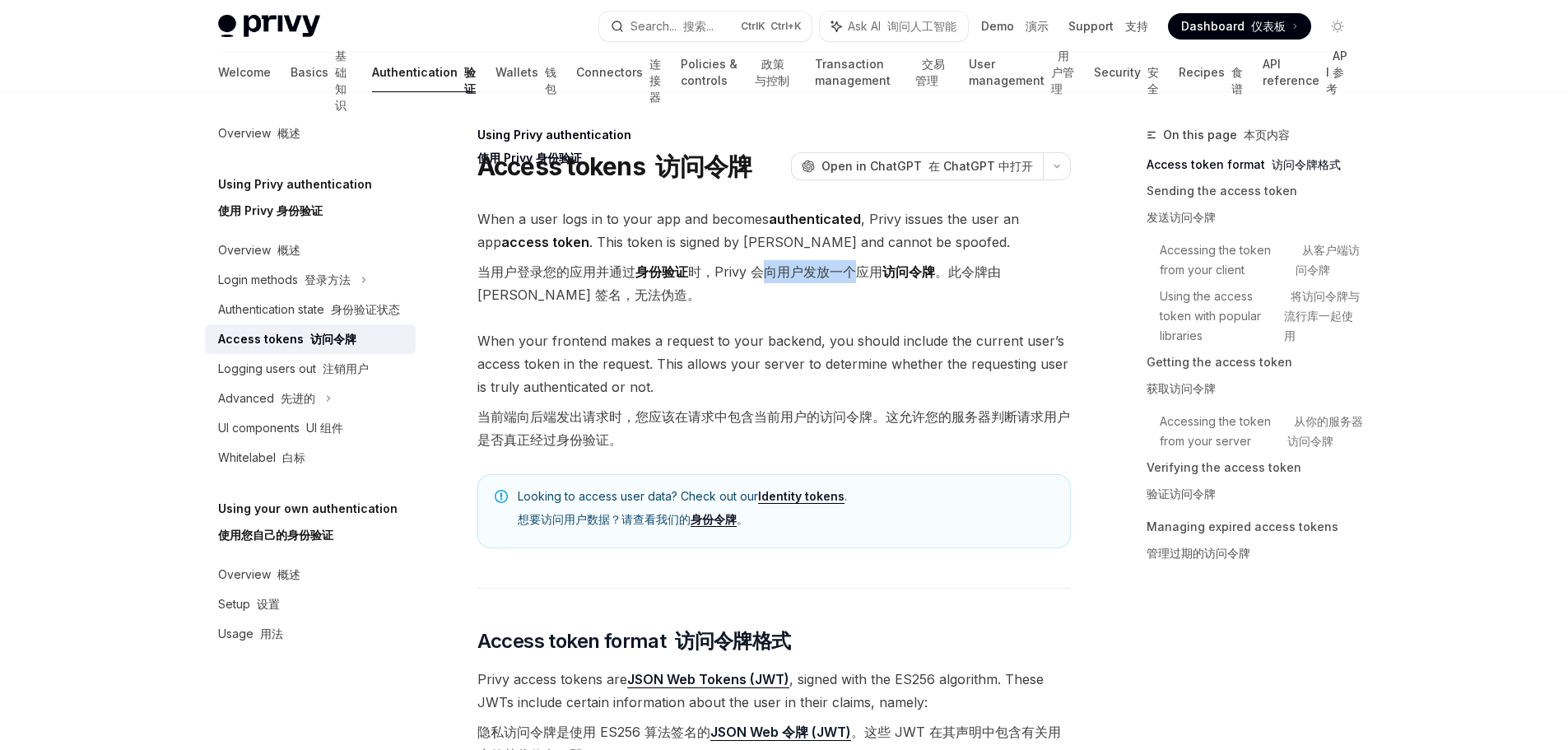
drag, startPoint x: 776, startPoint y: 268, endPoint x: 858, endPoint y: 274, distance: 82.2
click at [852, 269] on font "当用户登录您的应用并通过 身份验证 时，Privy 会向用户发放一个应用 访问令牌 。此令牌由 Privy 签名，无法伪造。" at bounding box center [739, 284] width 524 height 40
click at [969, 310] on span "When a user logs in to your app and becomes authenticated , Privy issues the us…" at bounding box center [774, 260] width 594 height 106
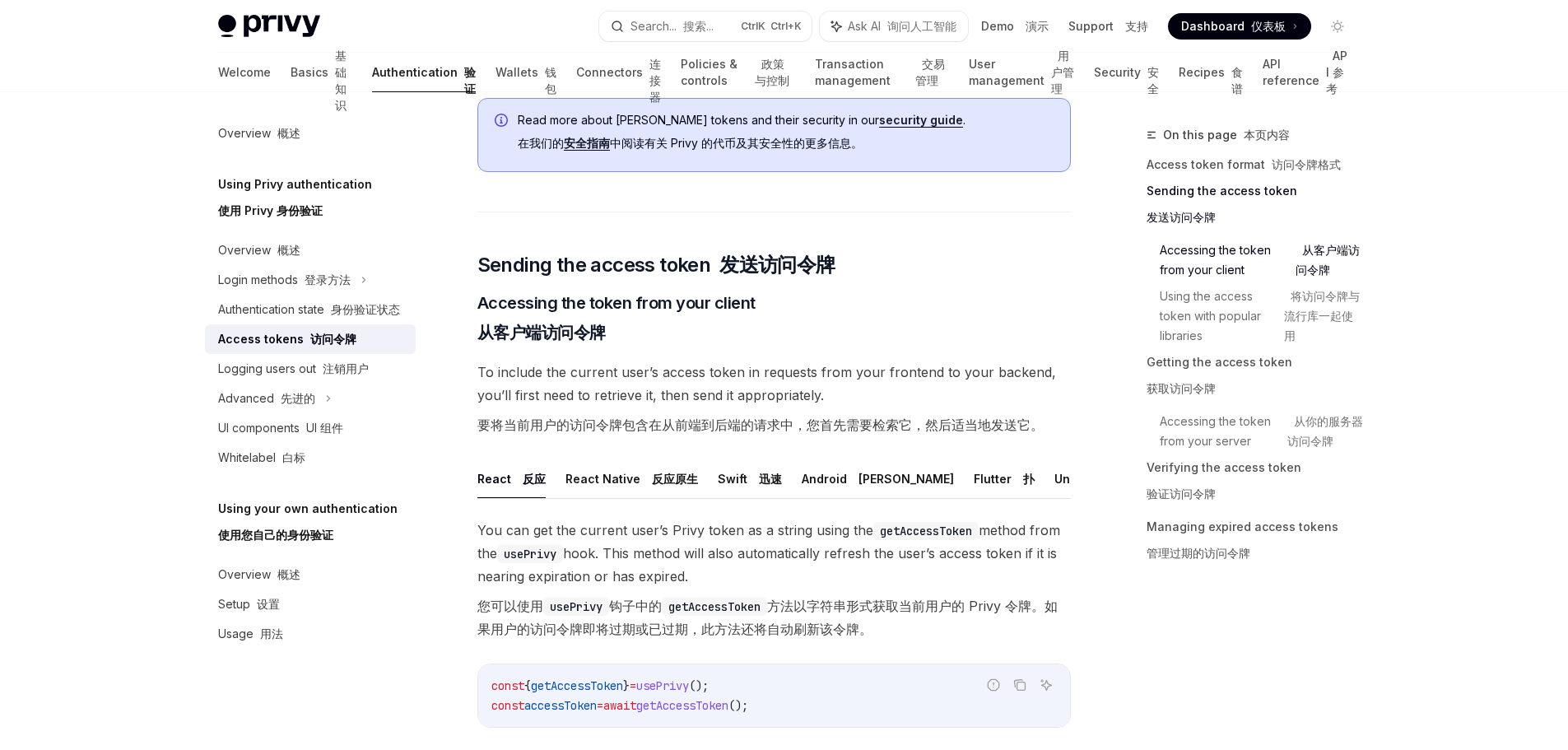
scroll to position [988, 0]
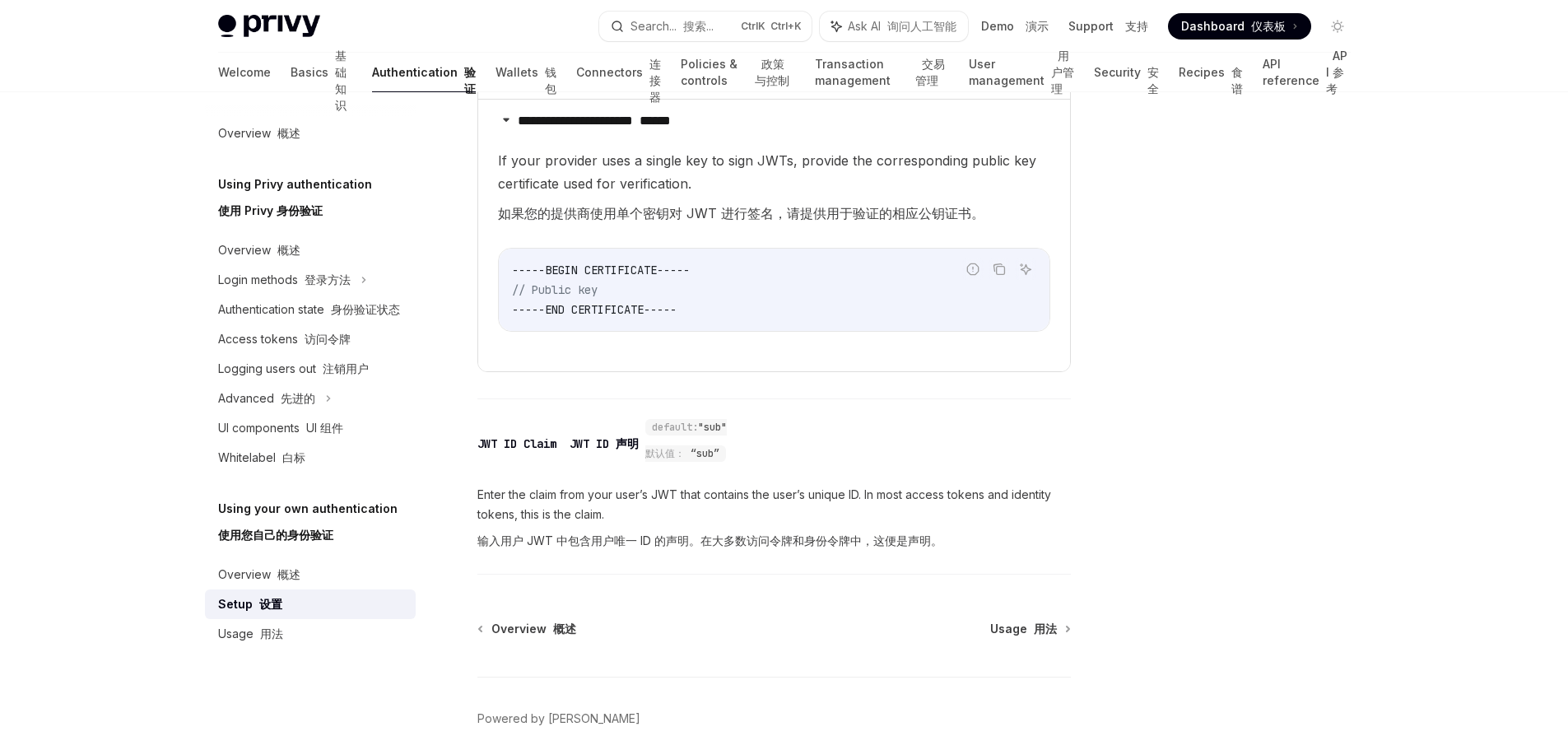
scroll to position [1229, 0]
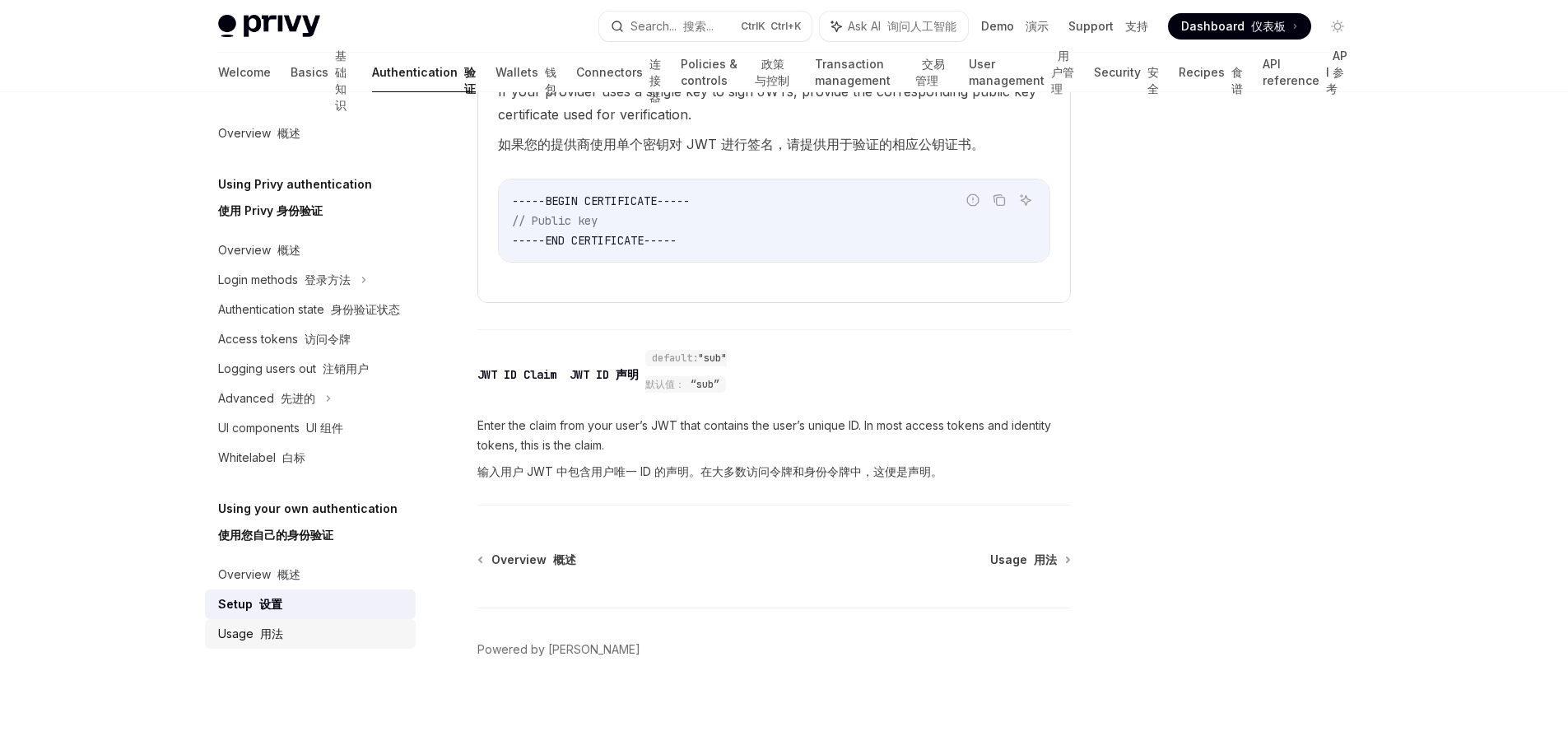
click at [269, 636] on font "用法" at bounding box center [272, 634] width 23 height 14
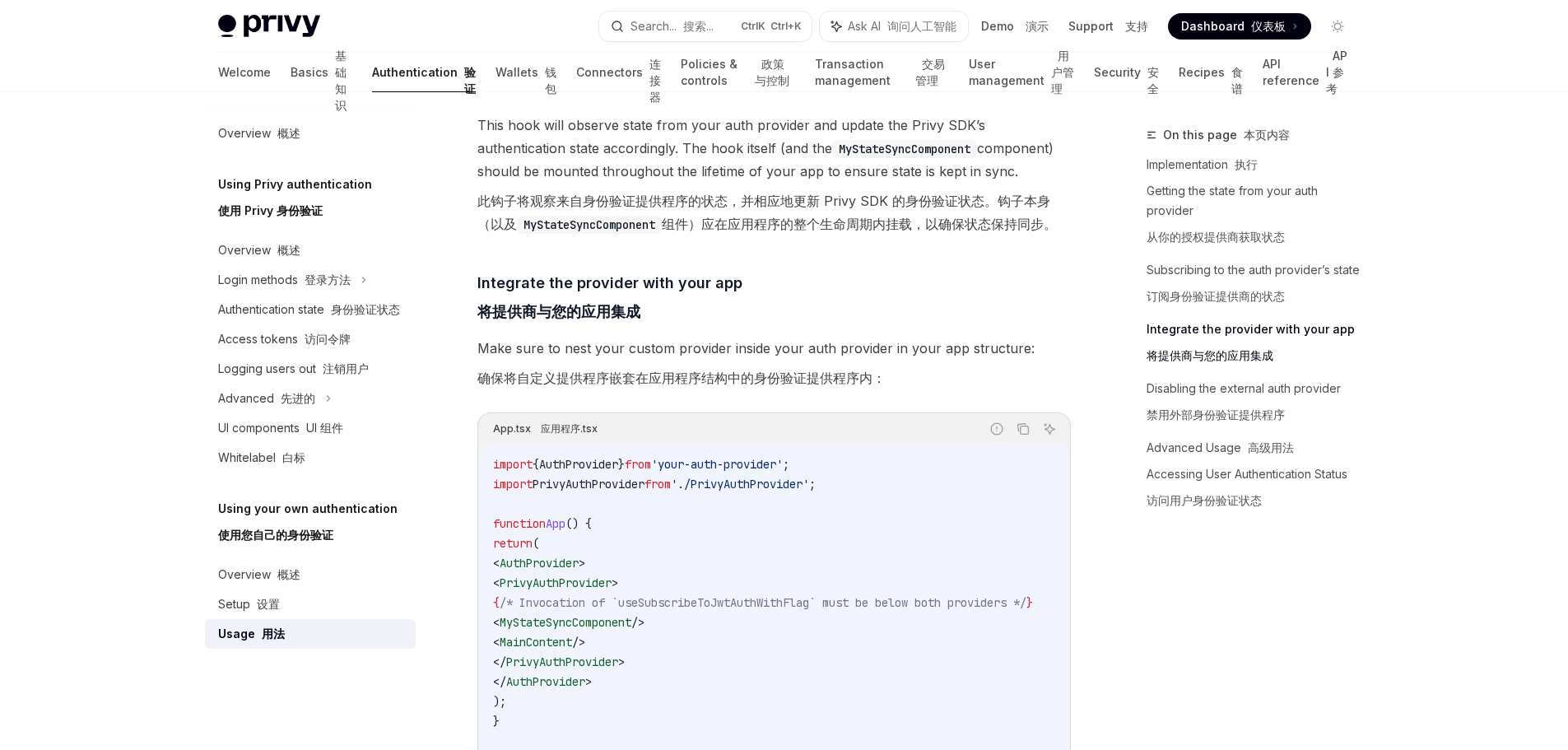
scroll to position [1564, 0]
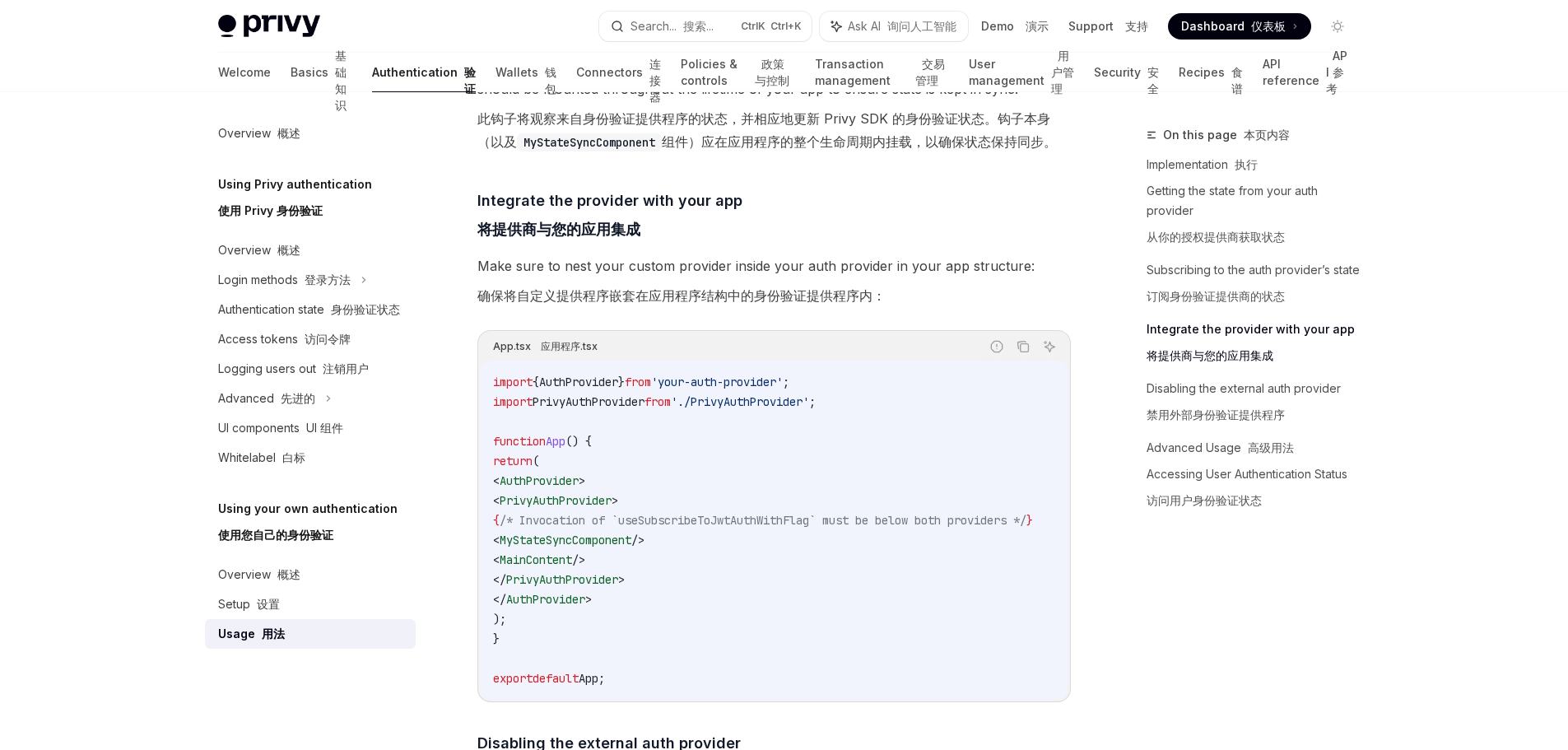
click at [1356, 591] on div "On this page 本页内容 Implementation 执行 Getting the state from your auth provider 从…" at bounding box center [1239, 438] width 250 height 625
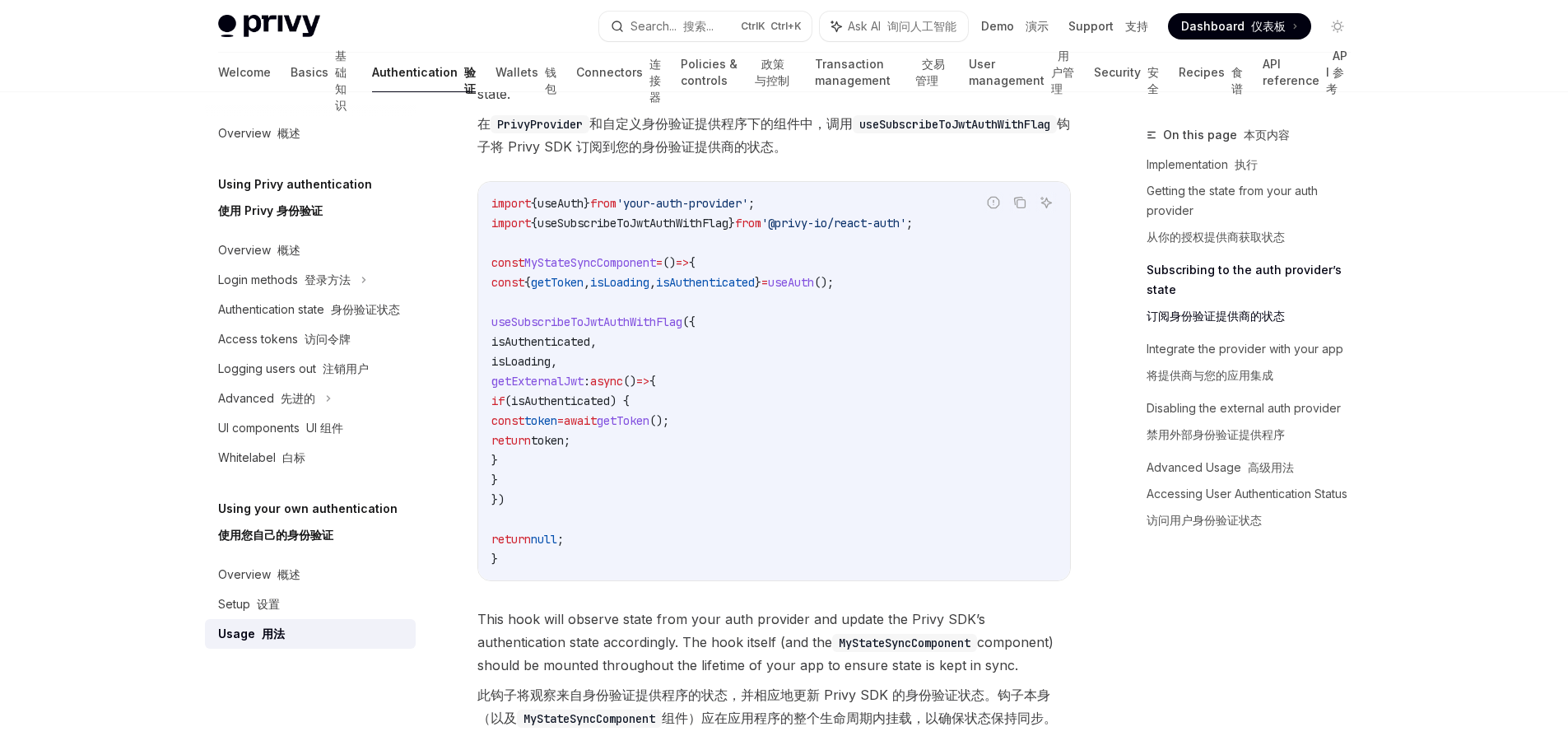
scroll to position [823, 0]
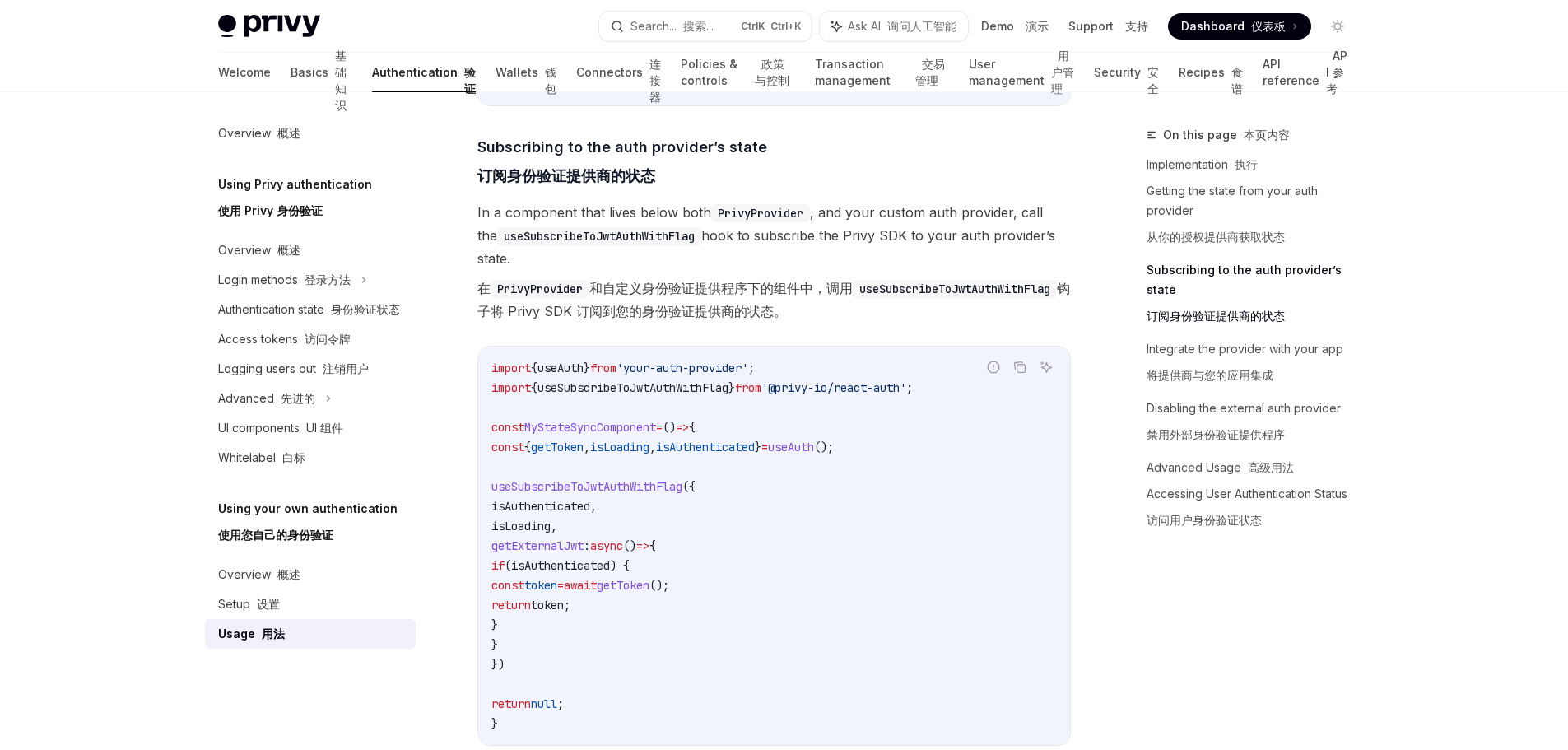
click at [294, 607] on div "Setup 设置" at bounding box center [312, 604] width 188 height 20
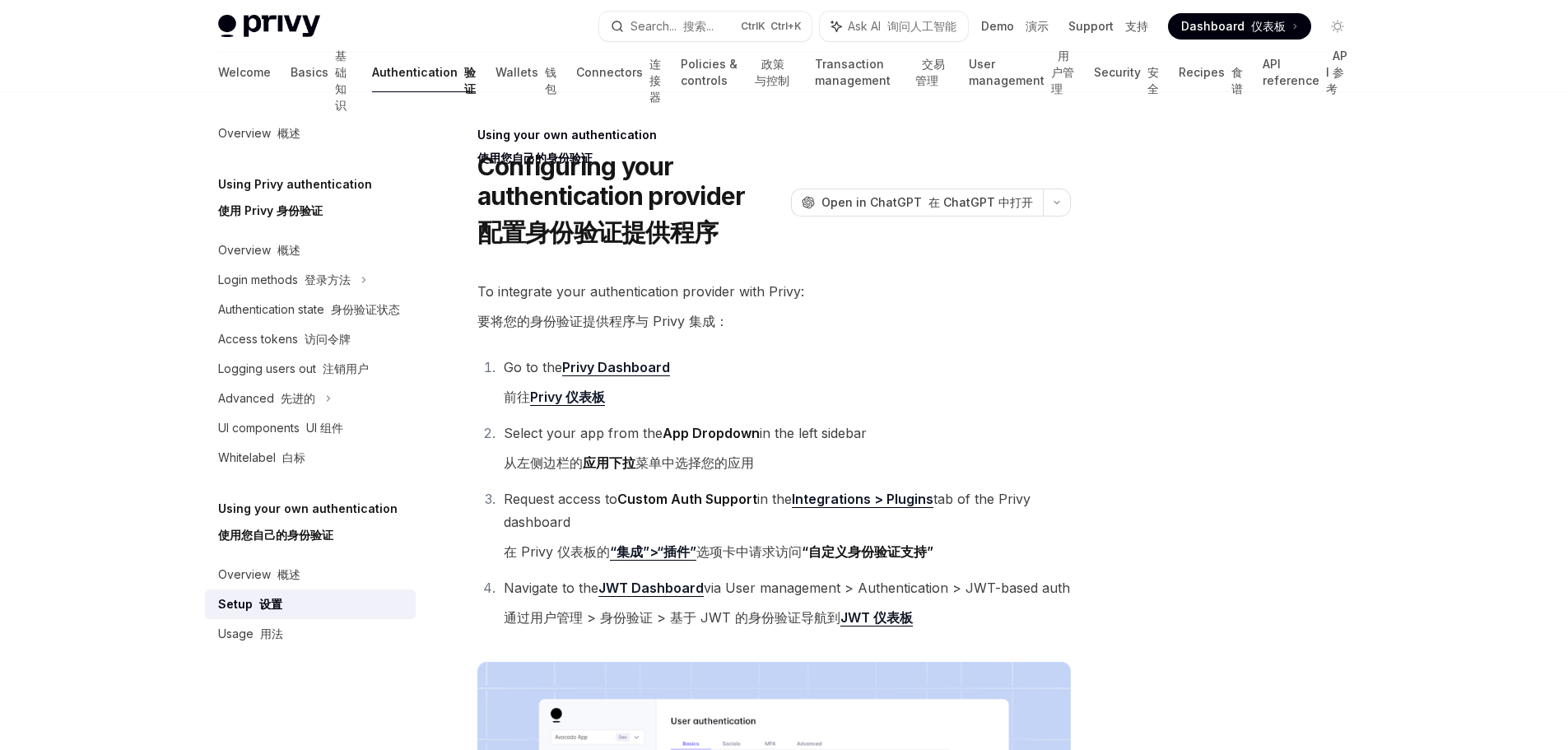
scroll to position [247, 0]
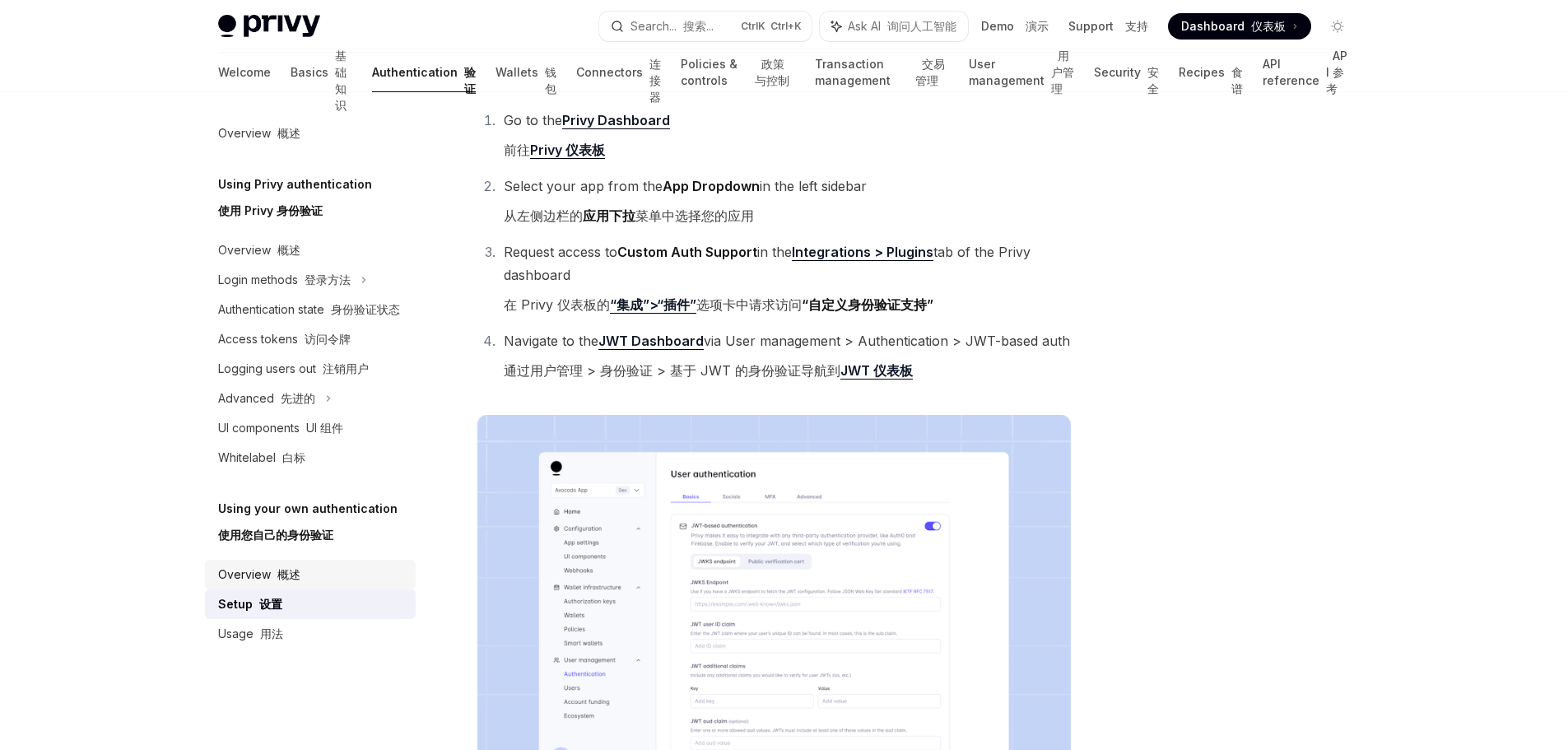
click at [247, 580] on div "Overview 概述" at bounding box center [259, 575] width 82 height 20
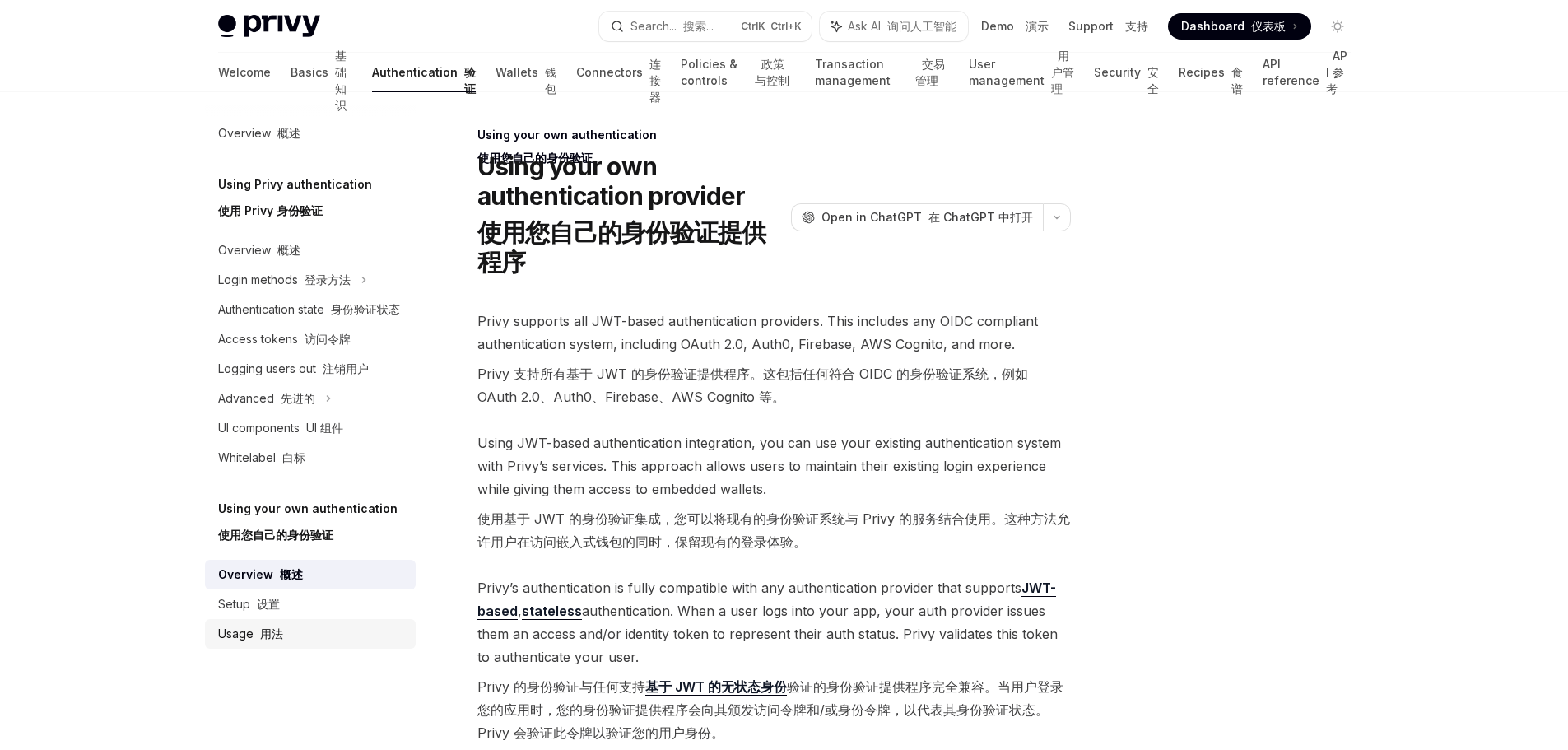
click at [282, 630] on div "Usage 用法" at bounding box center [312, 634] width 188 height 20
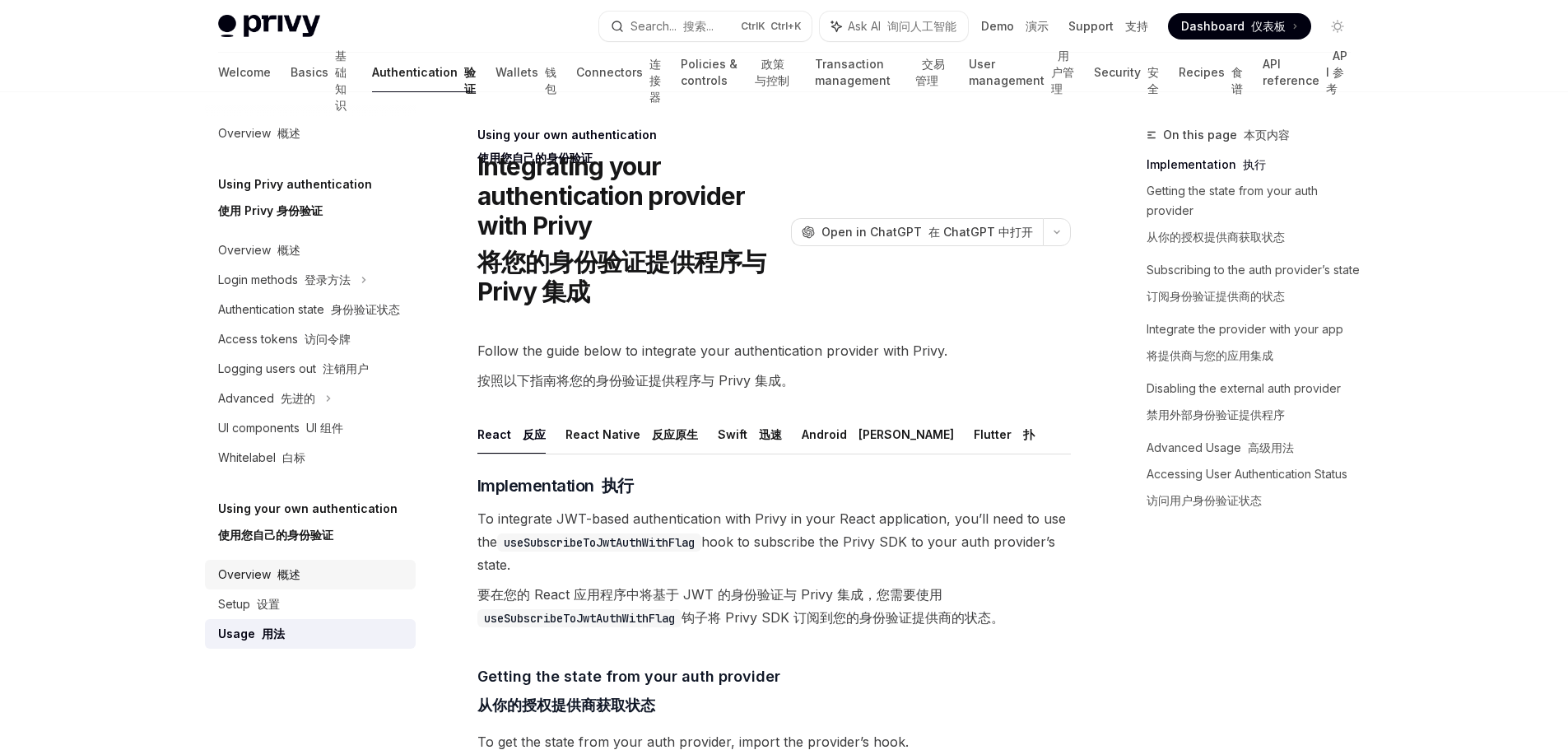
drag, startPoint x: 333, startPoint y: 580, endPoint x: 350, endPoint y: 579, distance: 17.0
click at [333, 580] on div "Overview 概述" at bounding box center [312, 575] width 188 height 20
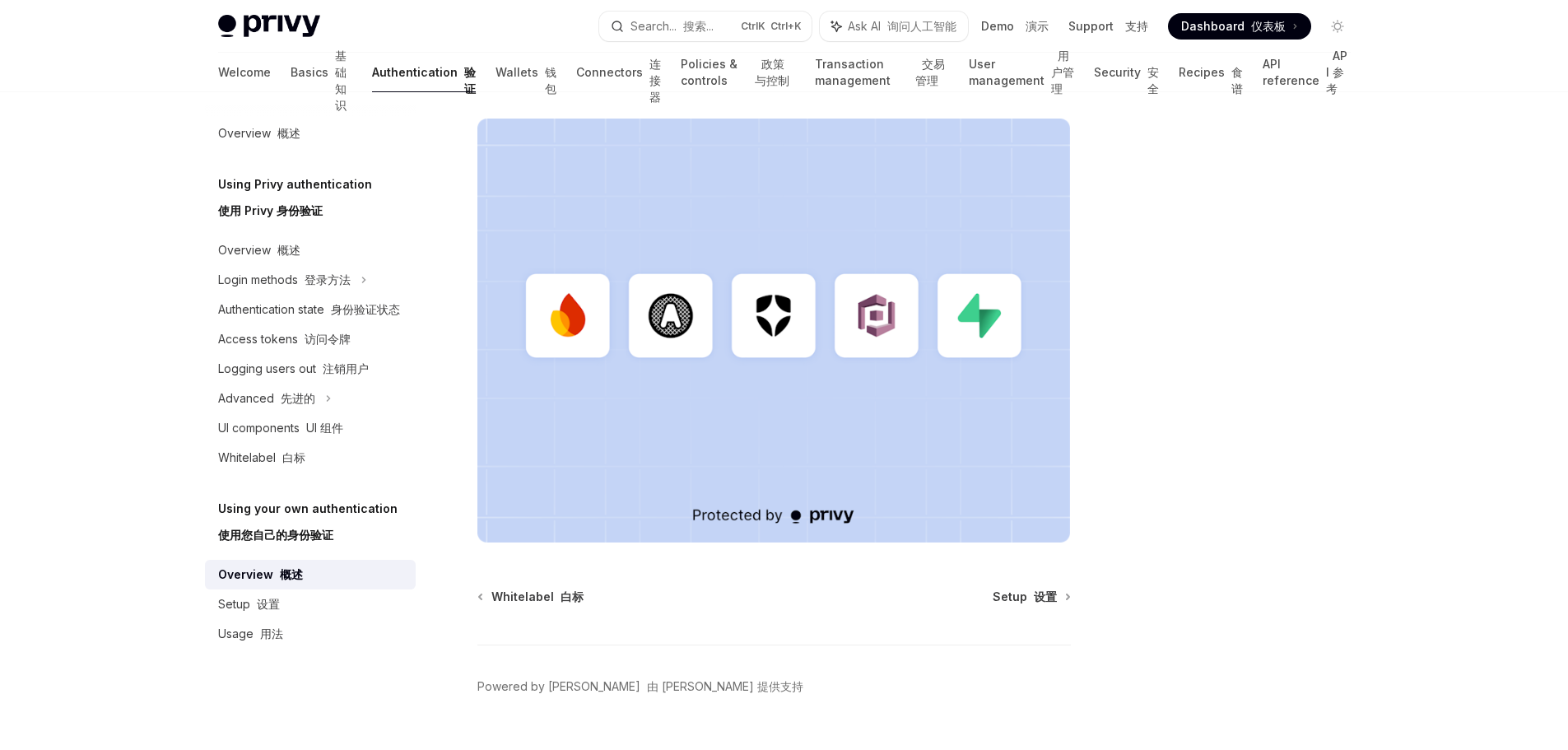
scroll to position [696, 0]
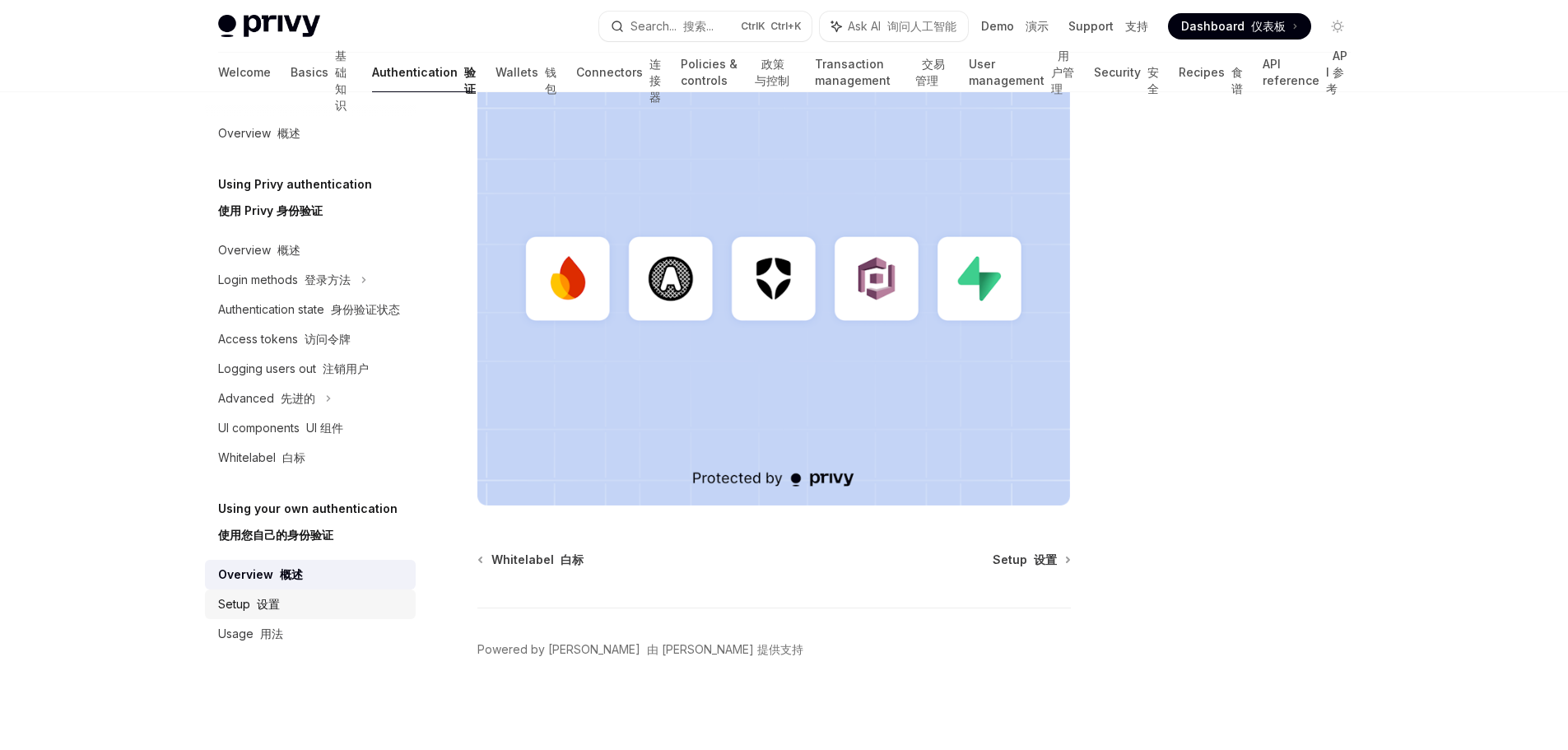
click at [291, 607] on div "Setup 设置" at bounding box center [312, 604] width 188 height 20
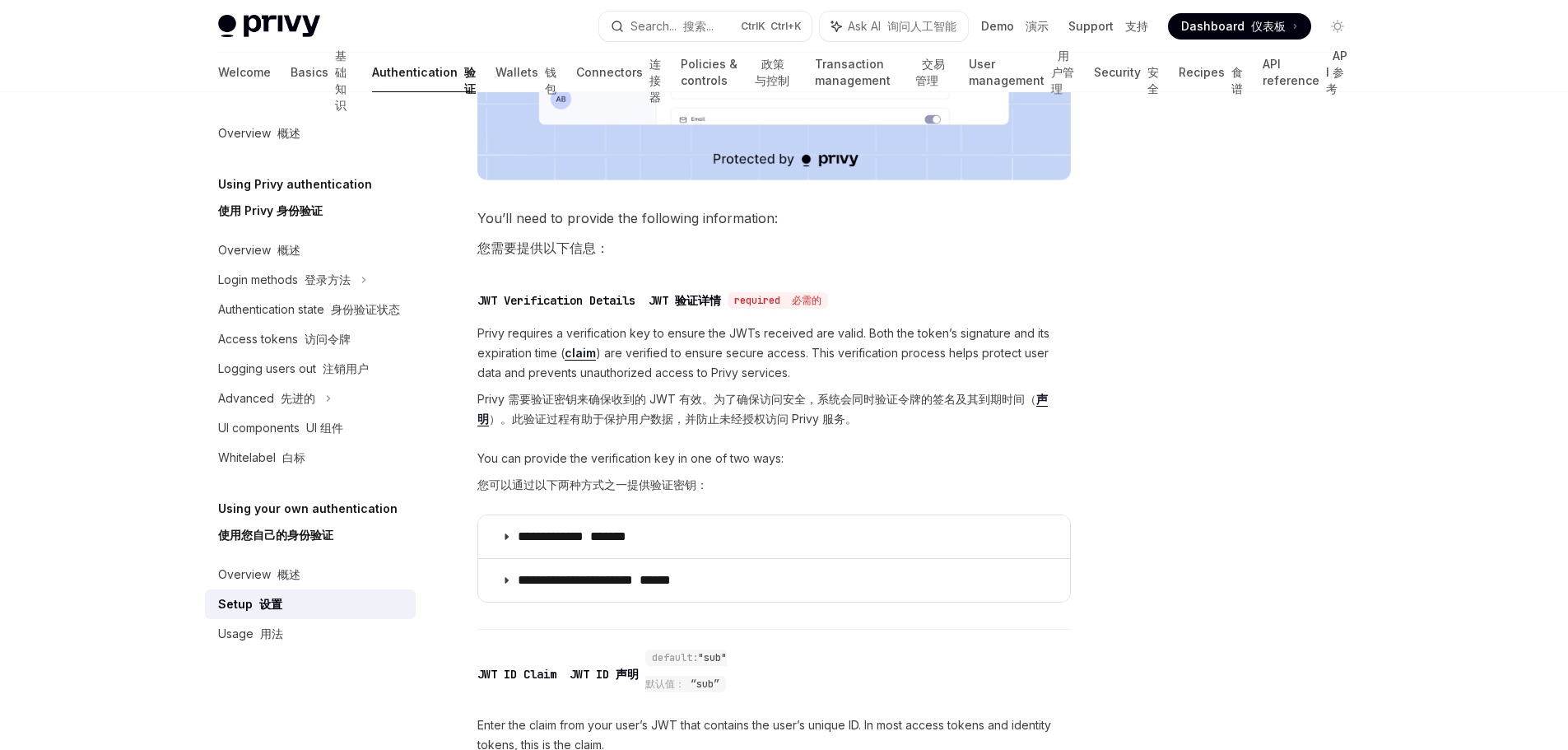
scroll to position [1070, 0]
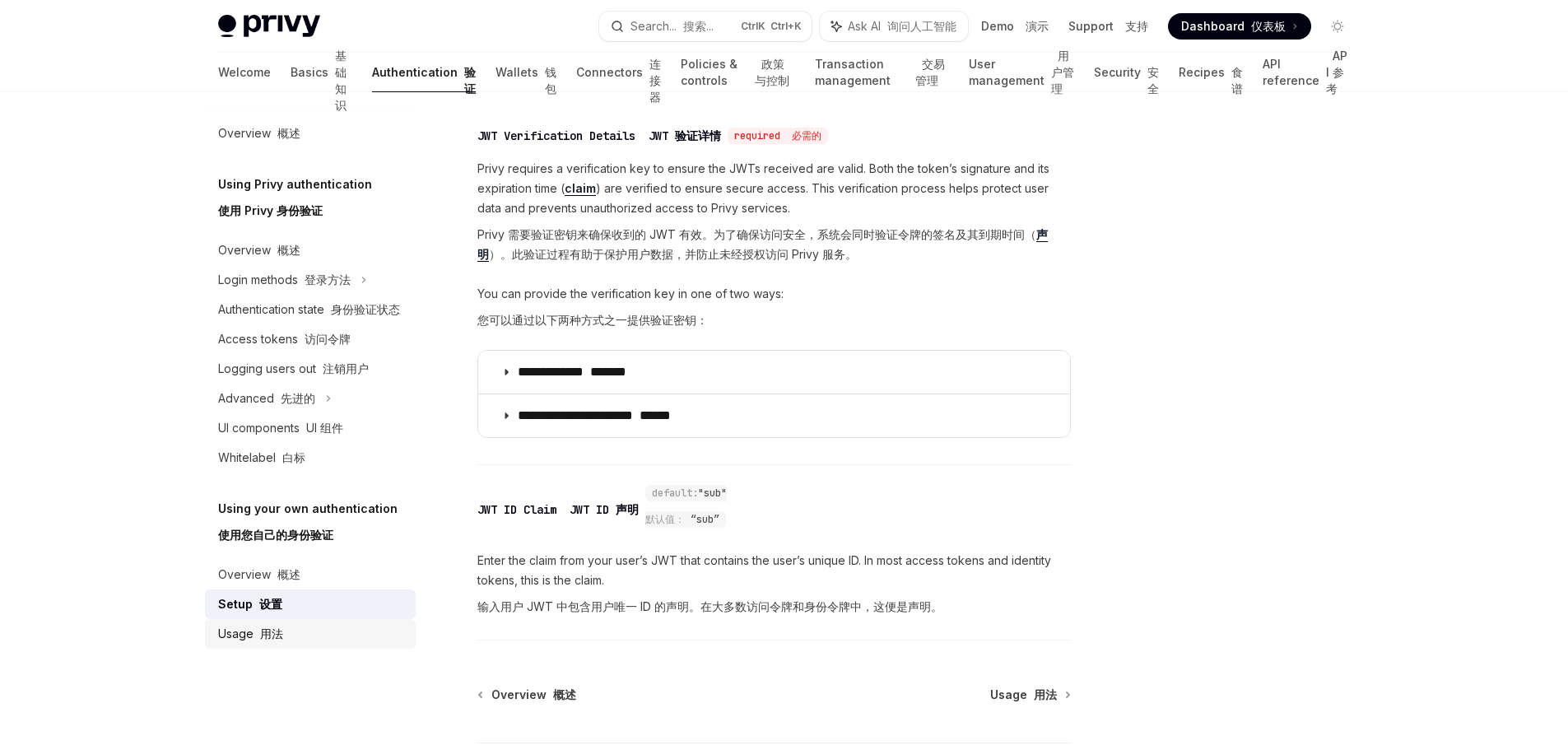
click at [284, 629] on div "Usage 用法" at bounding box center [312, 634] width 188 height 20
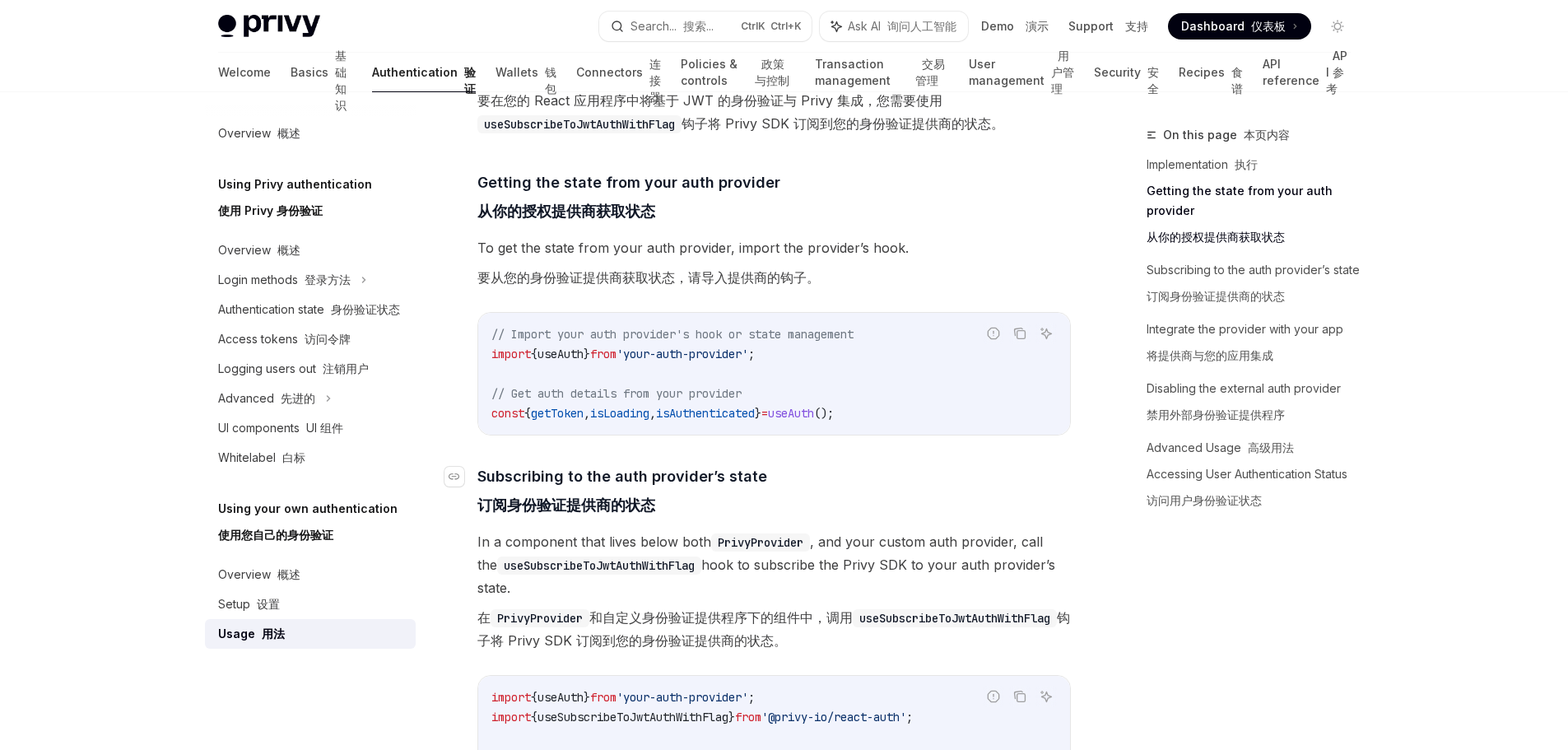
scroll to position [659, 0]
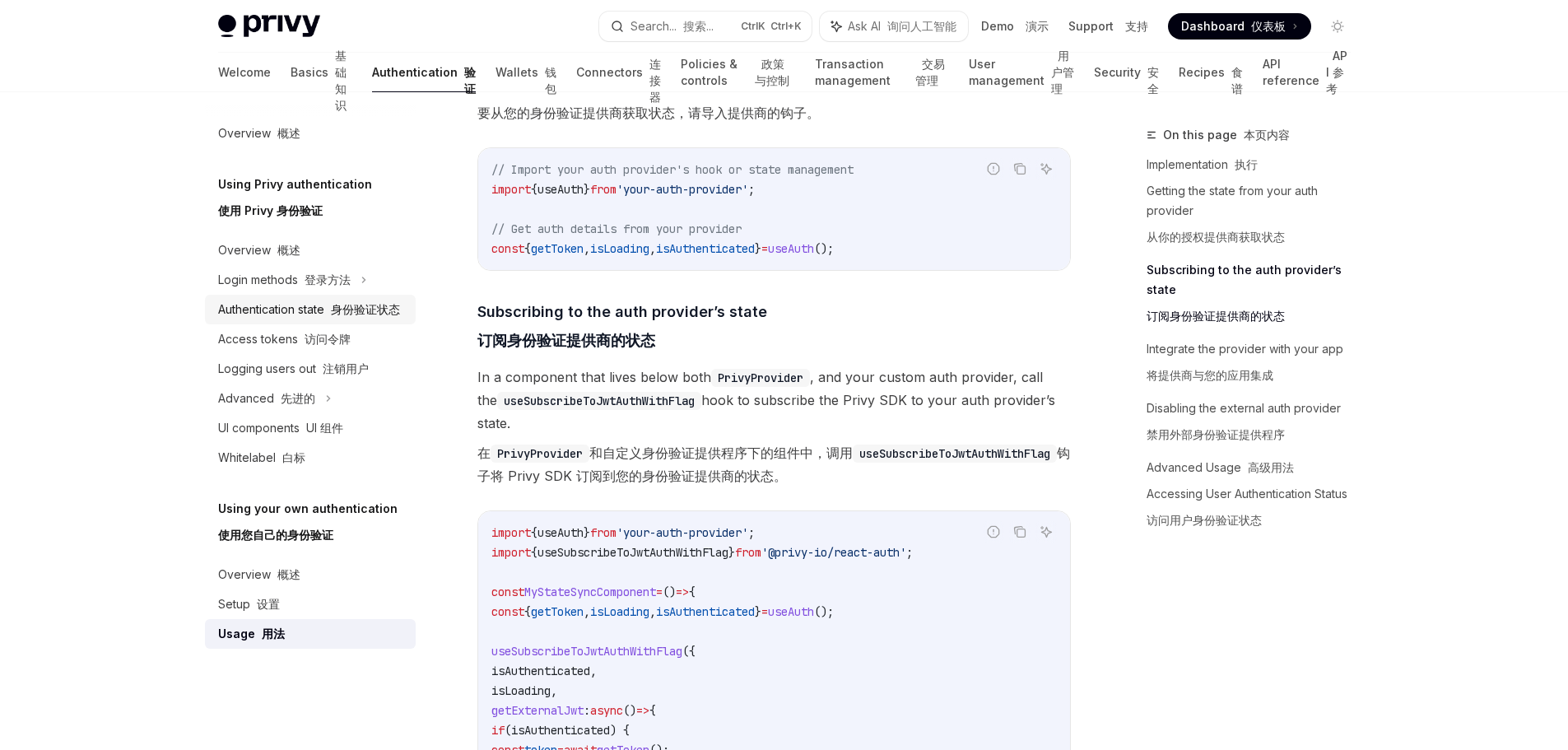
click at [327, 323] on link "Authentication state 身份验证状态" at bounding box center [310, 309] width 210 height 30
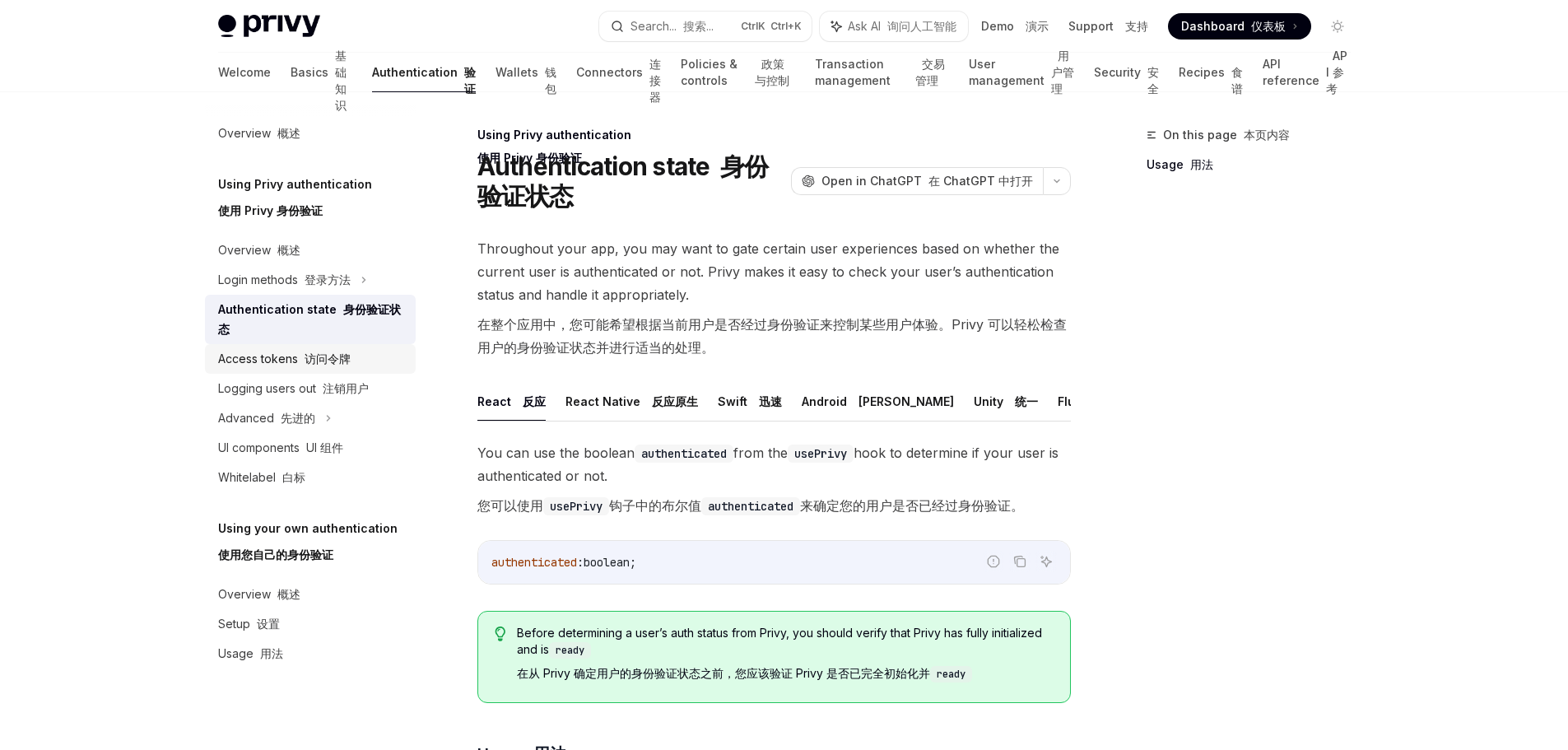
click at [363, 357] on div "Access tokens 访问令牌" at bounding box center [312, 359] width 188 height 20
type textarea "*"
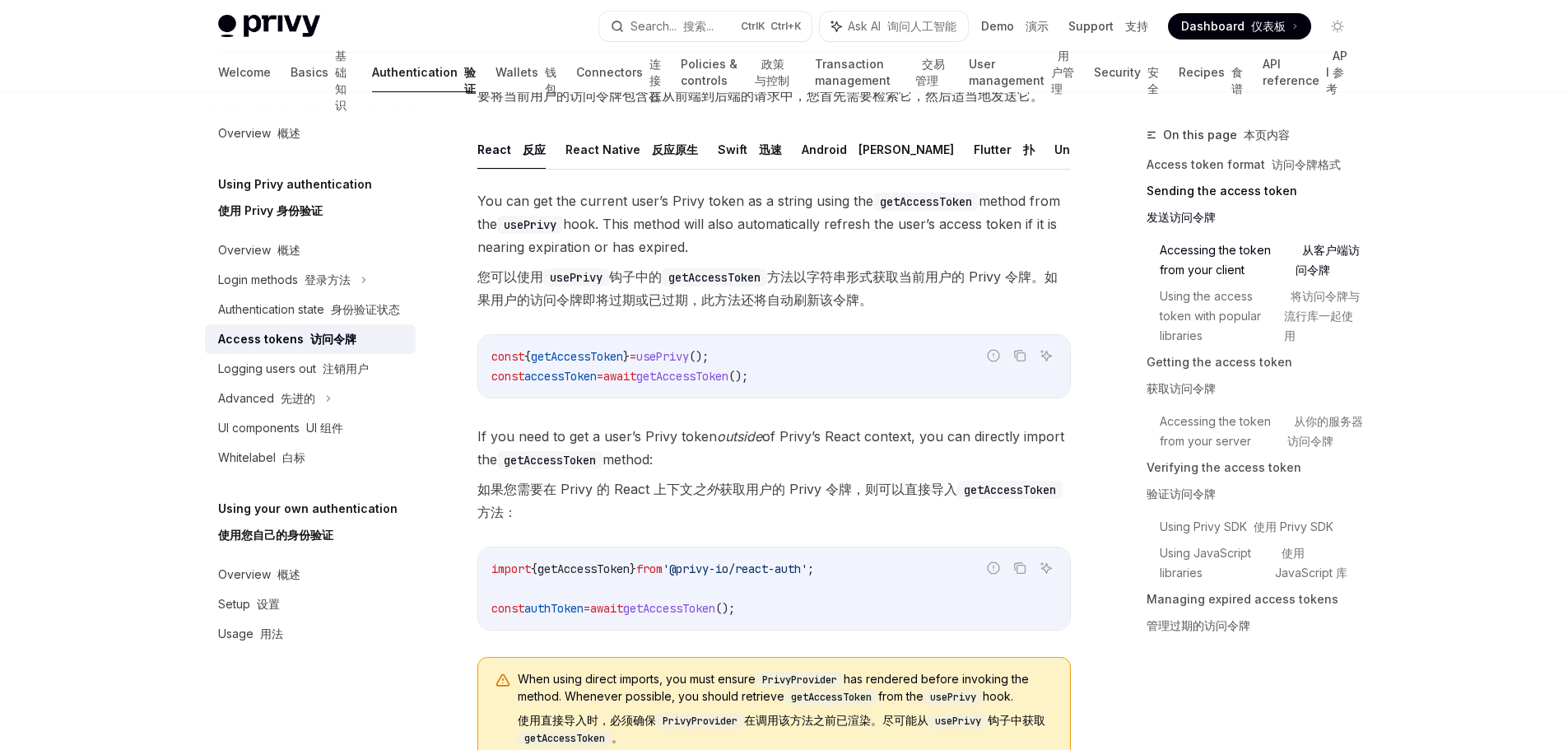
scroll to position [988, 0]
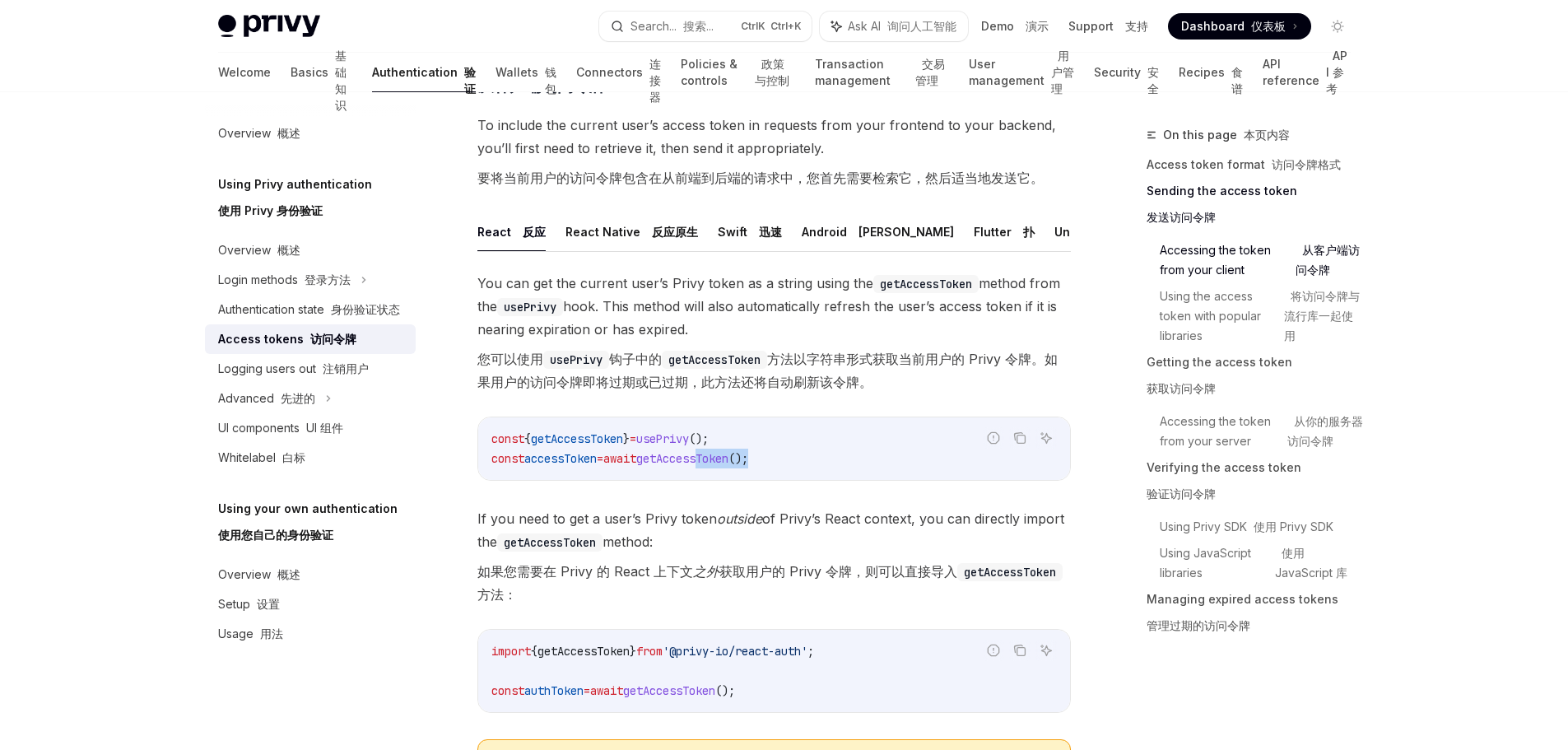
drag, startPoint x: 786, startPoint y: 461, endPoint x: 734, endPoint y: 468, distance: 52.5
click at [722, 465] on span "const accessToken = await getAccessToken ();" at bounding box center [619, 459] width 257 height 15
click at [889, 444] on code "const { getAccessToken } = usePrivy (); const accessToken = await getAccessToke…" at bounding box center [774, 449] width 565 height 40
drag, startPoint x: 512, startPoint y: 434, endPoint x: 621, endPoint y: 432, distance: 109.0
click at [621, 432] on span "const { getAccessToken } = usePrivy ();" at bounding box center [599, 439] width 217 height 15
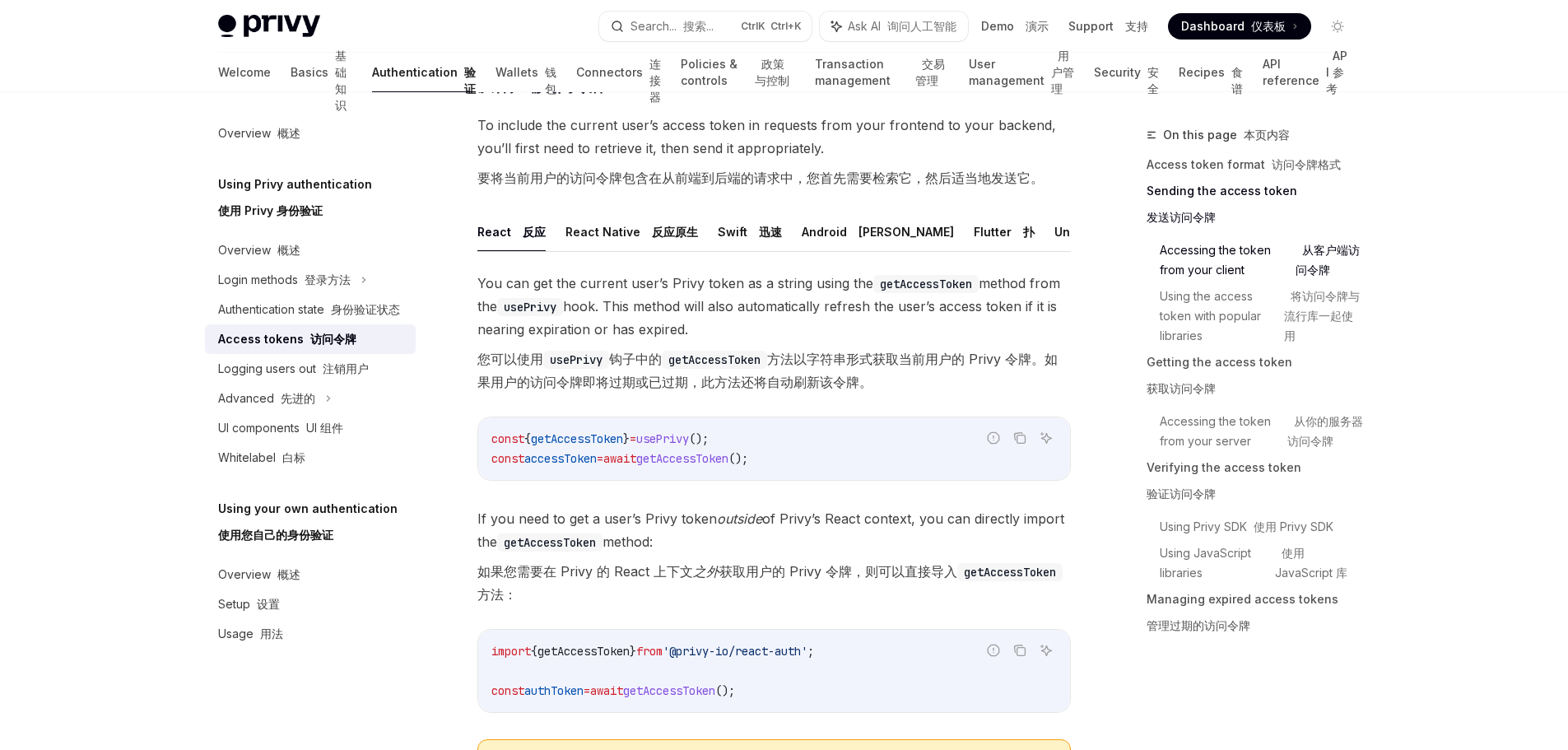
click at [816, 453] on code "const { getAccessToken } = usePrivy (); const accessToken = await getAccessToke…" at bounding box center [774, 449] width 565 height 40
drag, startPoint x: 794, startPoint y: 461, endPoint x: 676, endPoint y: 460, distance: 118.0
click at [676, 460] on code "const { getAccessToken } = usePrivy (); const accessToken = await getAccessToke…" at bounding box center [774, 449] width 565 height 40
click at [825, 457] on code "const { getAccessToken } = usePrivy (); const accessToken = await getAccessToke…" at bounding box center [774, 449] width 565 height 40
click at [1087, 30] on link "Support 支持" at bounding box center [1108, 27] width 80 height 17
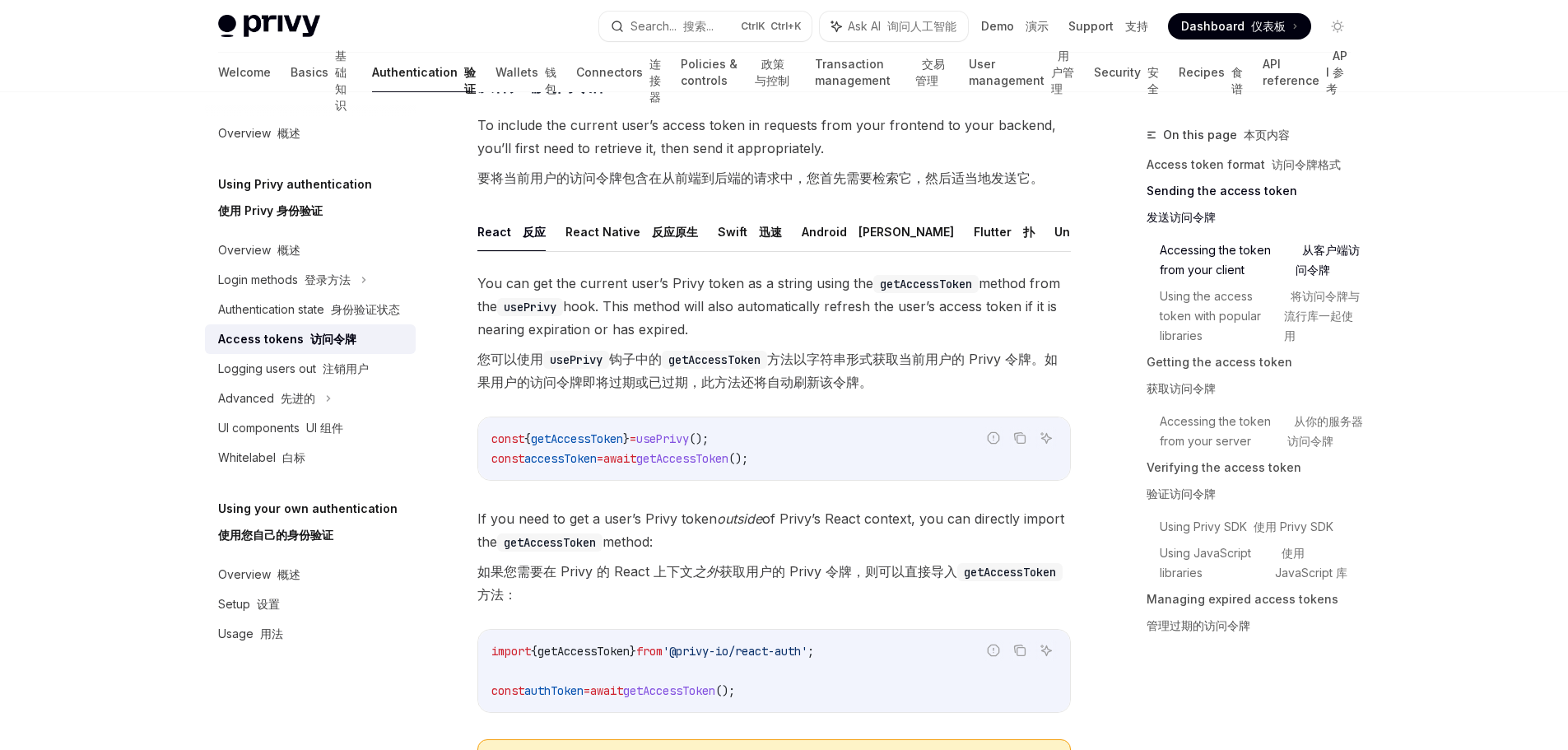
click at [888, 393] on span "You can get the current user’s Privy token as a string using the getAccessToken…" at bounding box center [774, 336] width 594 height 128
click at [1068, 586] on font "如果您需要在 Privy 的 React 上下文 之外 获取用户的 Privy 令牌，则可以直接导入 getAccessToken 方法：" at bounding box center [774, 582] width 594 height 46
click at [959, 402] on div "You can get the current user’s Privy token as a string using the getAccessToken…" at bounding box center [774, 567] width 594 height 591
